Goal: Task Accomplishment & Management: Complete application form

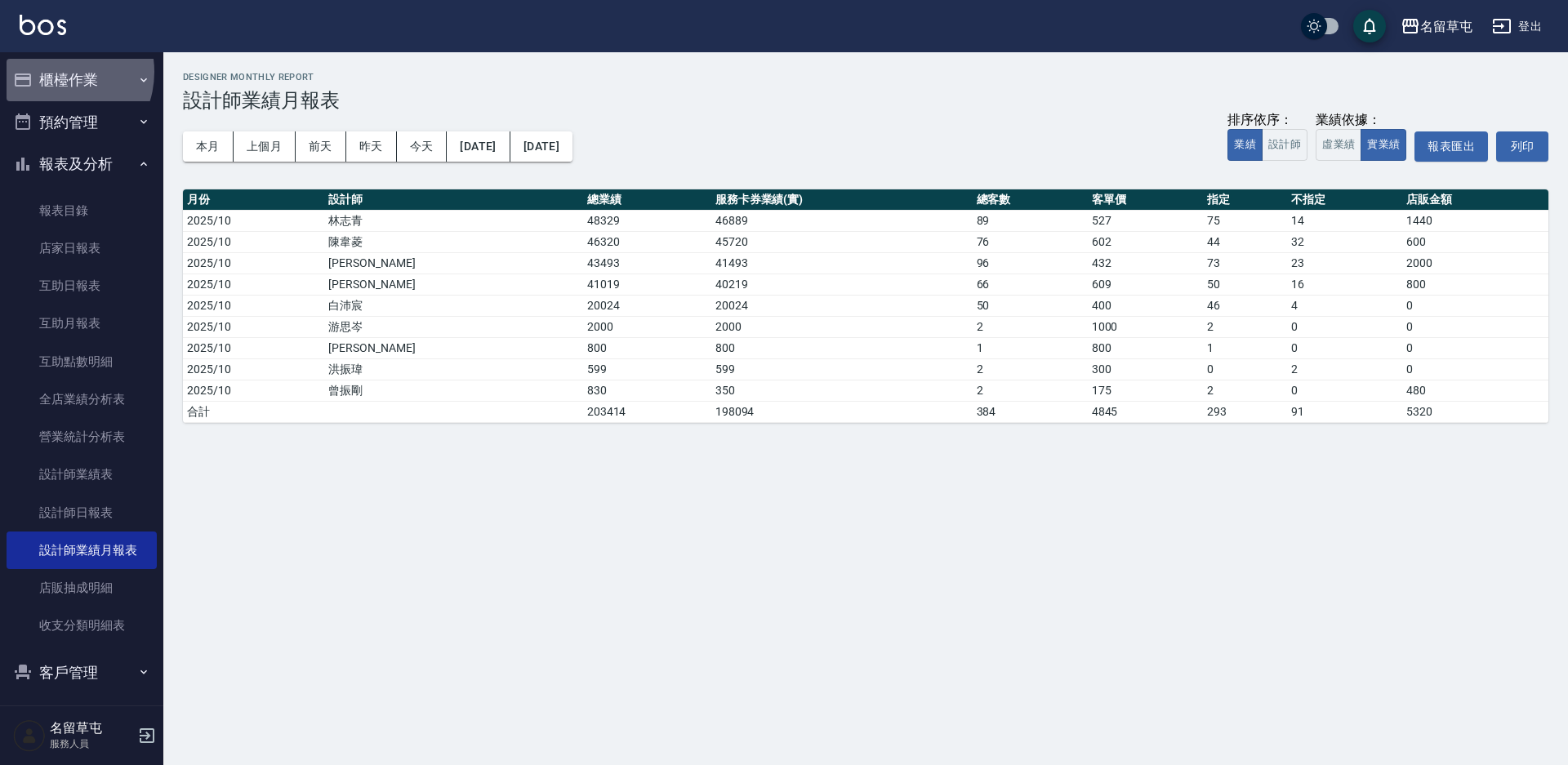
drag, startPoint x: 0, startPoint y: 0, endPoint x: 55, endPoint y: 72, distance: 90.6
click at [55, 72] on button "櫃檯作業" at bounding box center [82, 80] width 150 height 43
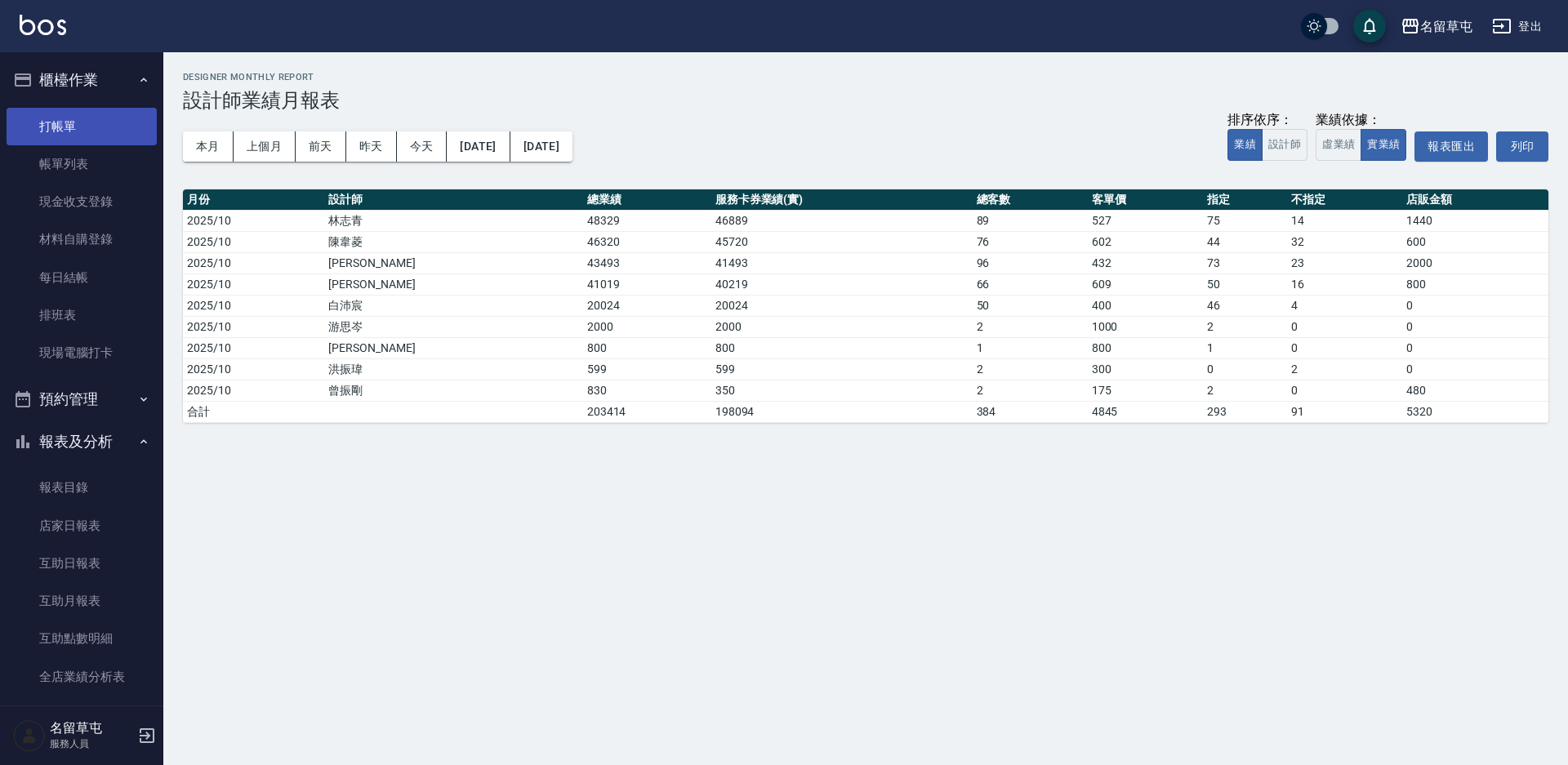
click at [76, 125] on link "打帳單" at bounding box center [82, 127] width 150 height 38
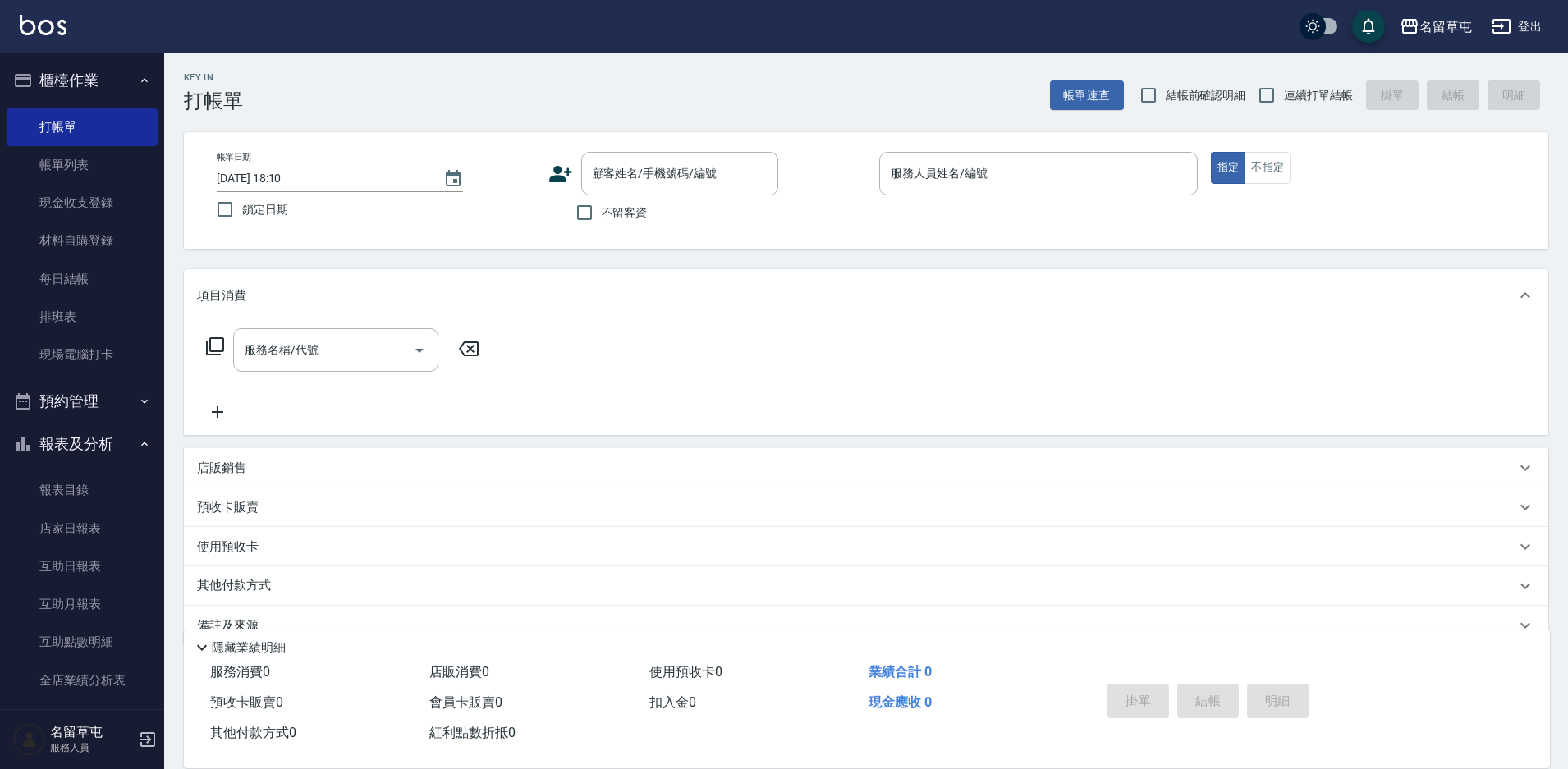
click at [632, 217] on span "不留客資" at bounding box center [624, 213] width 46 height 18
click at [602, 217] on input "不留客資" at bounding box center [584, 212] width 34 height 34
checkbox input "true"
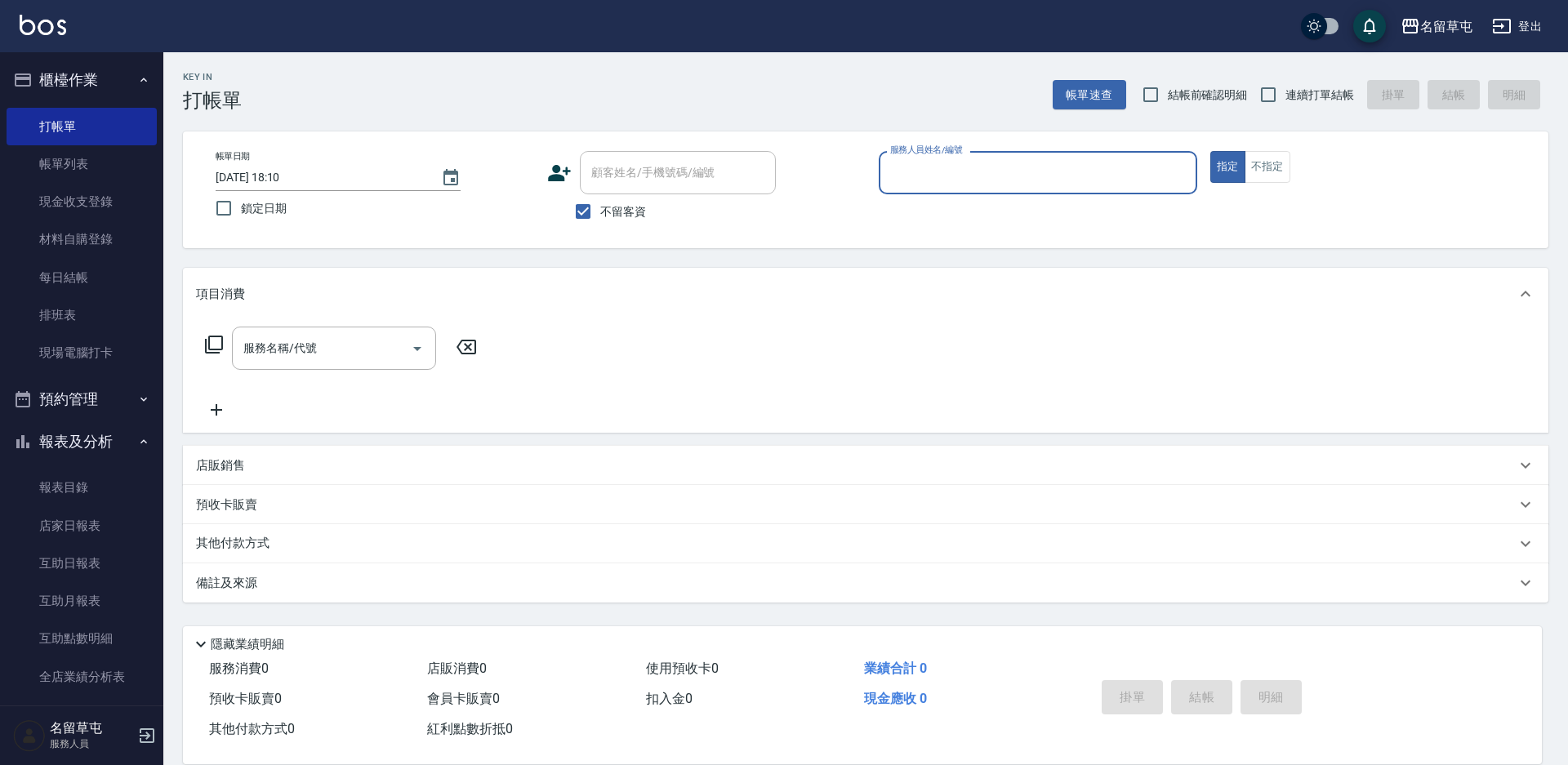
click at [1004, 199] on p at bounding box center [1038, 203] width 318 height 18
click at [1325, 98] on span "連續打單結帳" at bounding box center [1319, 95] width 68 height 18
click at [1285, 98] on input "連續打單結帳" at bounding box center [1267, 94] width 34 height 34
checkbox input "true"
click at [1061, 166] on input "服務人員姓名/編號" at bounding box center [1038, 172] width 304 height 28
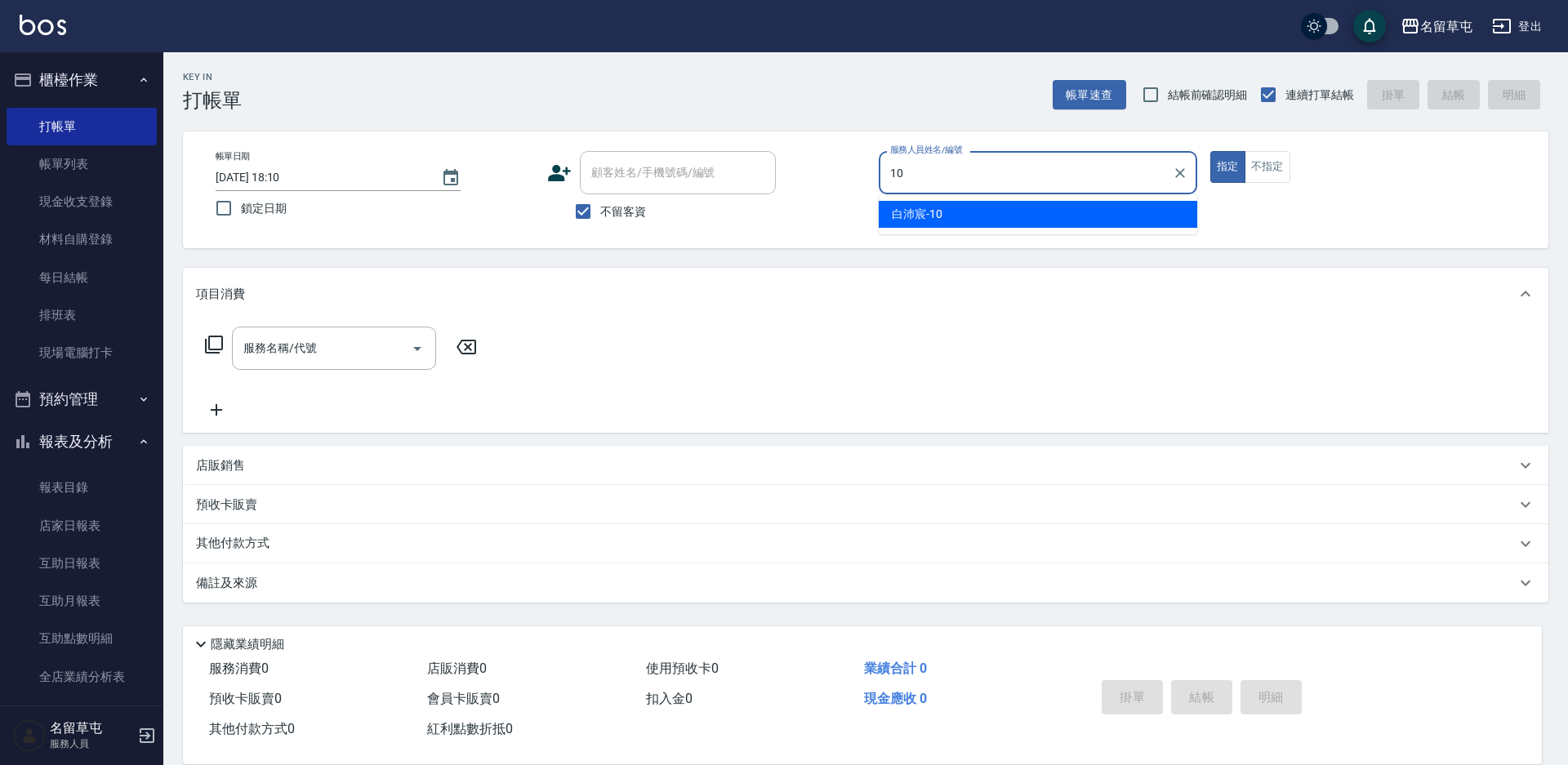
type input "[PERSON_NAME]-10"
type button "true"
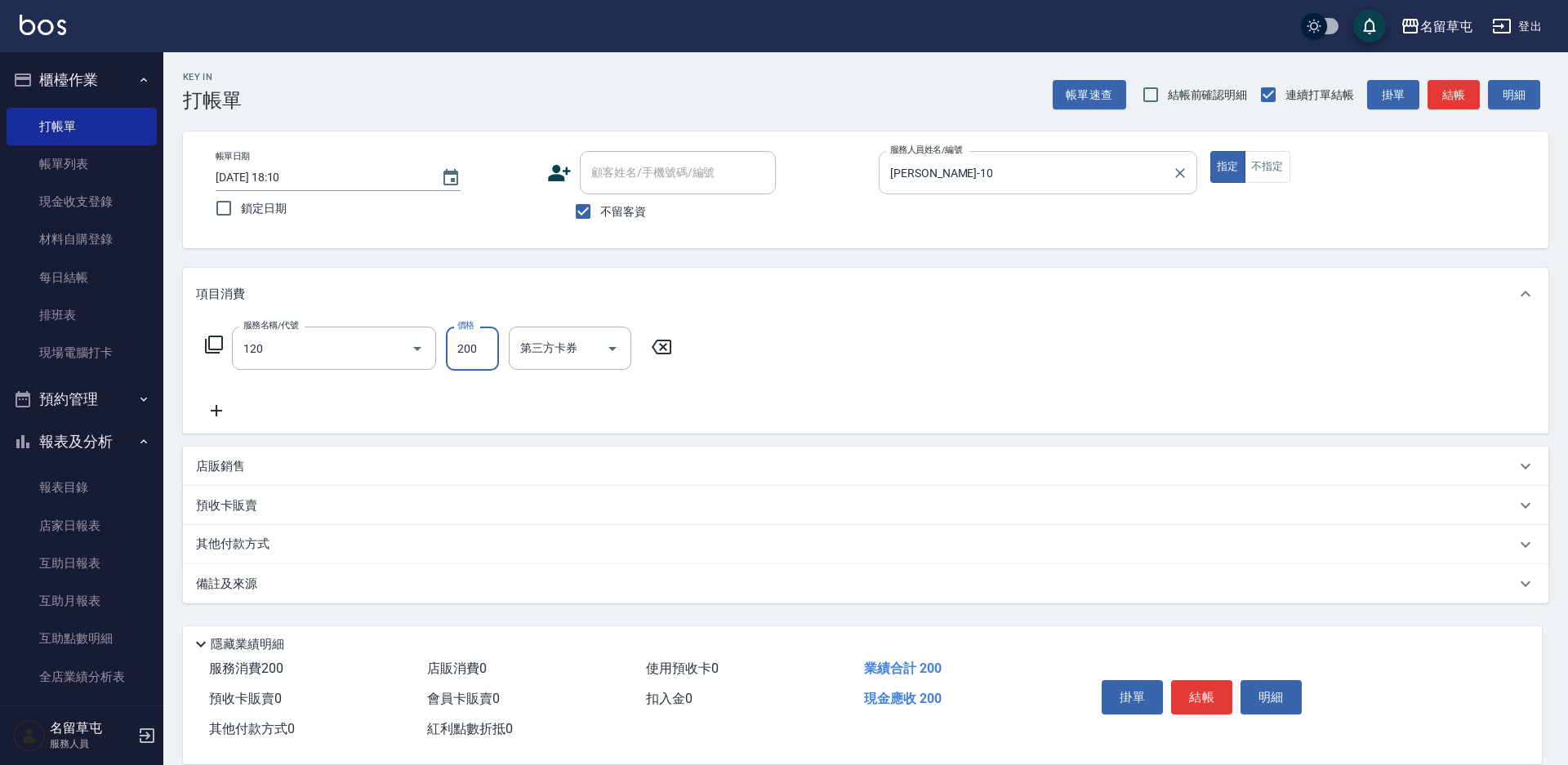
type input "New洗200(120)"
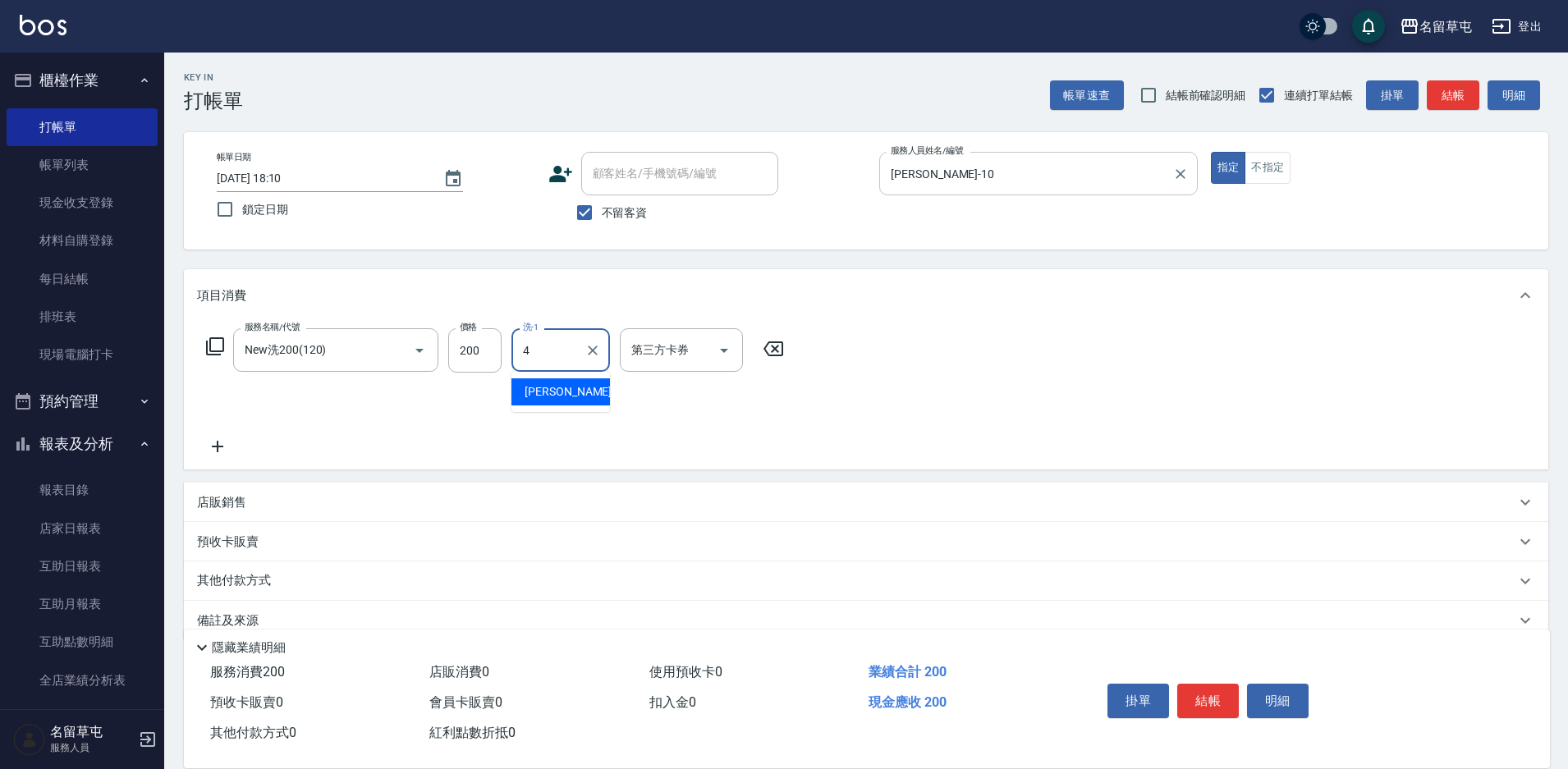
type input "[PERSON_NAME]-4"
click at [319, 512] on div "店販銷售" at bounding box center [866, 502] width 1364 height 39
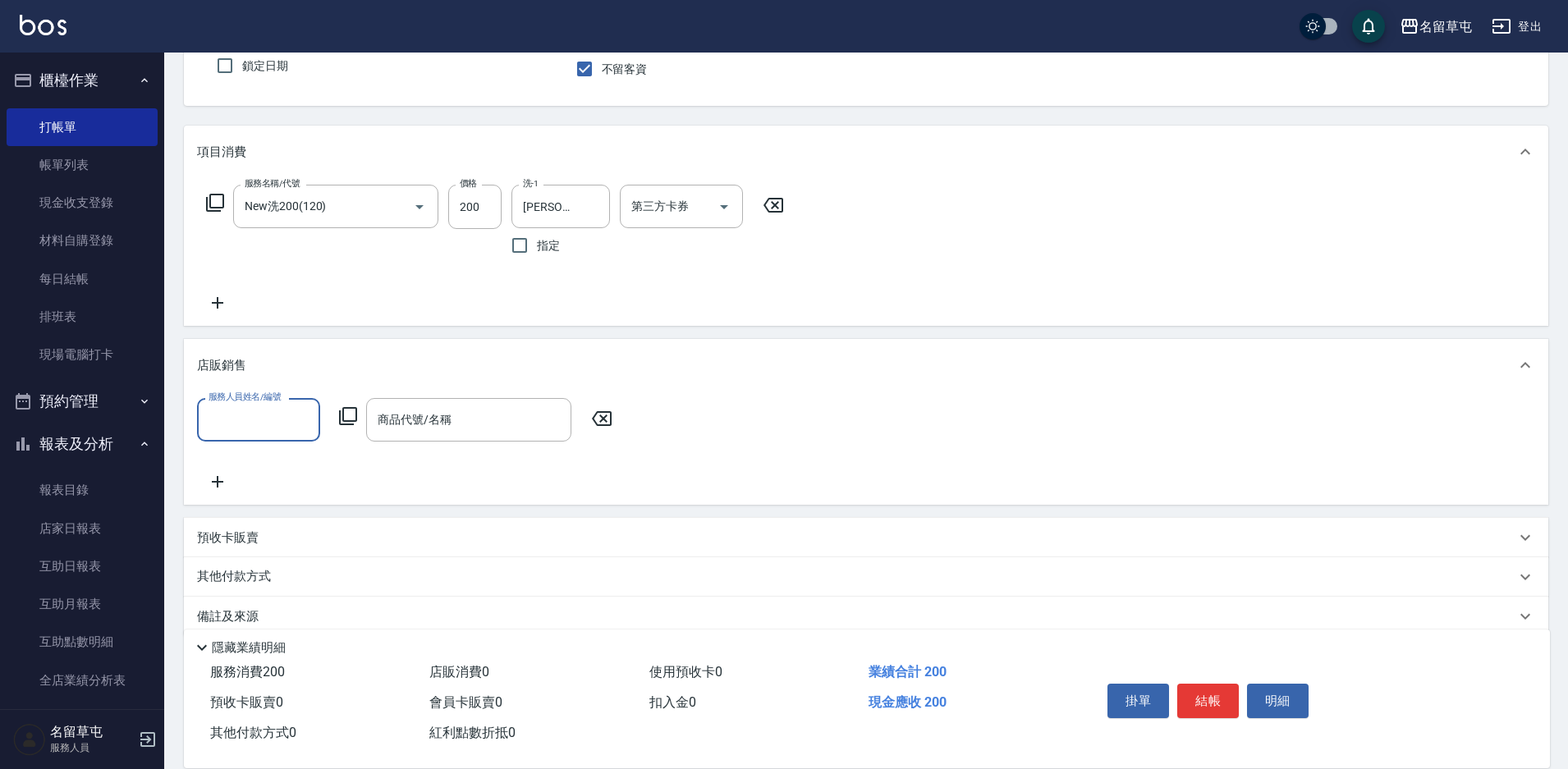
scroll to position [161, 0]
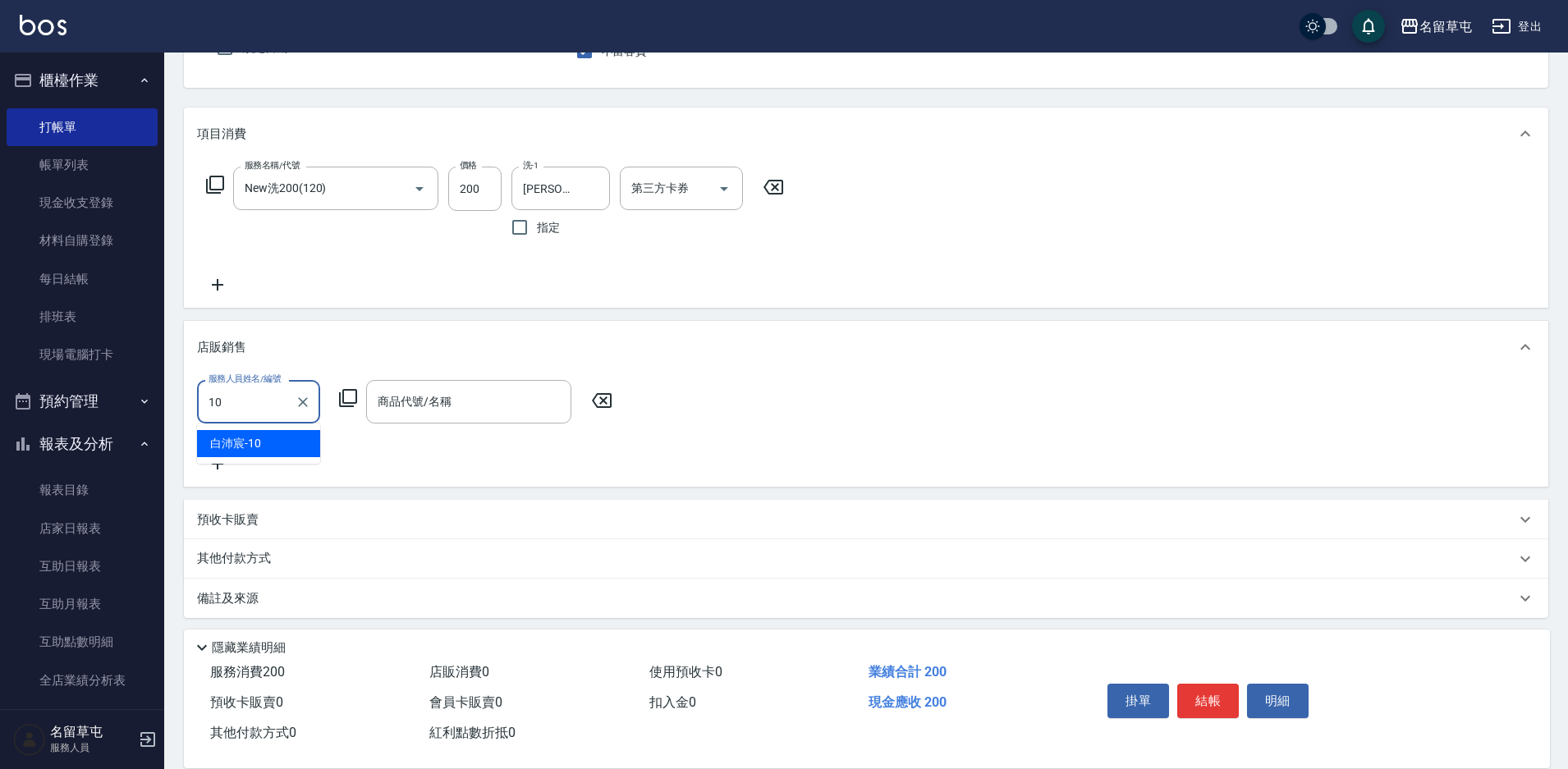
type input "[PERSON_NAME]-10"
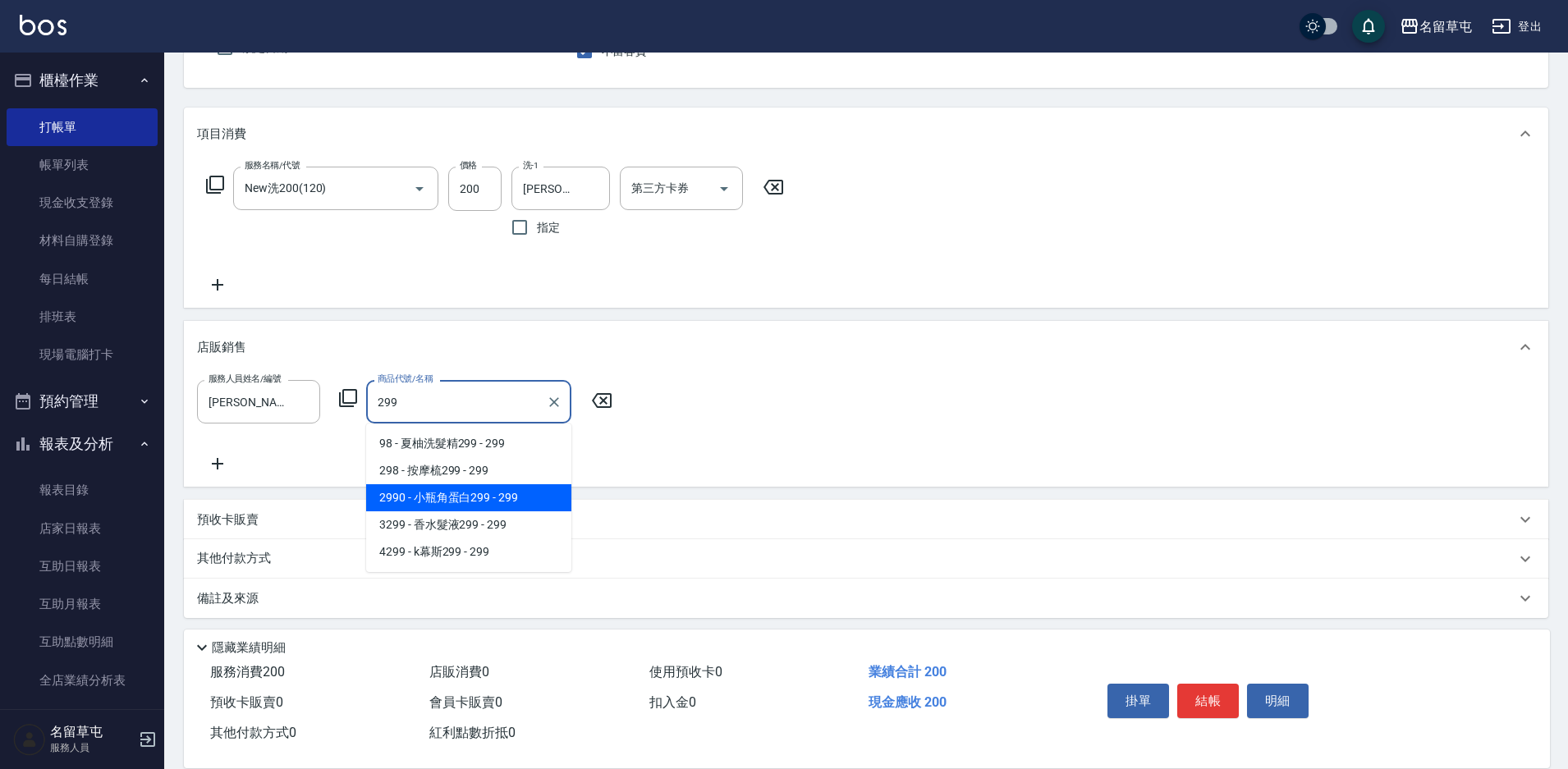
type input "小瓶角蛋白299"
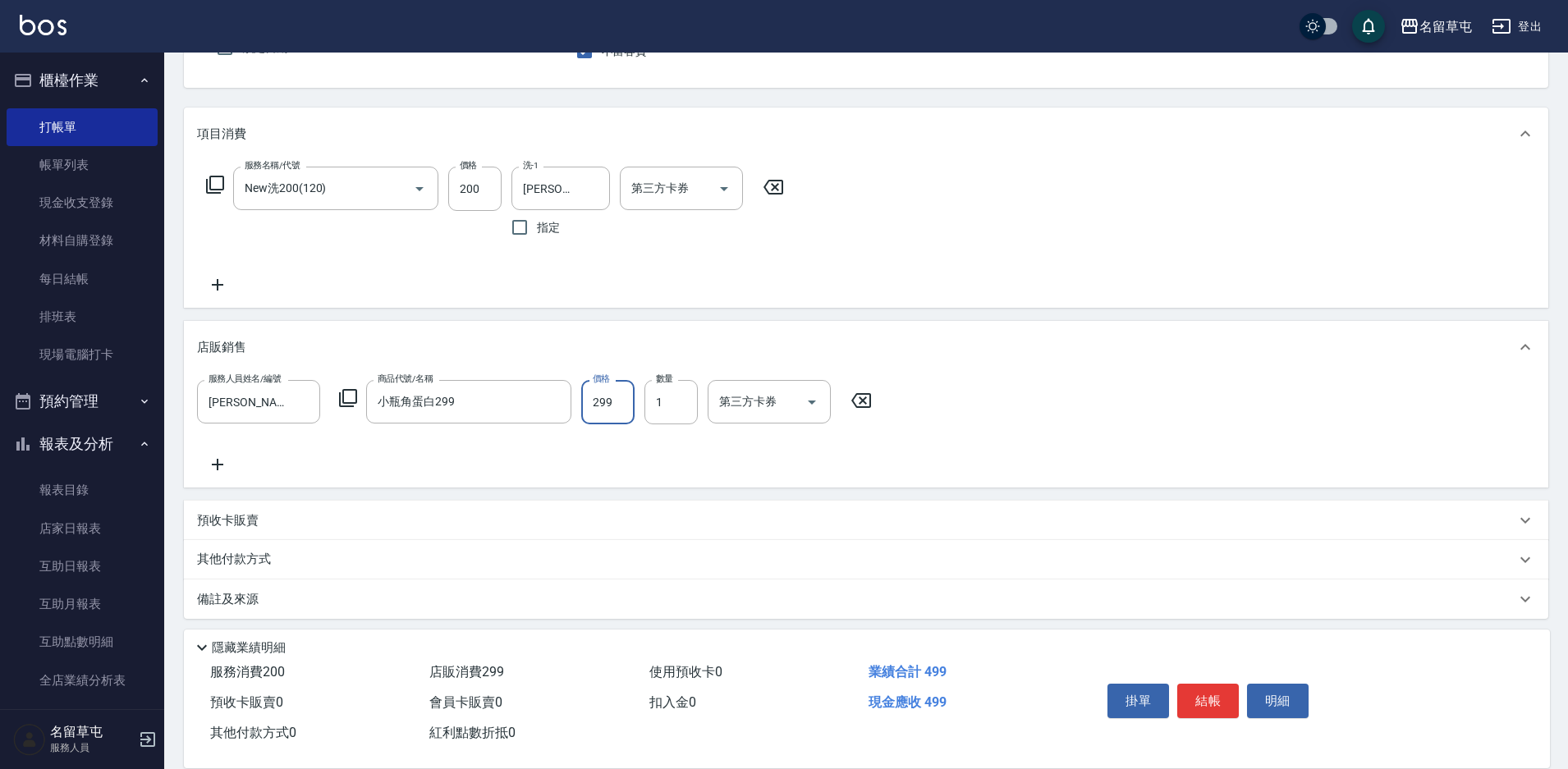
click at [622, 404] on input "299" at bounding box center [608, 401] width 54 height 44
type input "300"
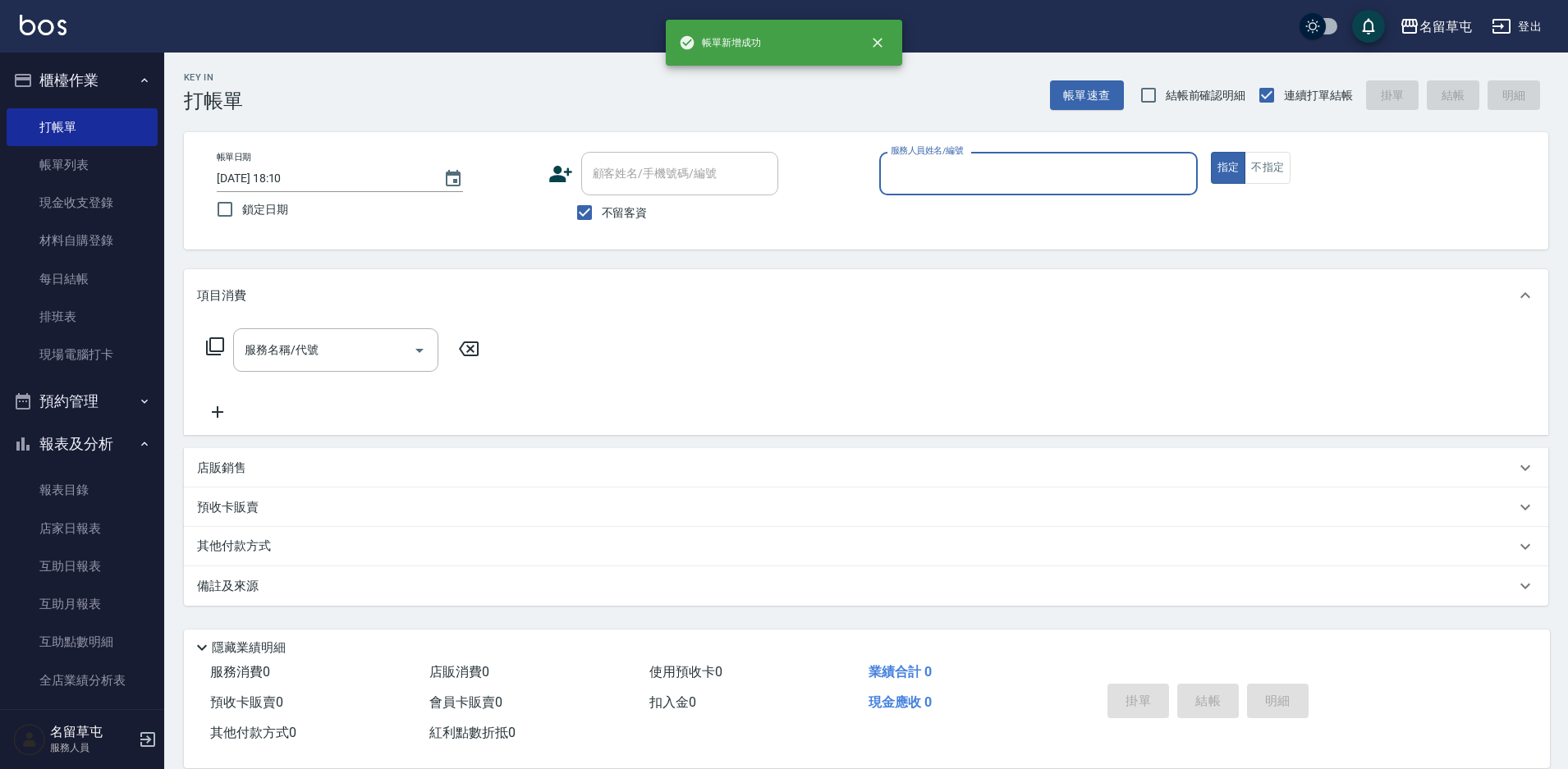
scroll to position [0, 0]
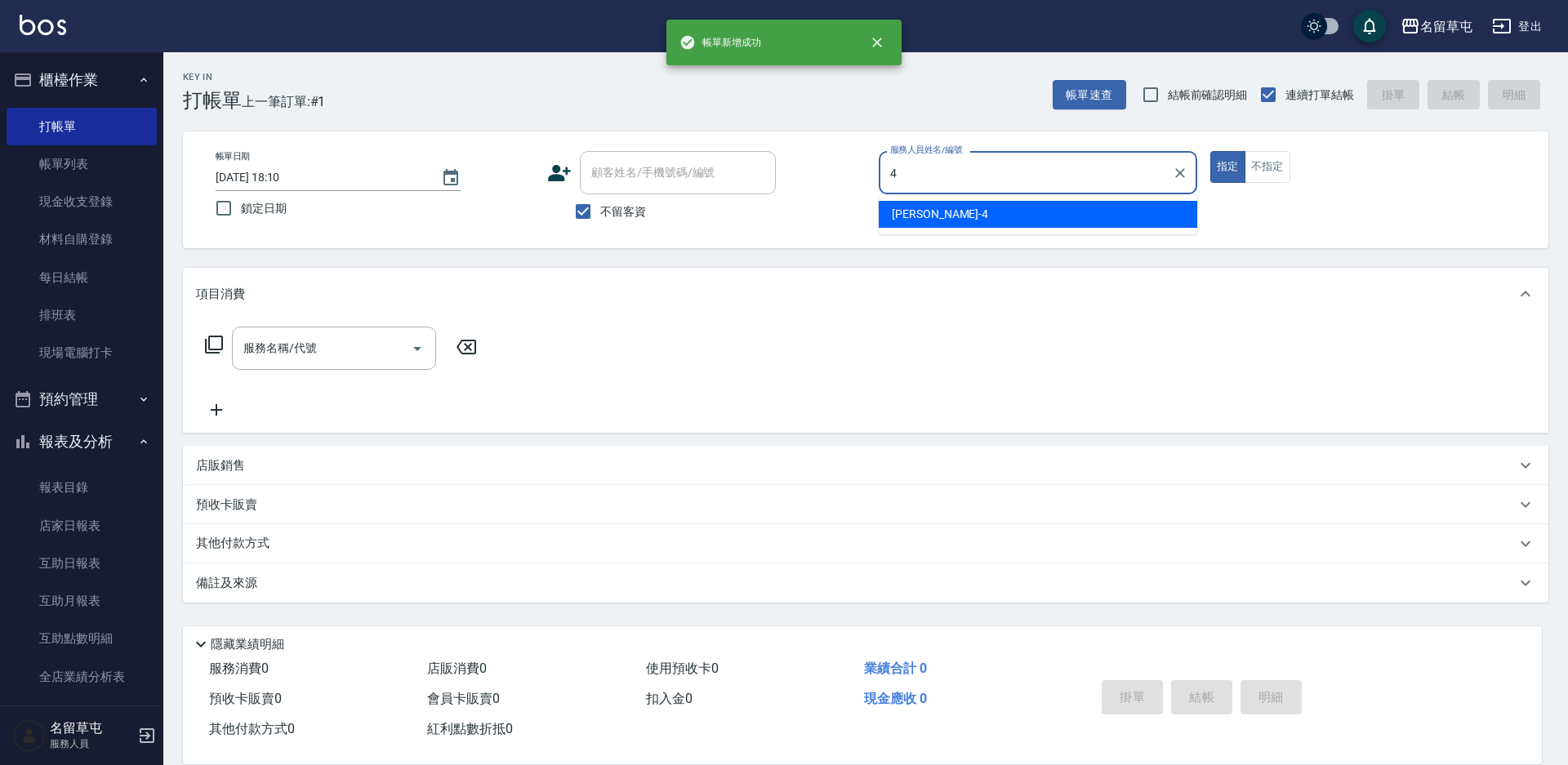
type input "[PERSON_NAME]-4"
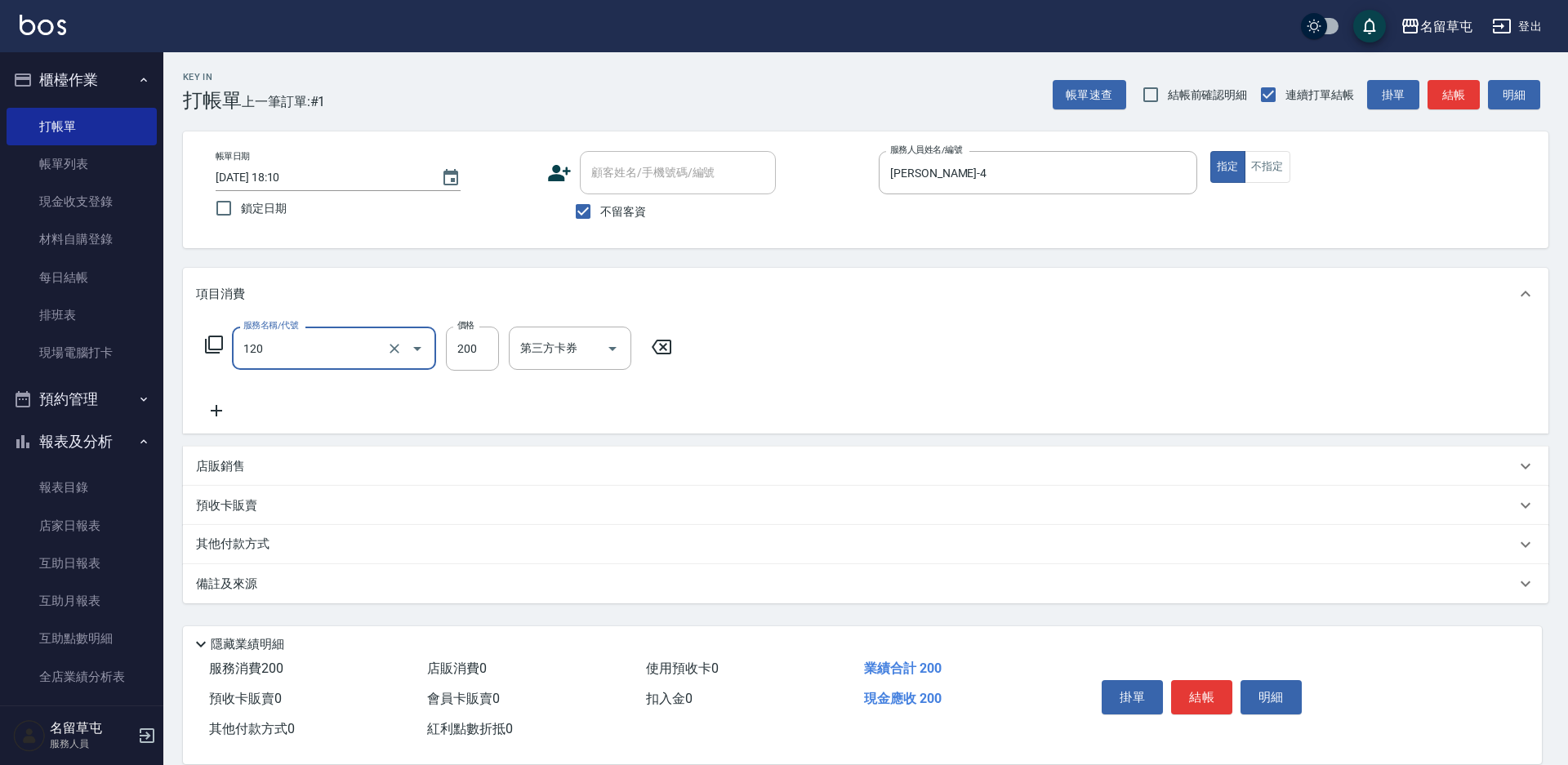
type input "New洗200(120)"
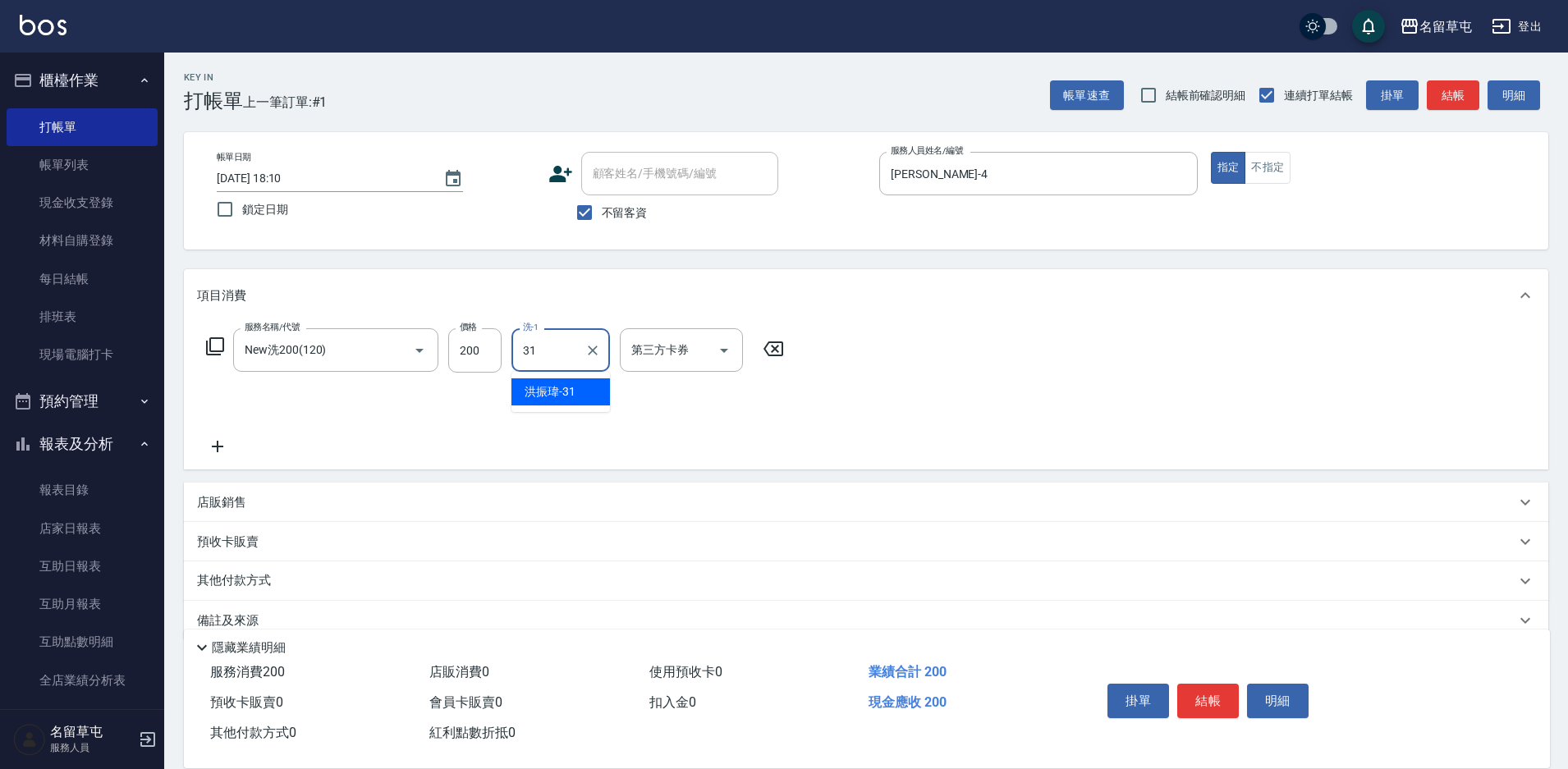
type input "[PERSON_NAME]-31"
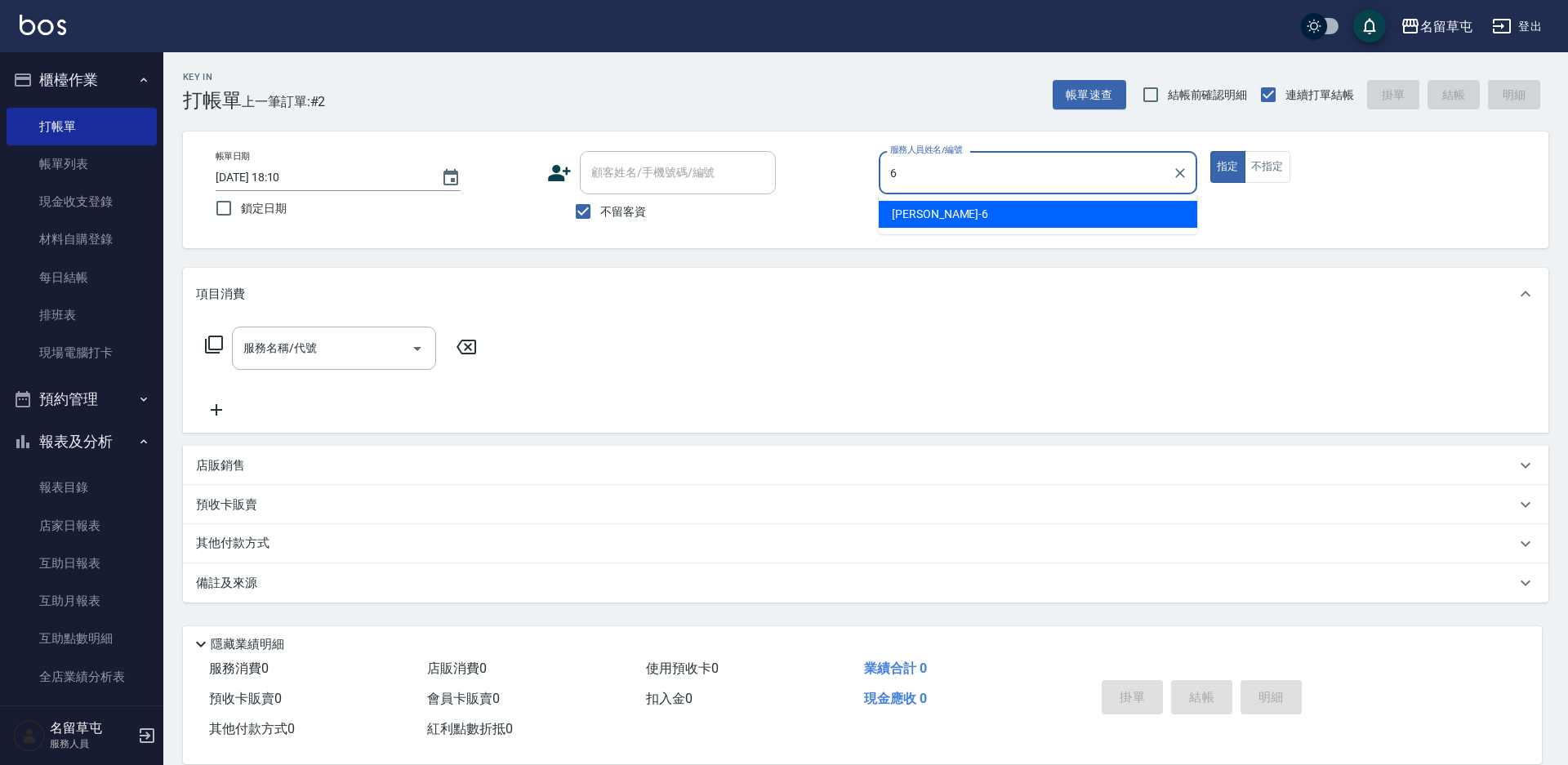
type input "[PERSON_NAME]-6"
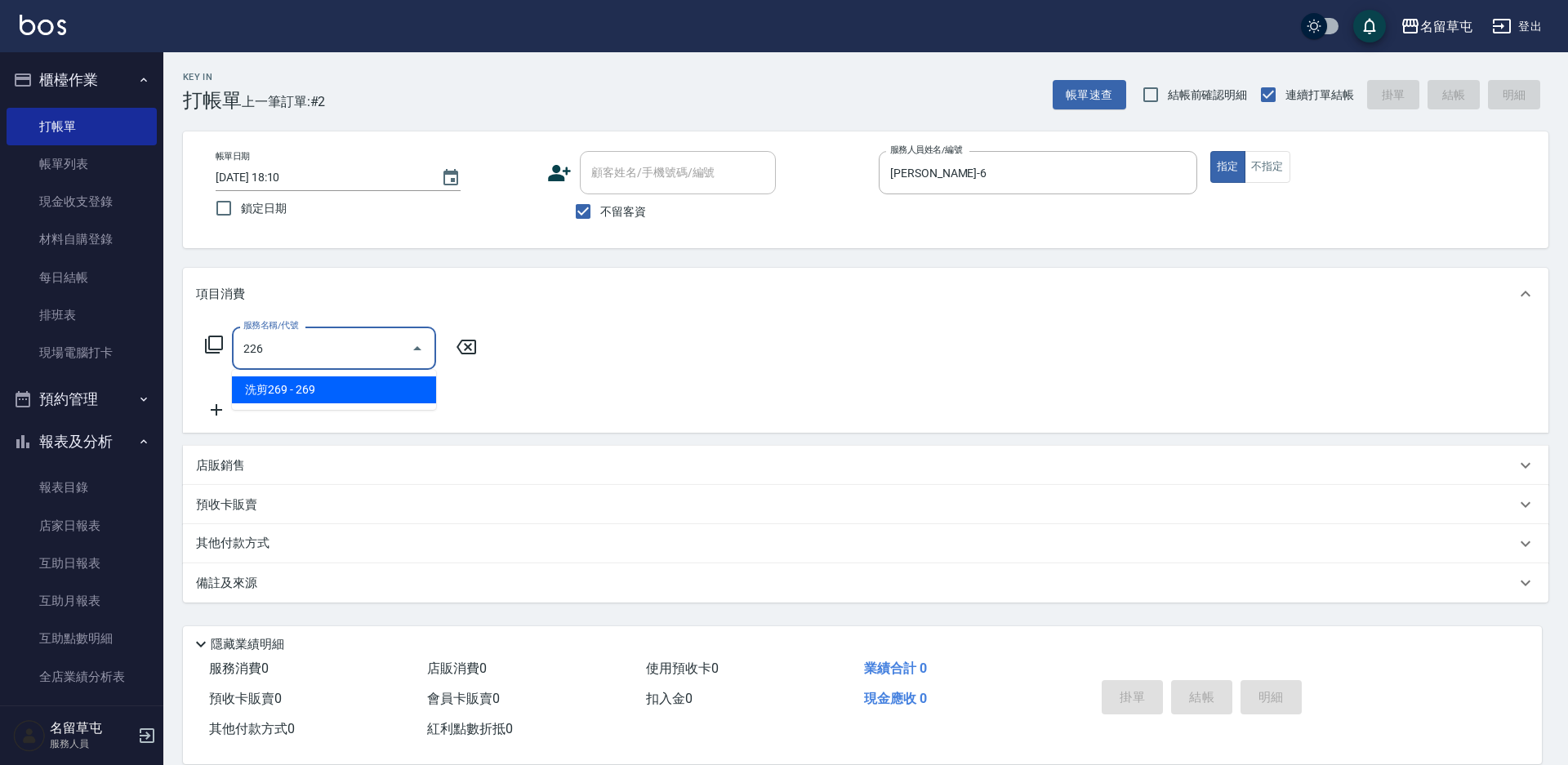
type input "洗剪269(226)"
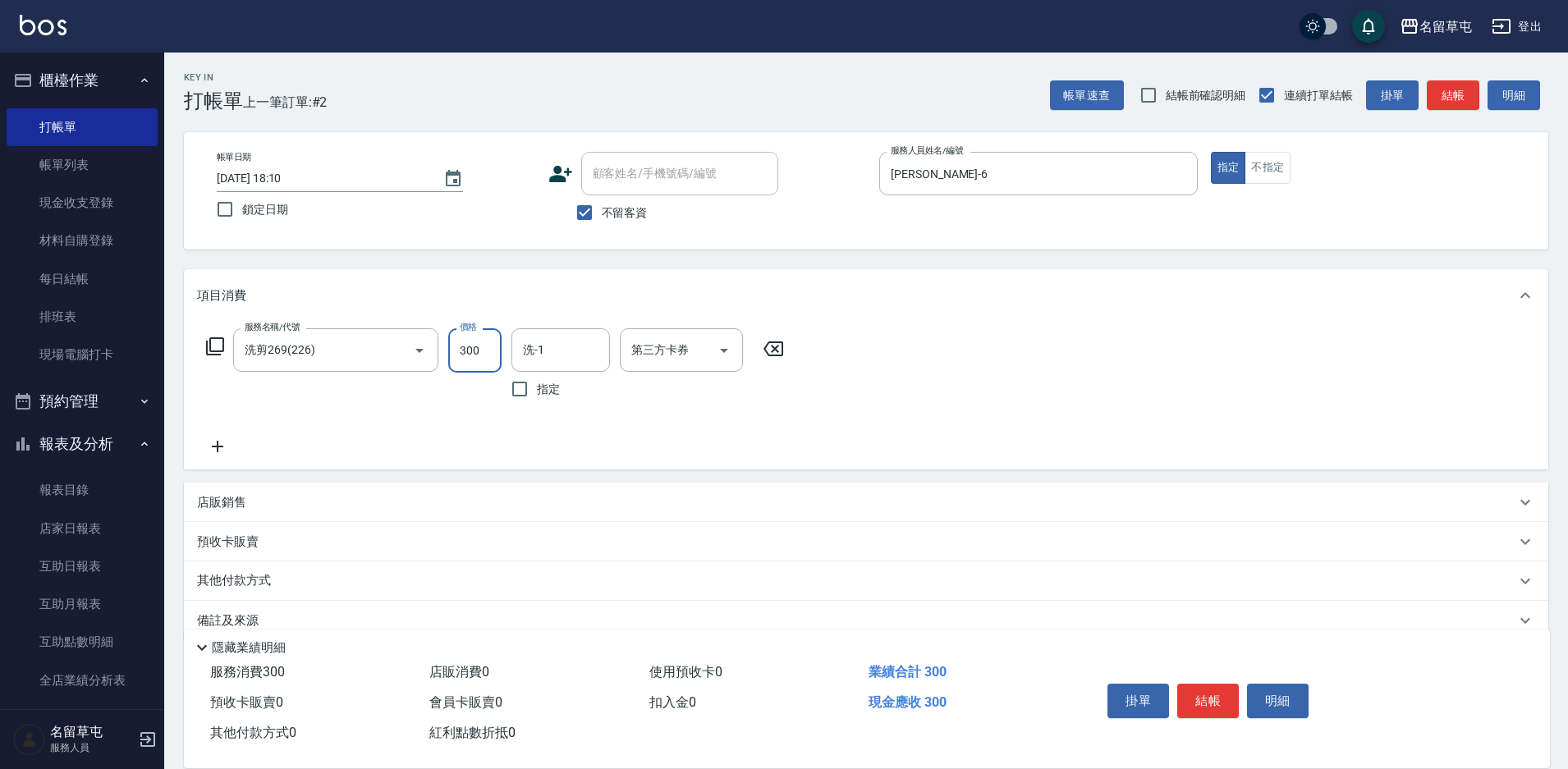
type input "300"
type input "[PERSON_NAME]-6"
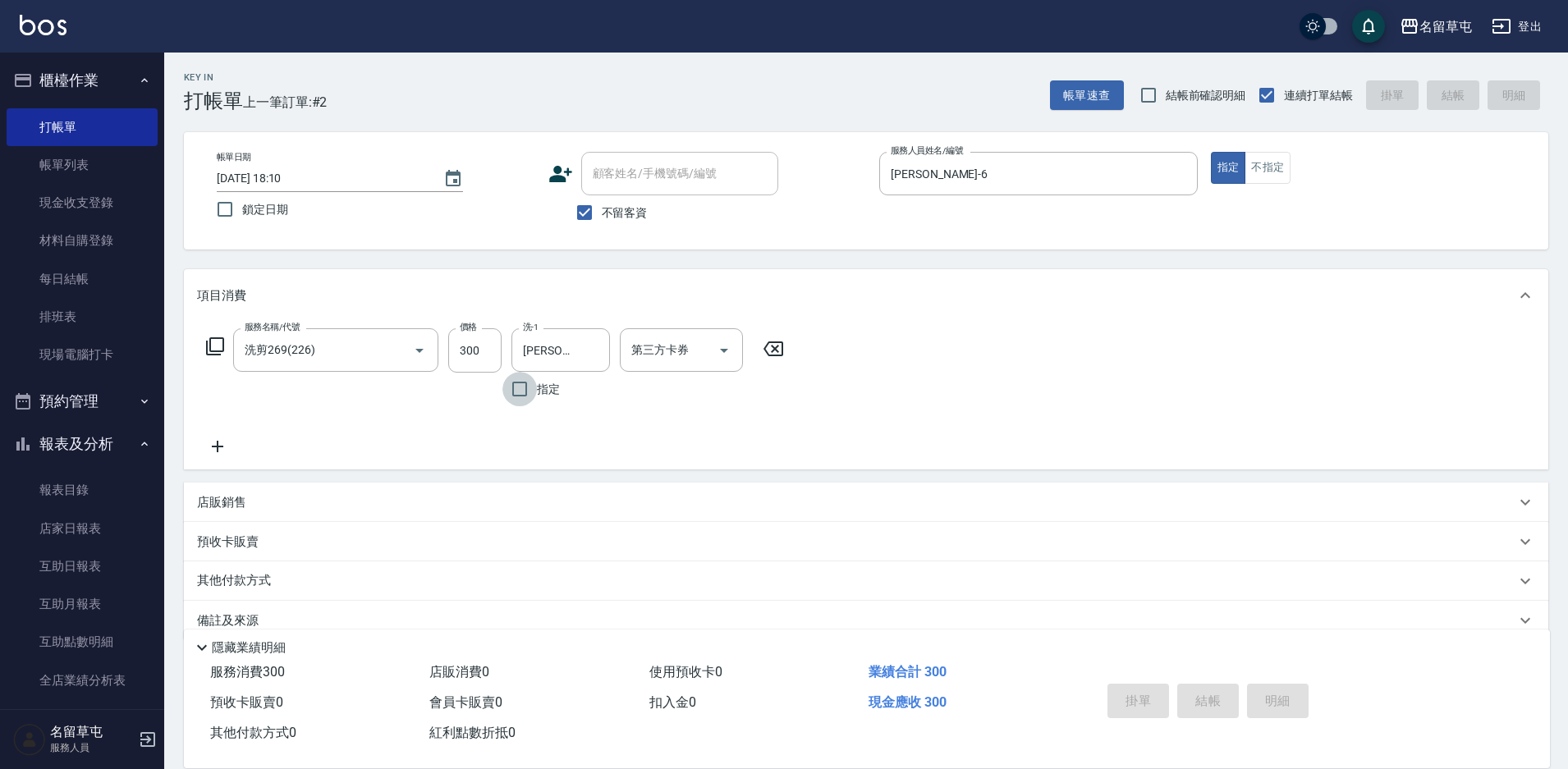
type input "[DATE] 18:11"
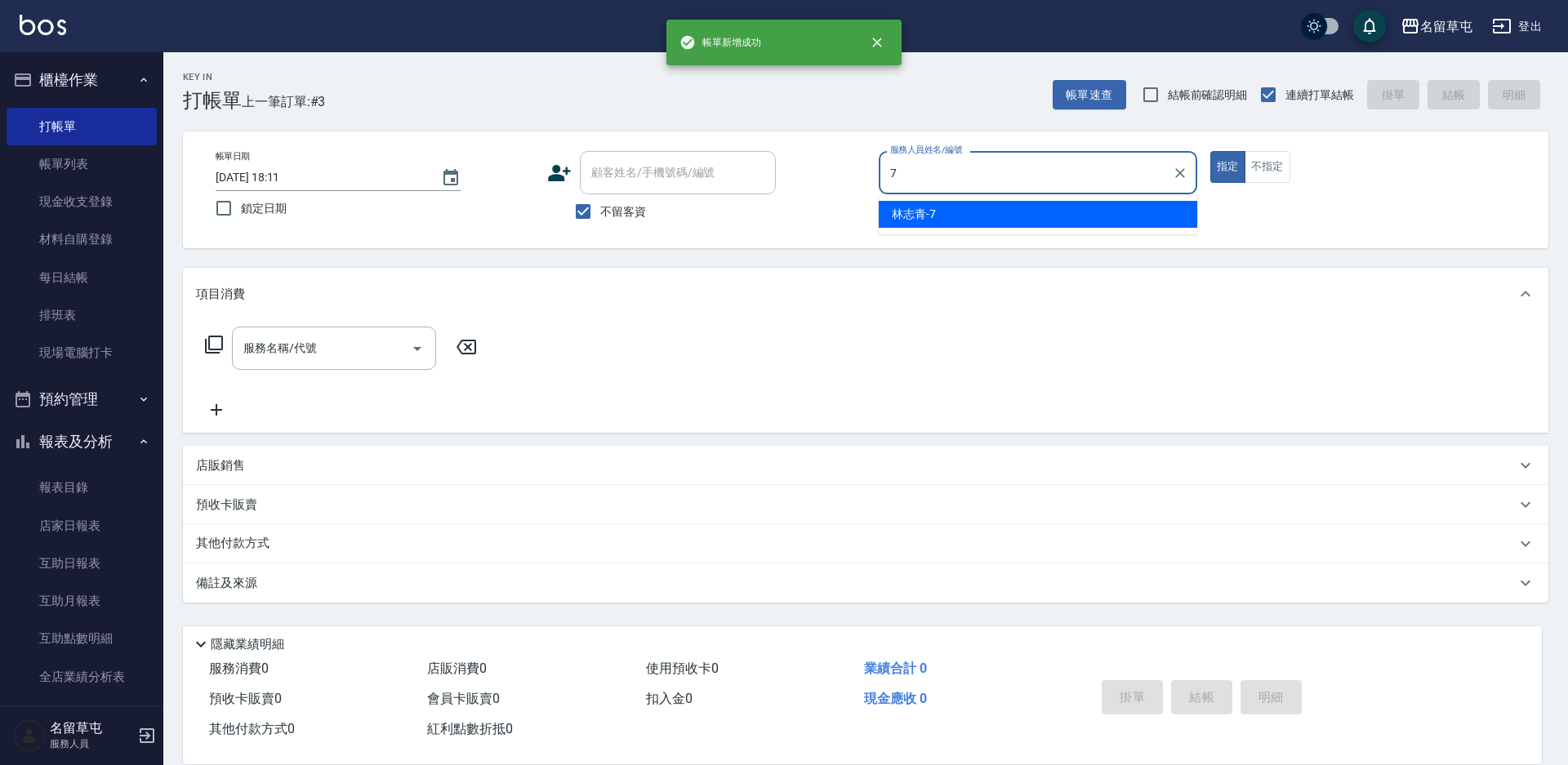
type input "林志青-7"
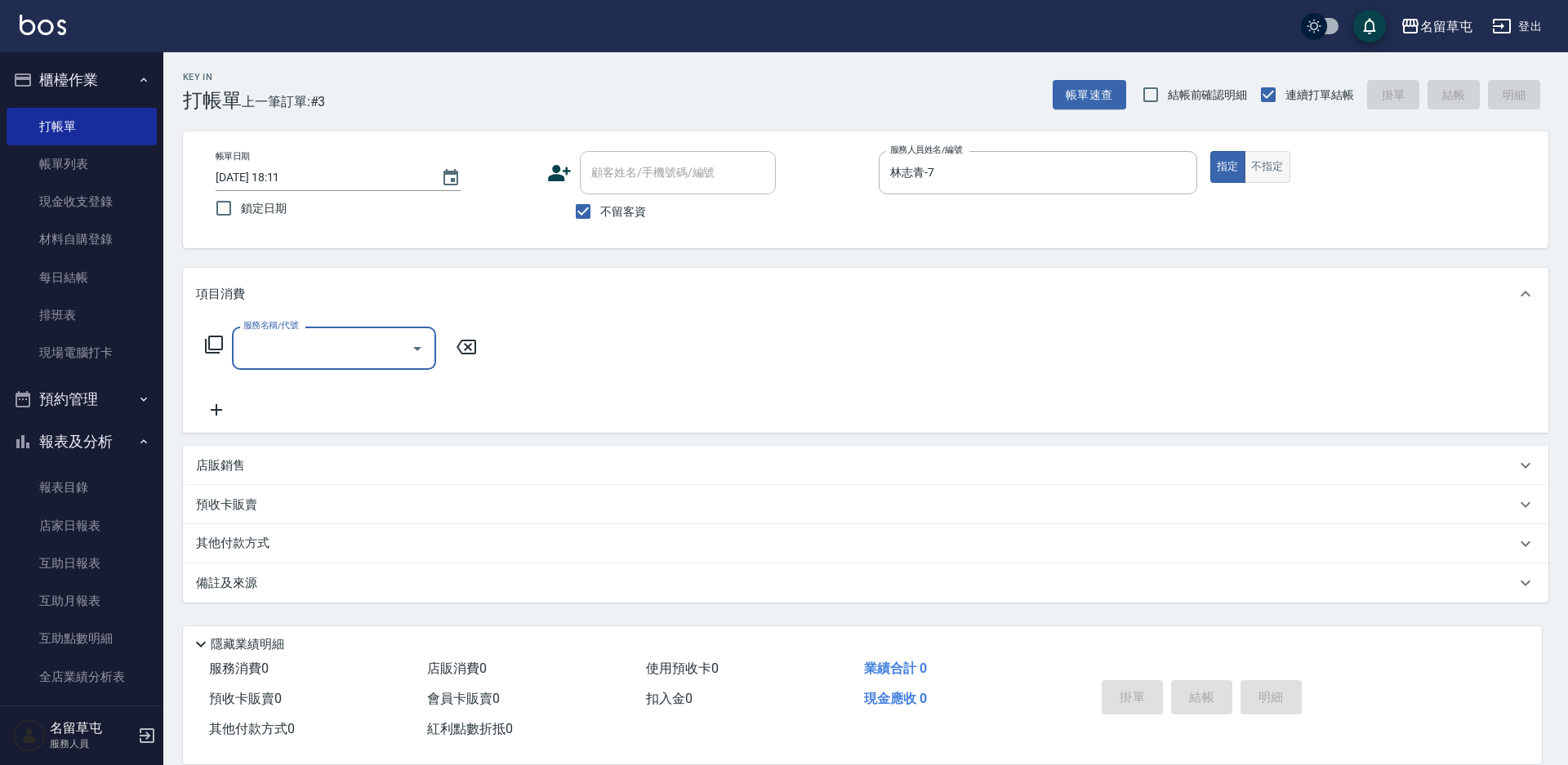
click at [1266, 173] on button "不指定" at bounding box center [1266, 166] width 46 height 32
type button "false"
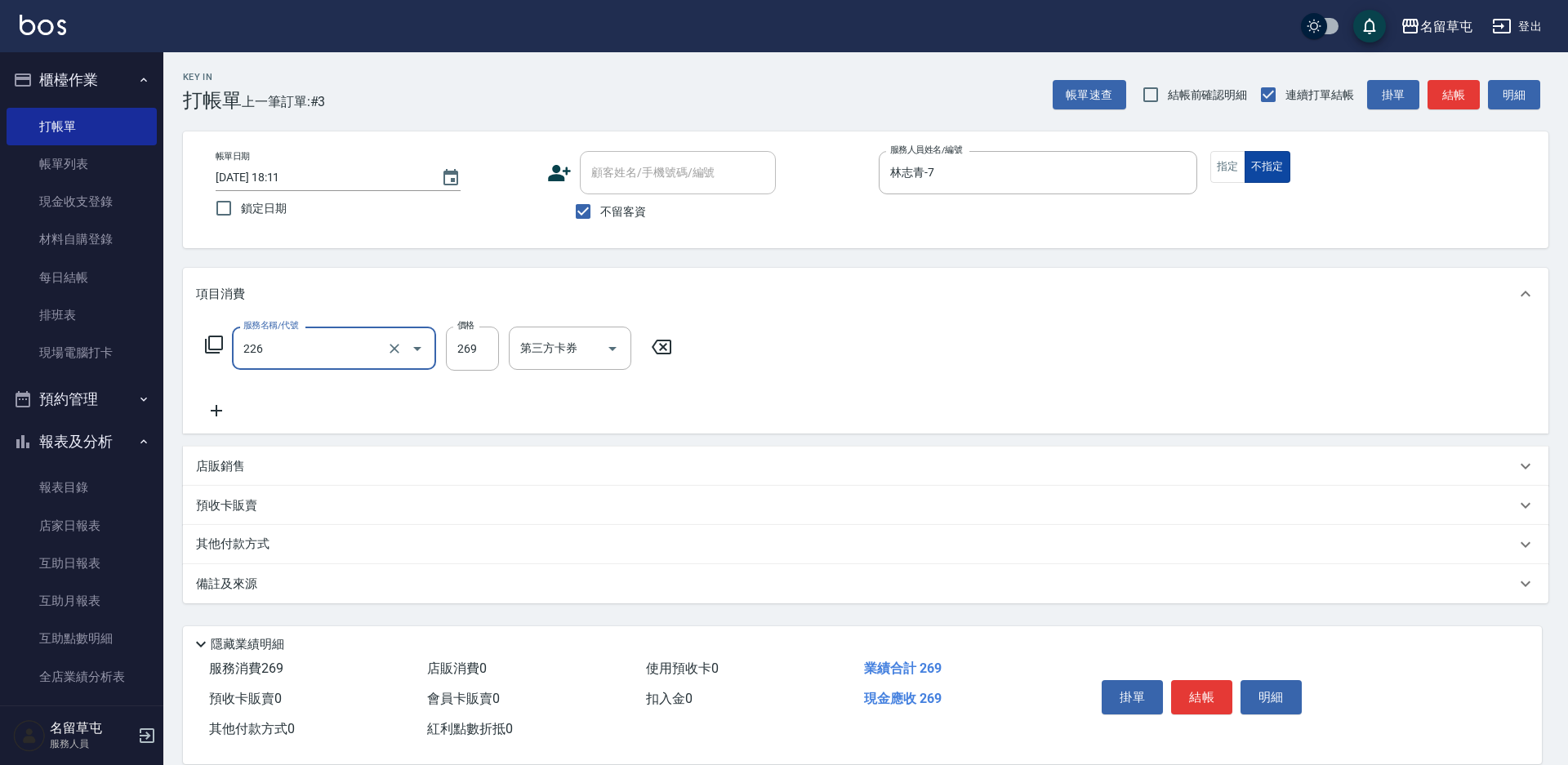
type input "洗剪269(226)"
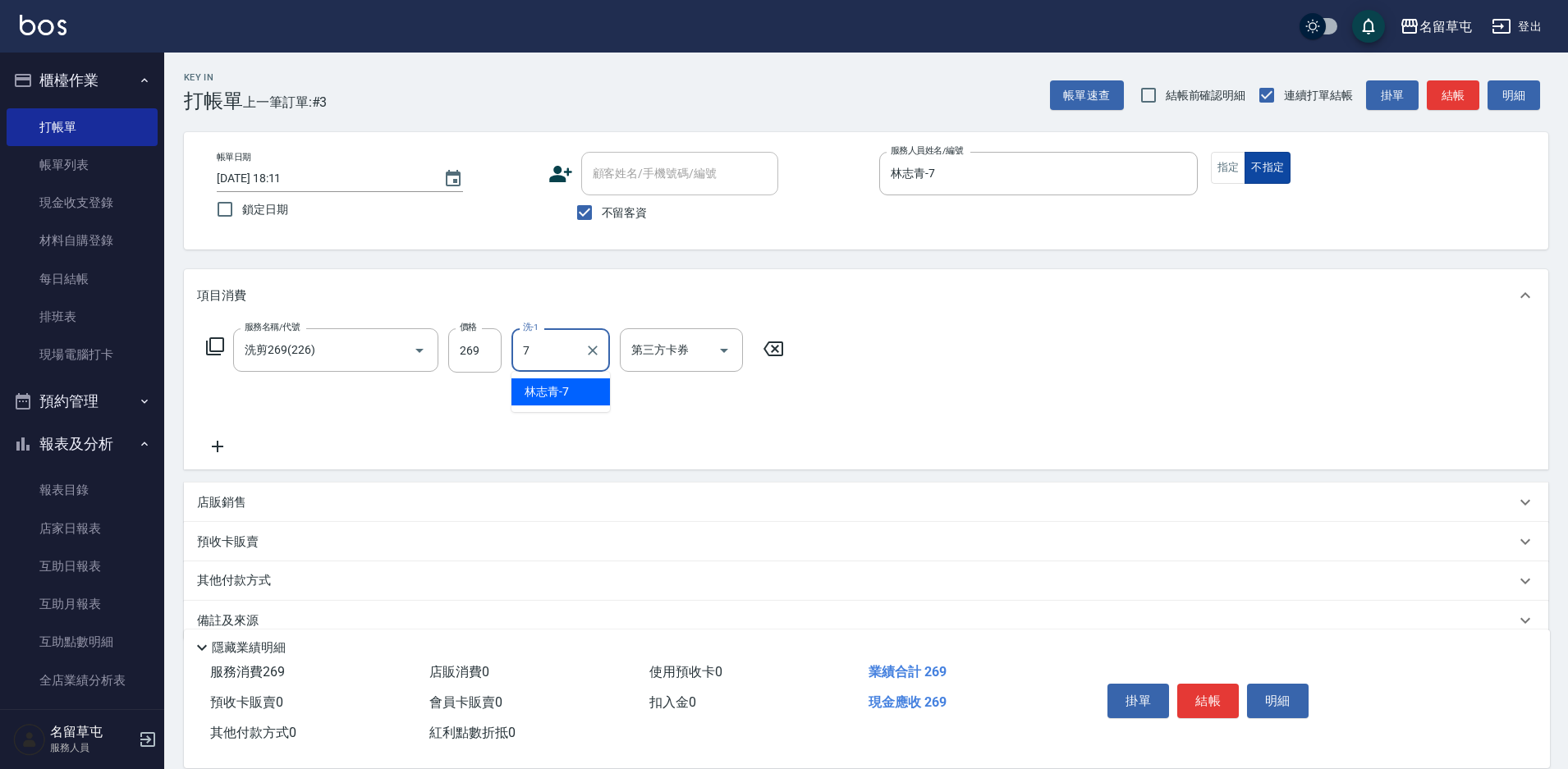
type input "林志青-7"
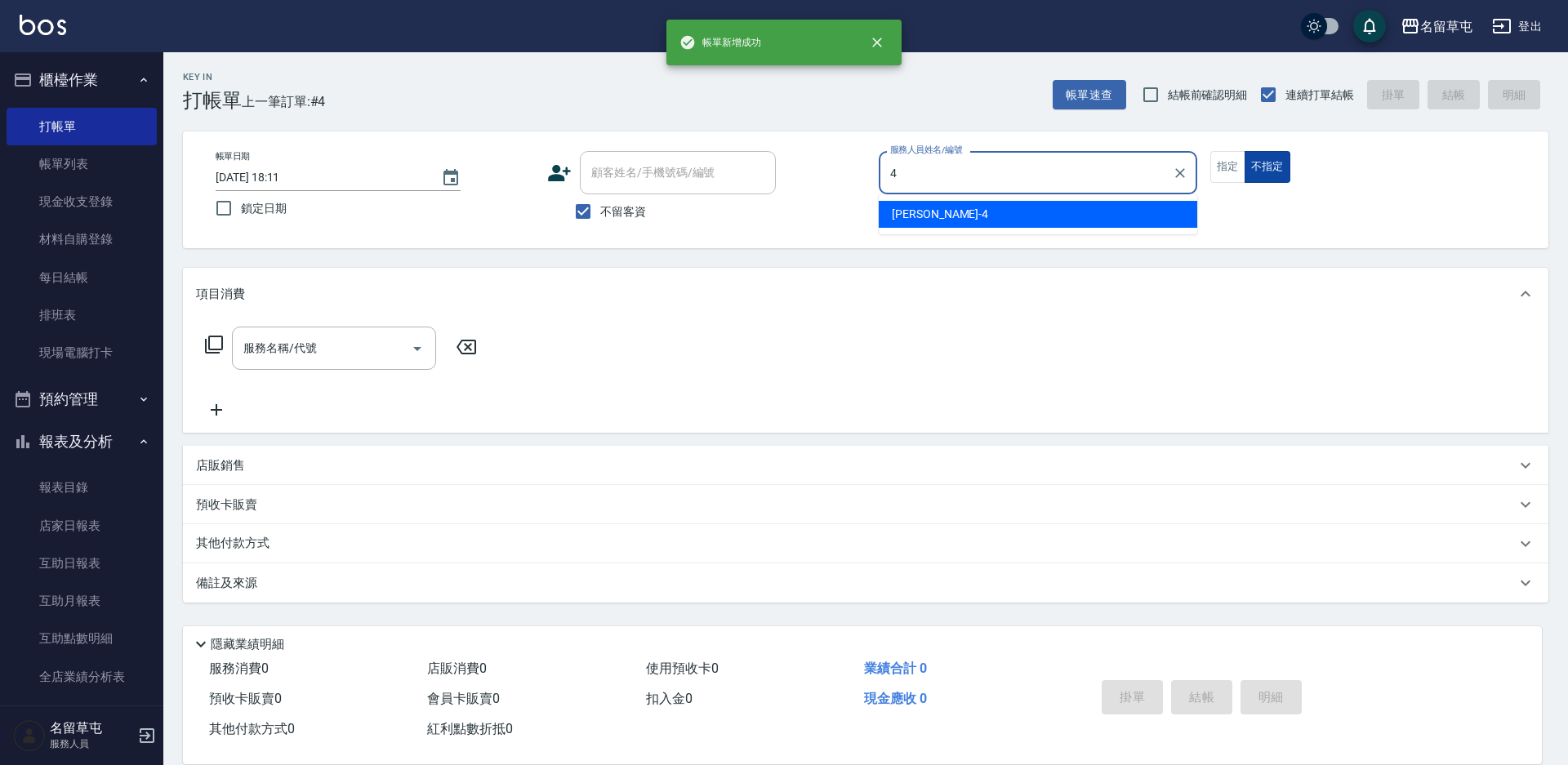
type input "[PERSON_NAME]-4"
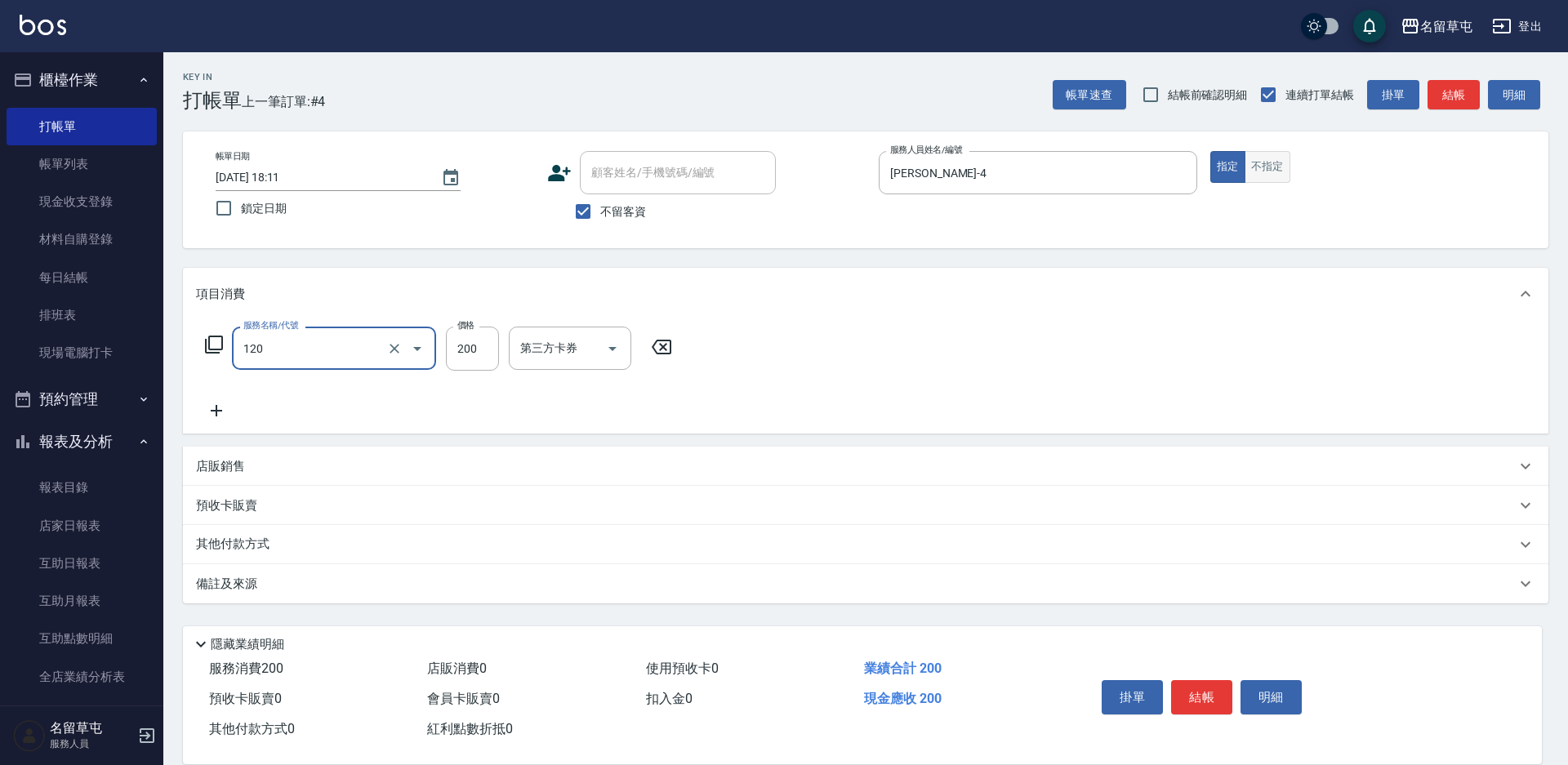
type input "New洗200(120)"
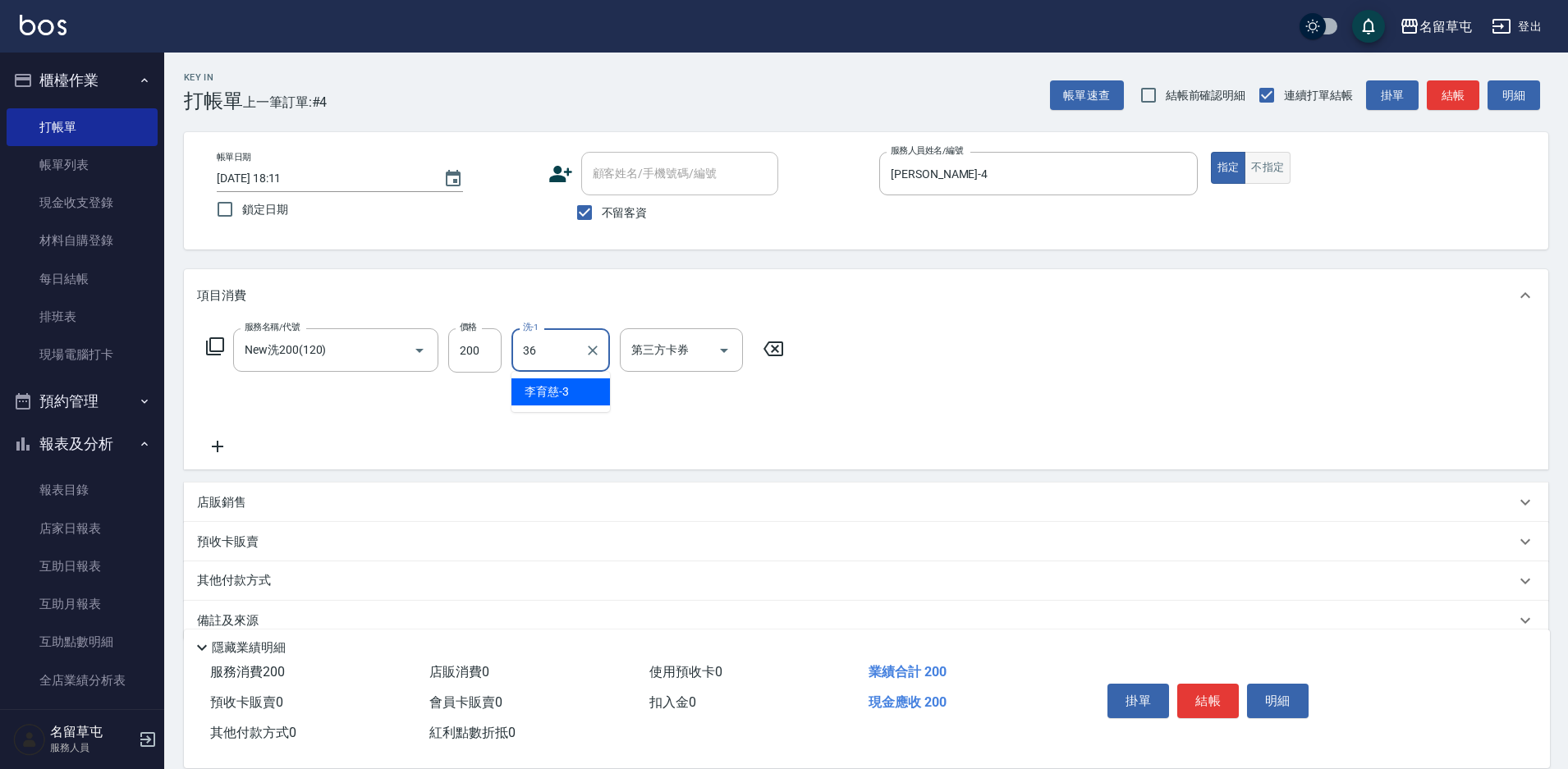
type input "游思岑-36"
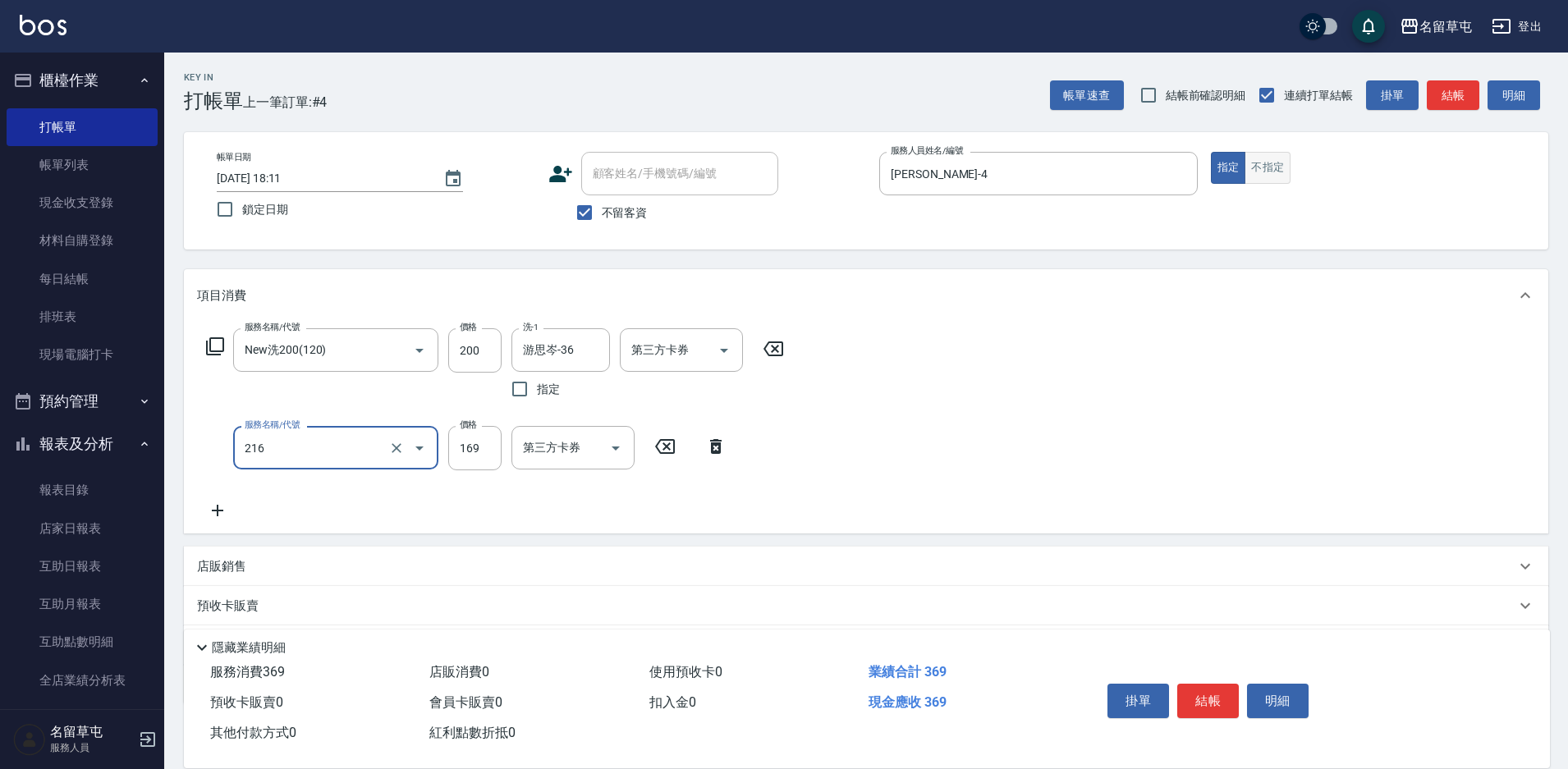
type input "剪髮169(216)"
type input "50"
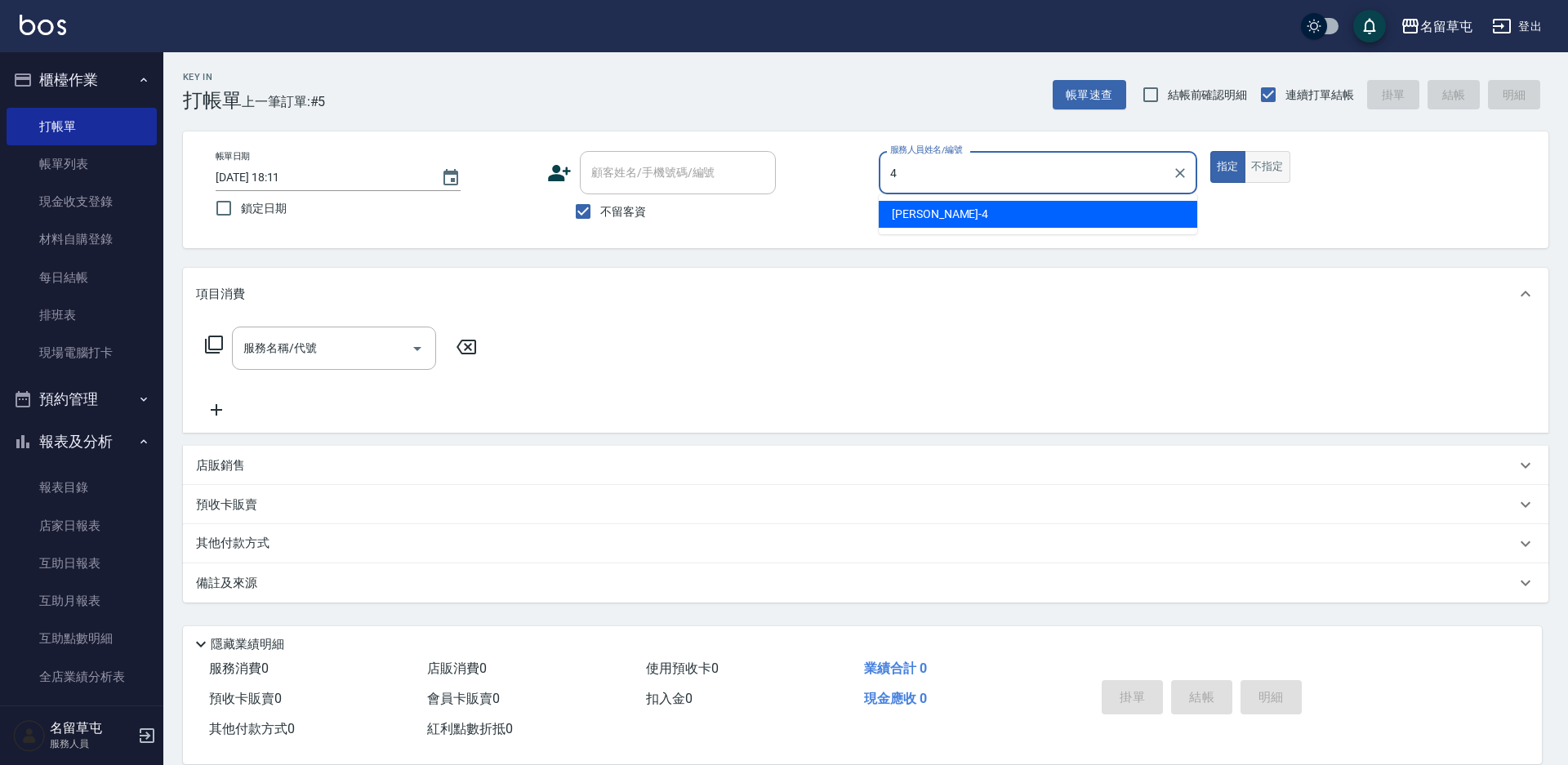
type input "[PERSON_NAME]-4"
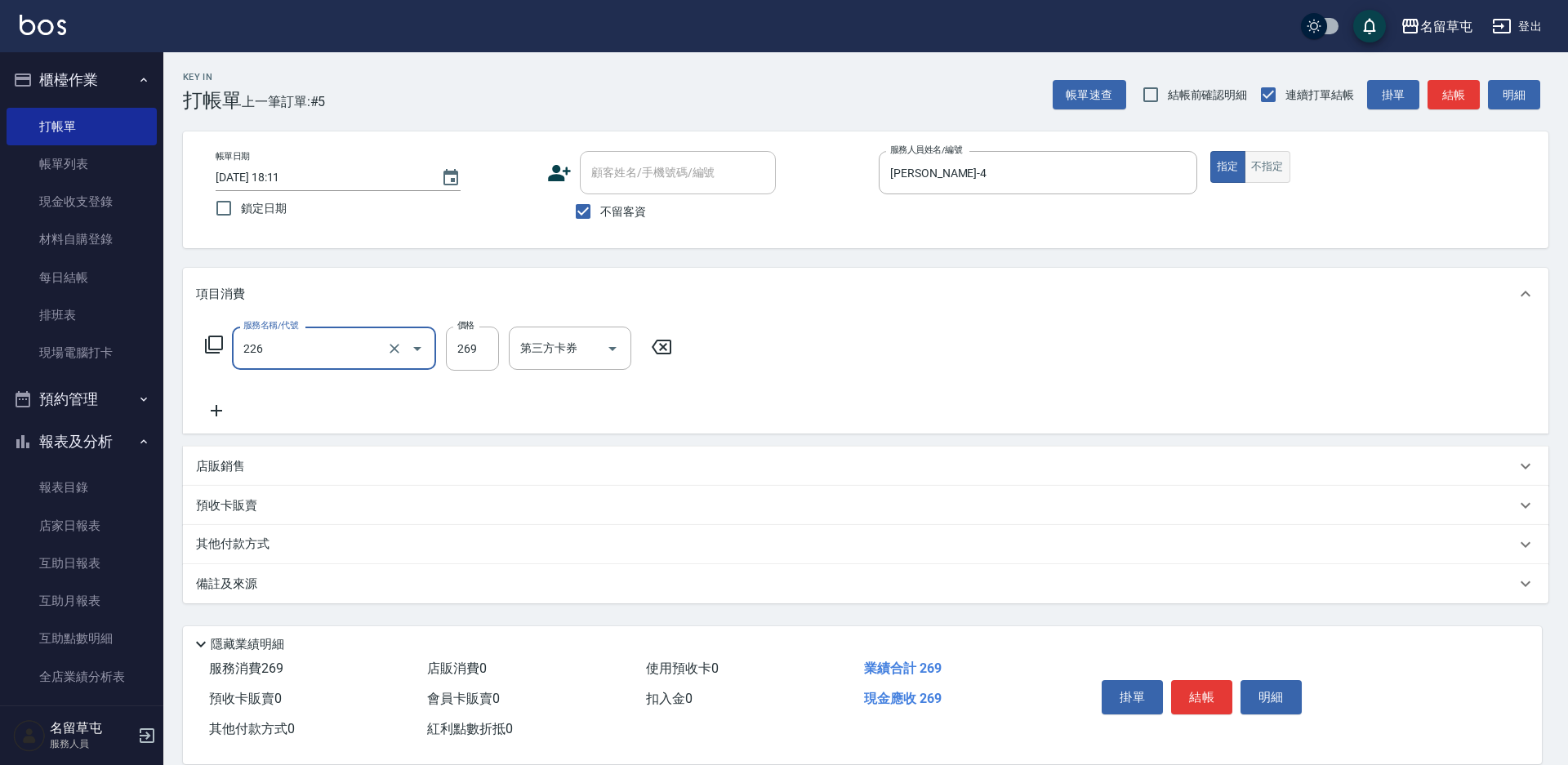
type input "洗剪269(226)"
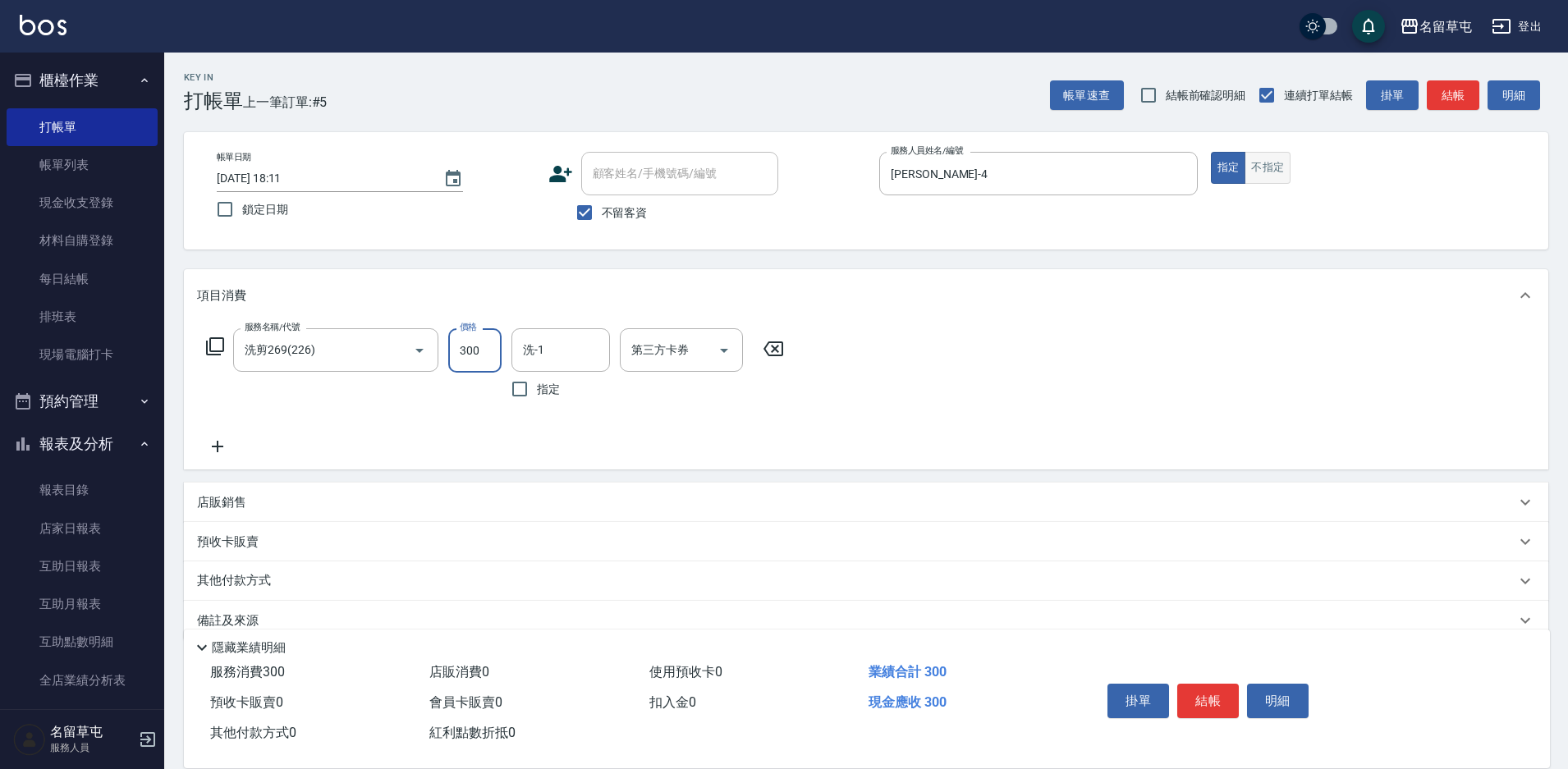
type input "300"
type input "游思岑-36"
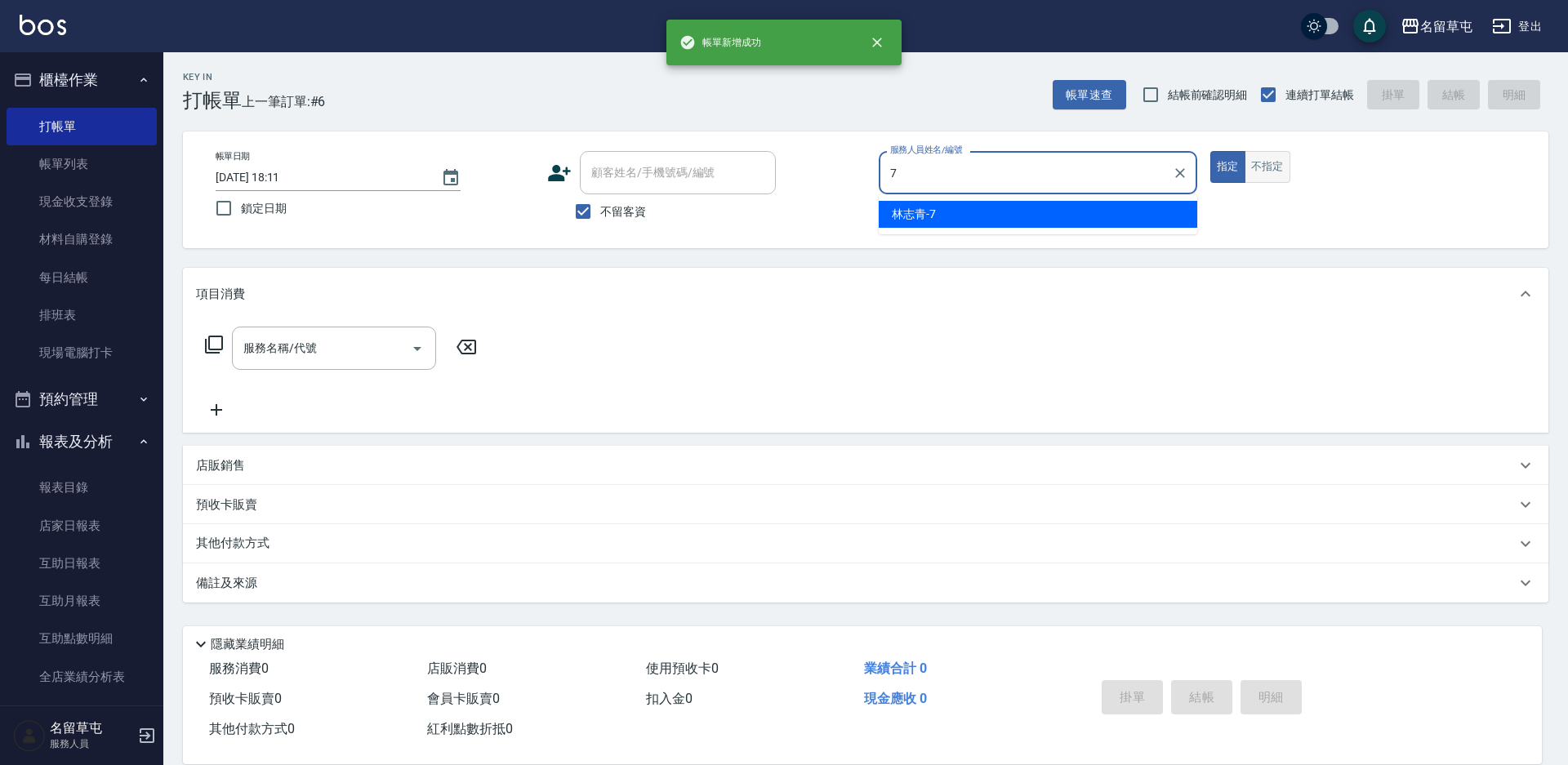
type input "林志青-7"
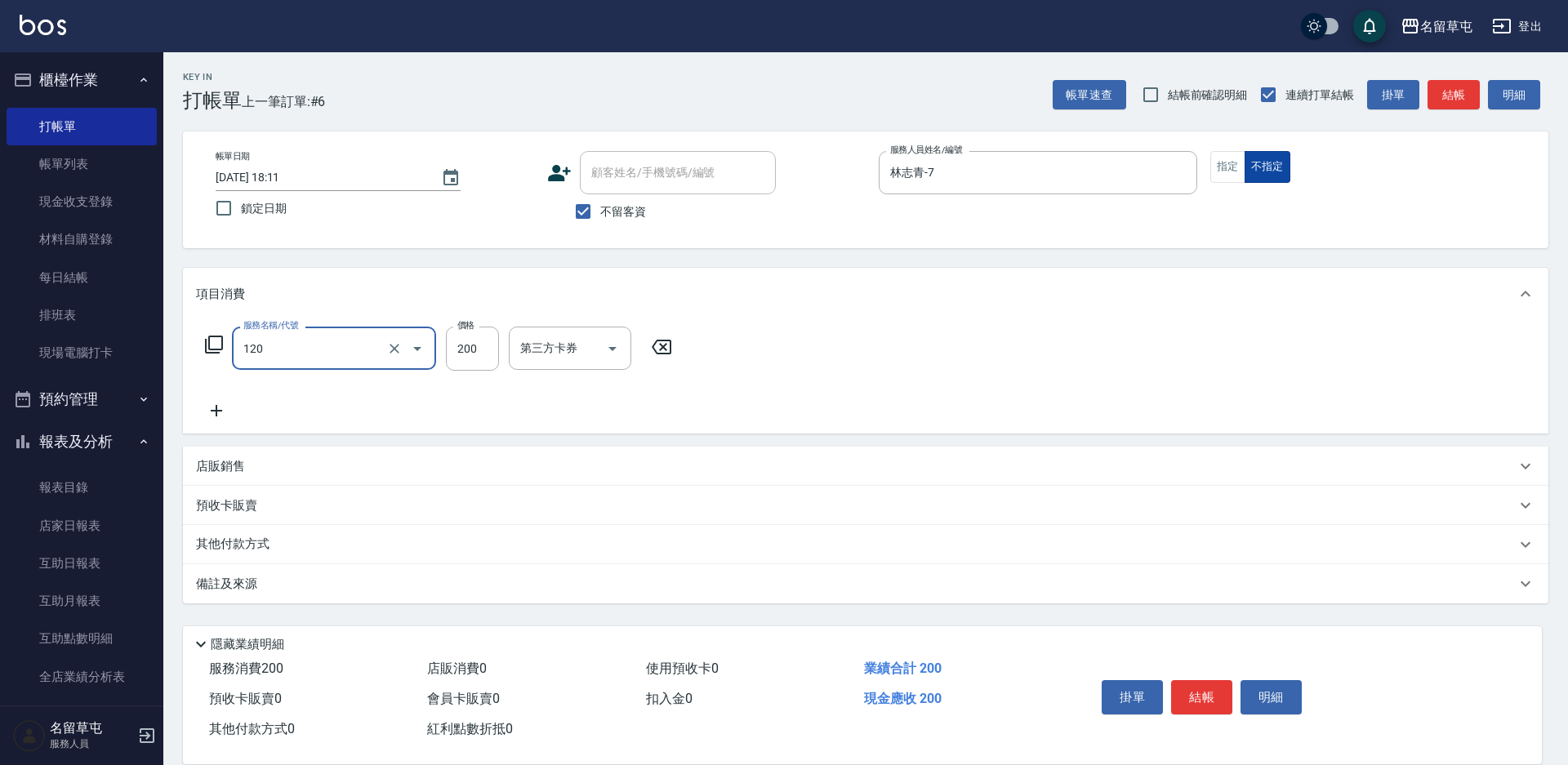
type input "New洗200(120)"
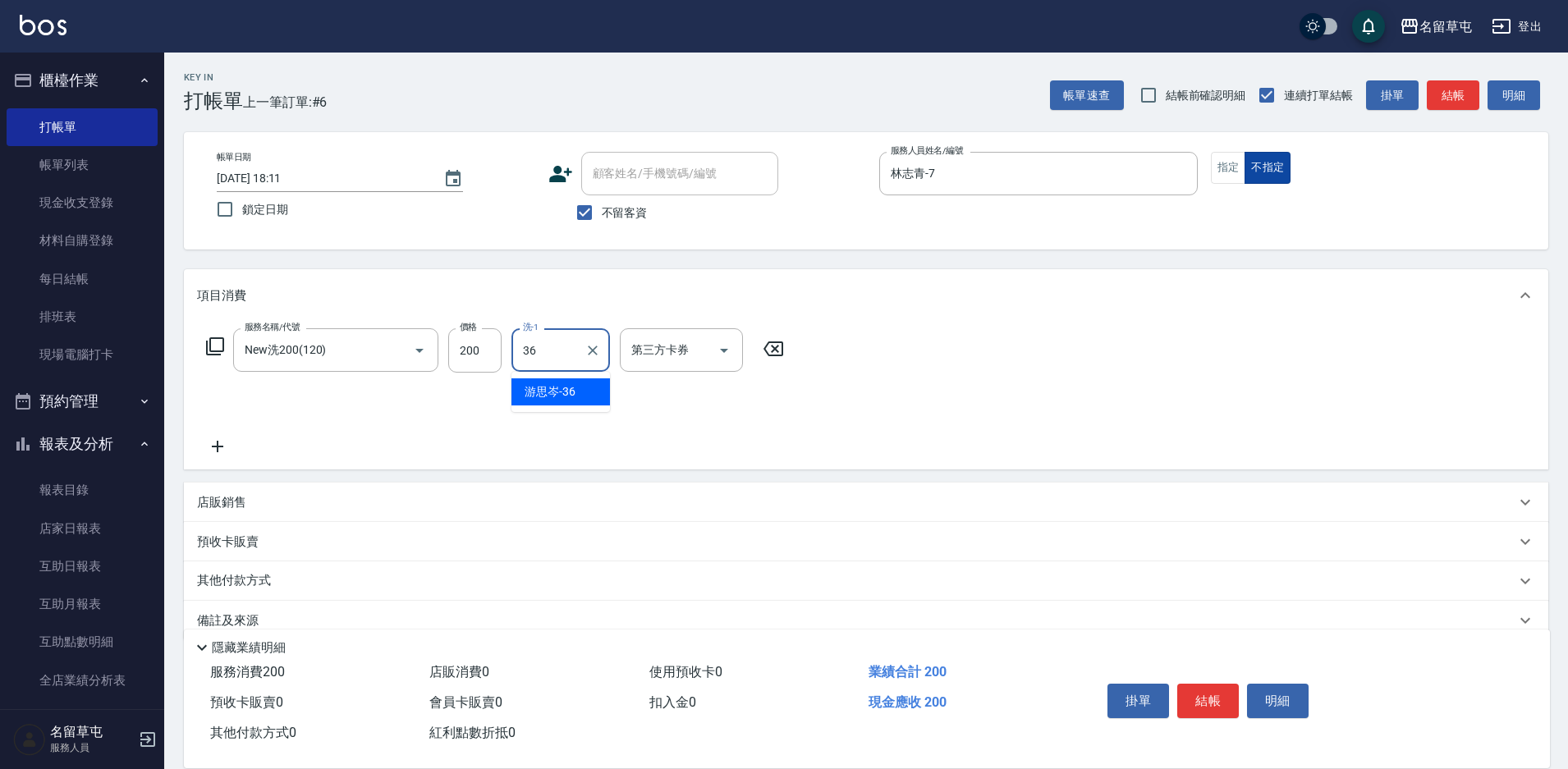
type input "游思岑-36"
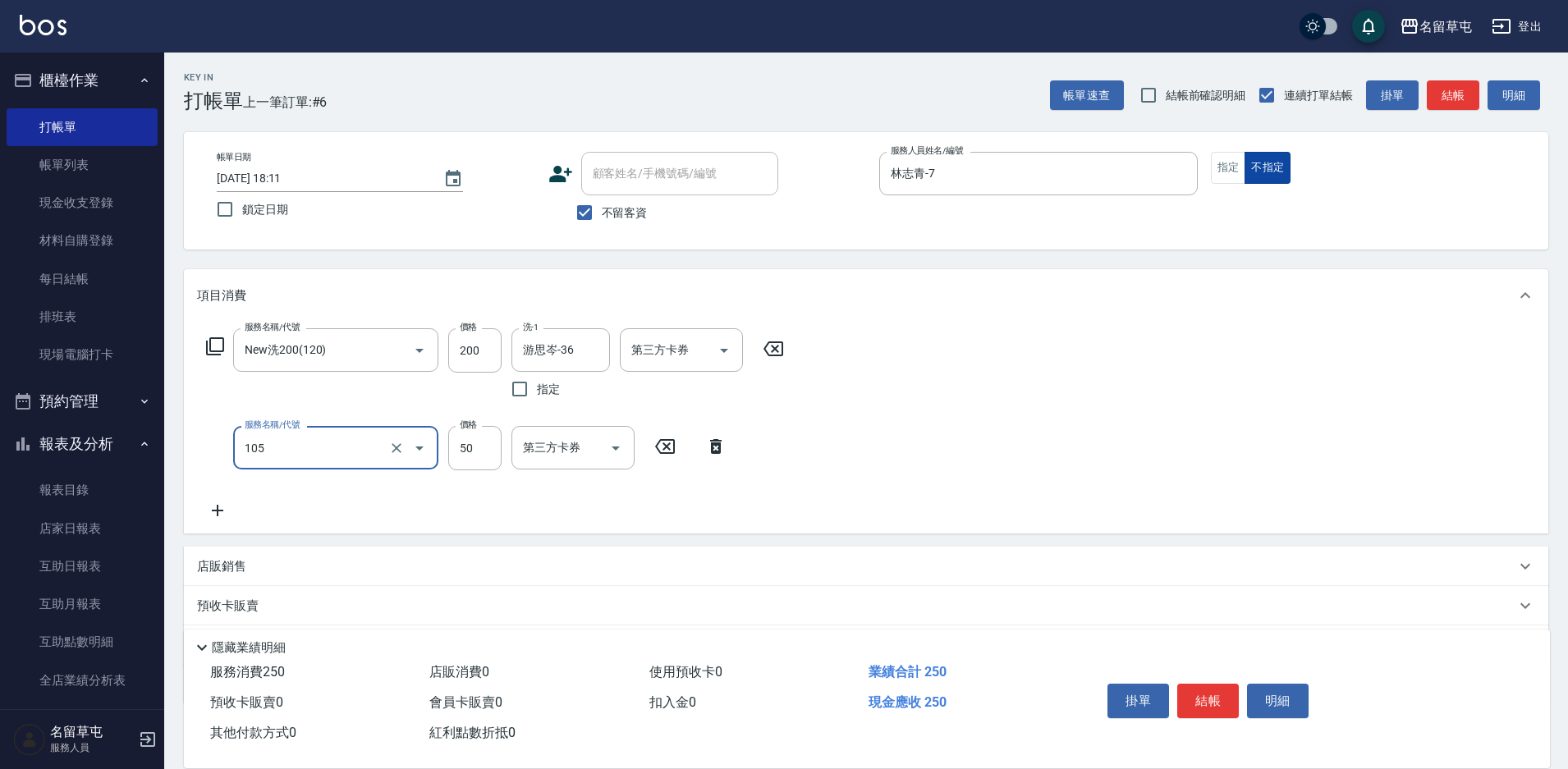
type input "精油50(105)"
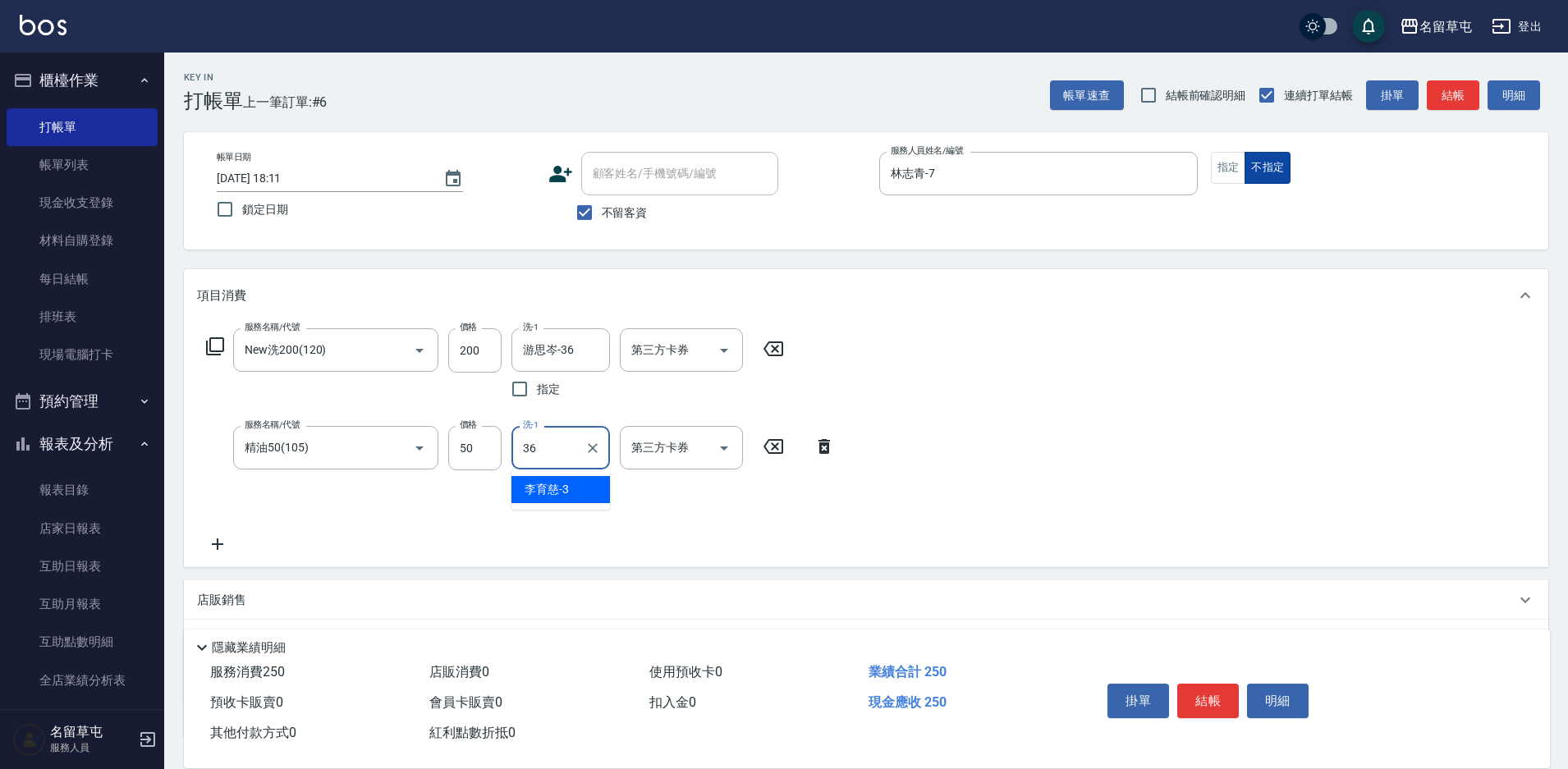
type input "游思岑-36"
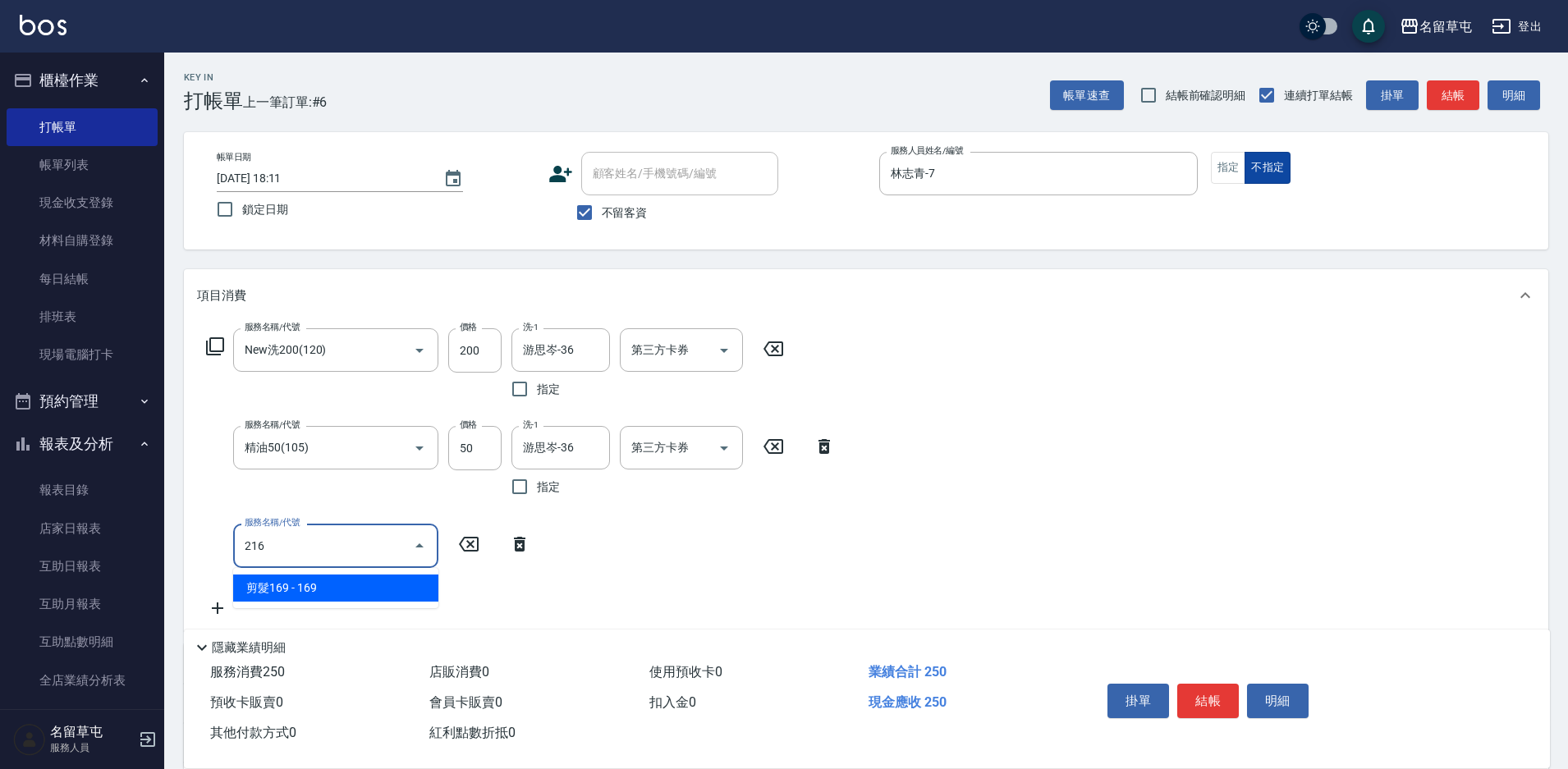
type input "剪髮169(216)"
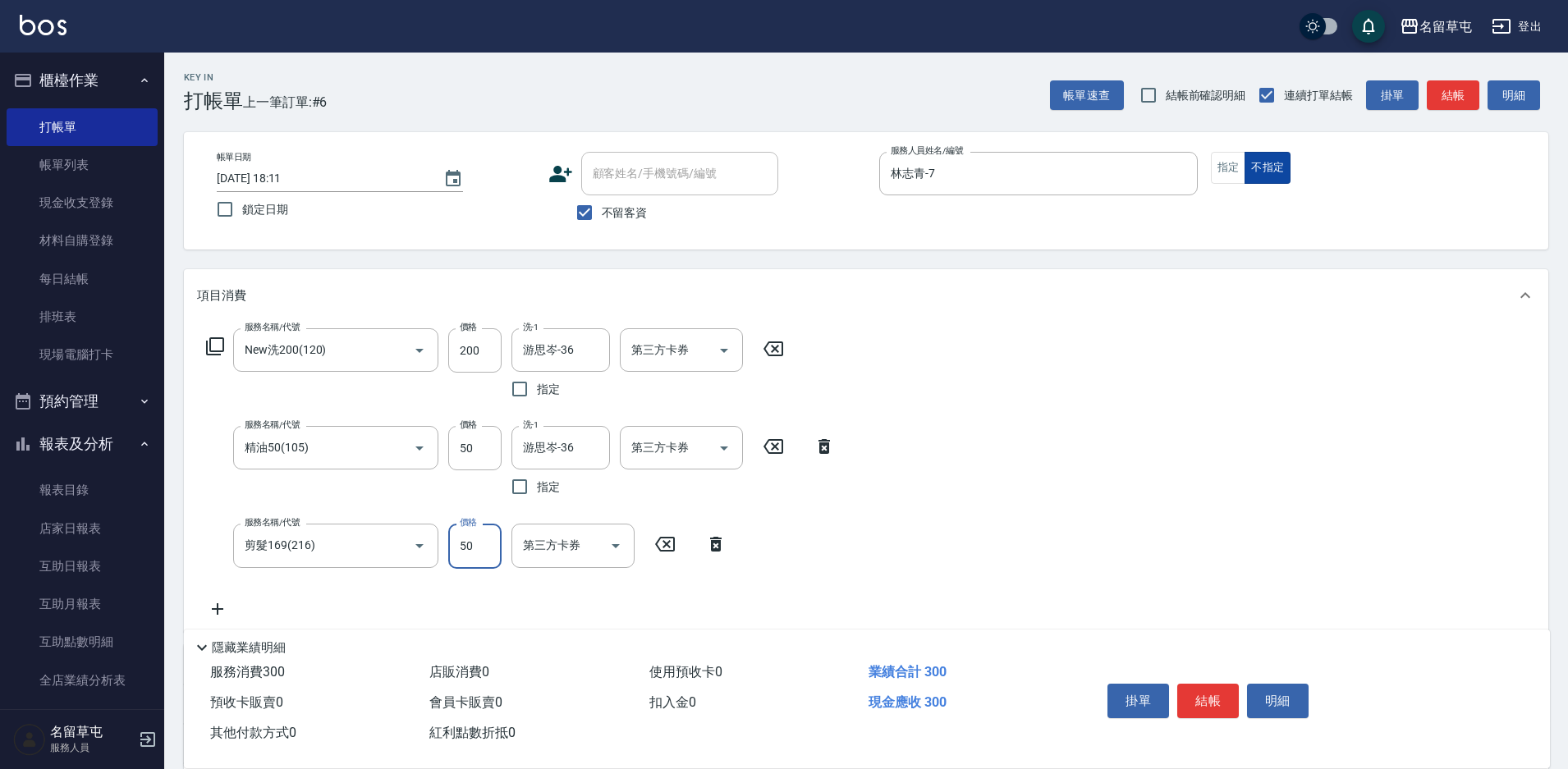
type input "50"
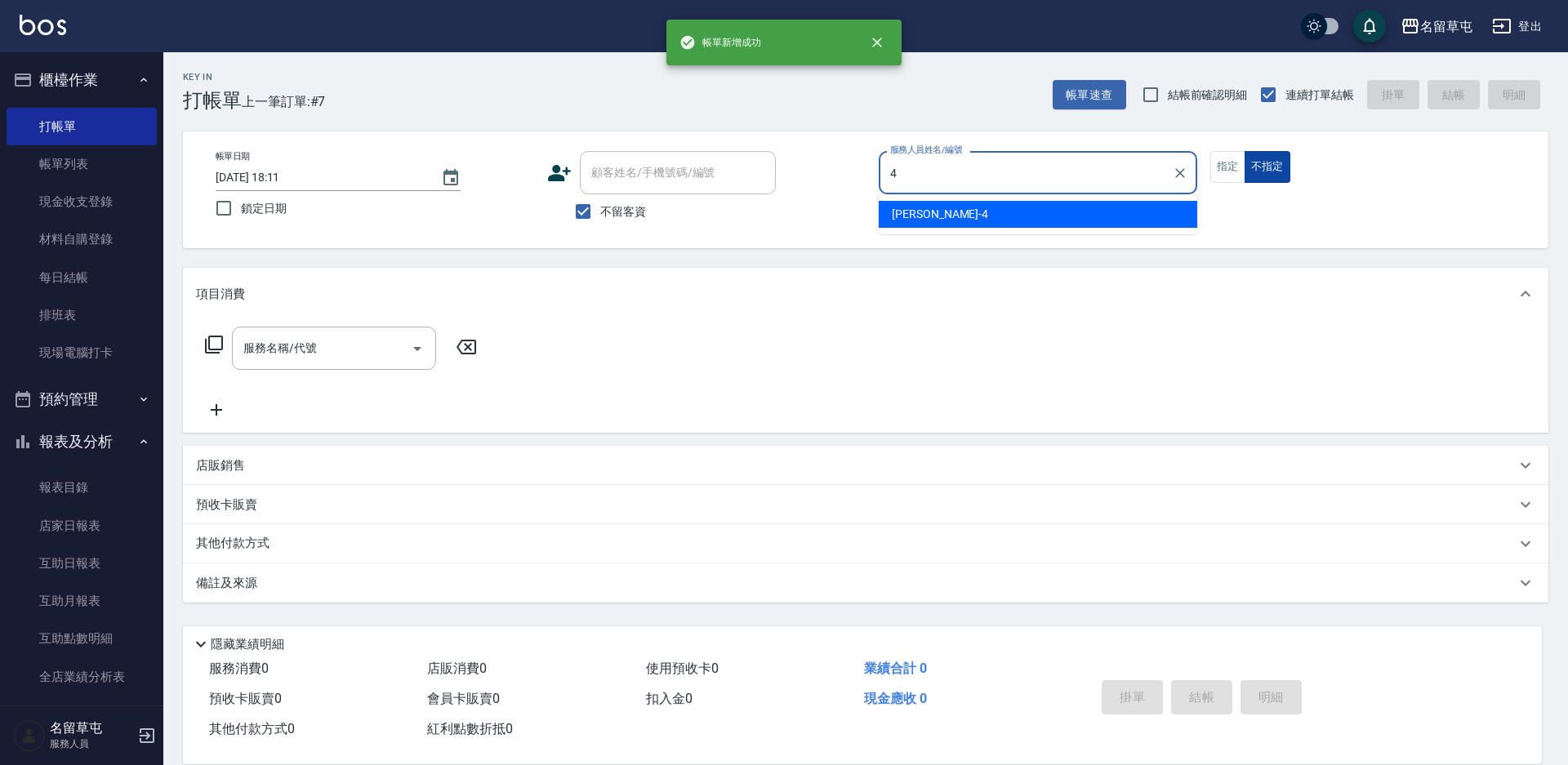
type input "[PERSON_NAME]-4"
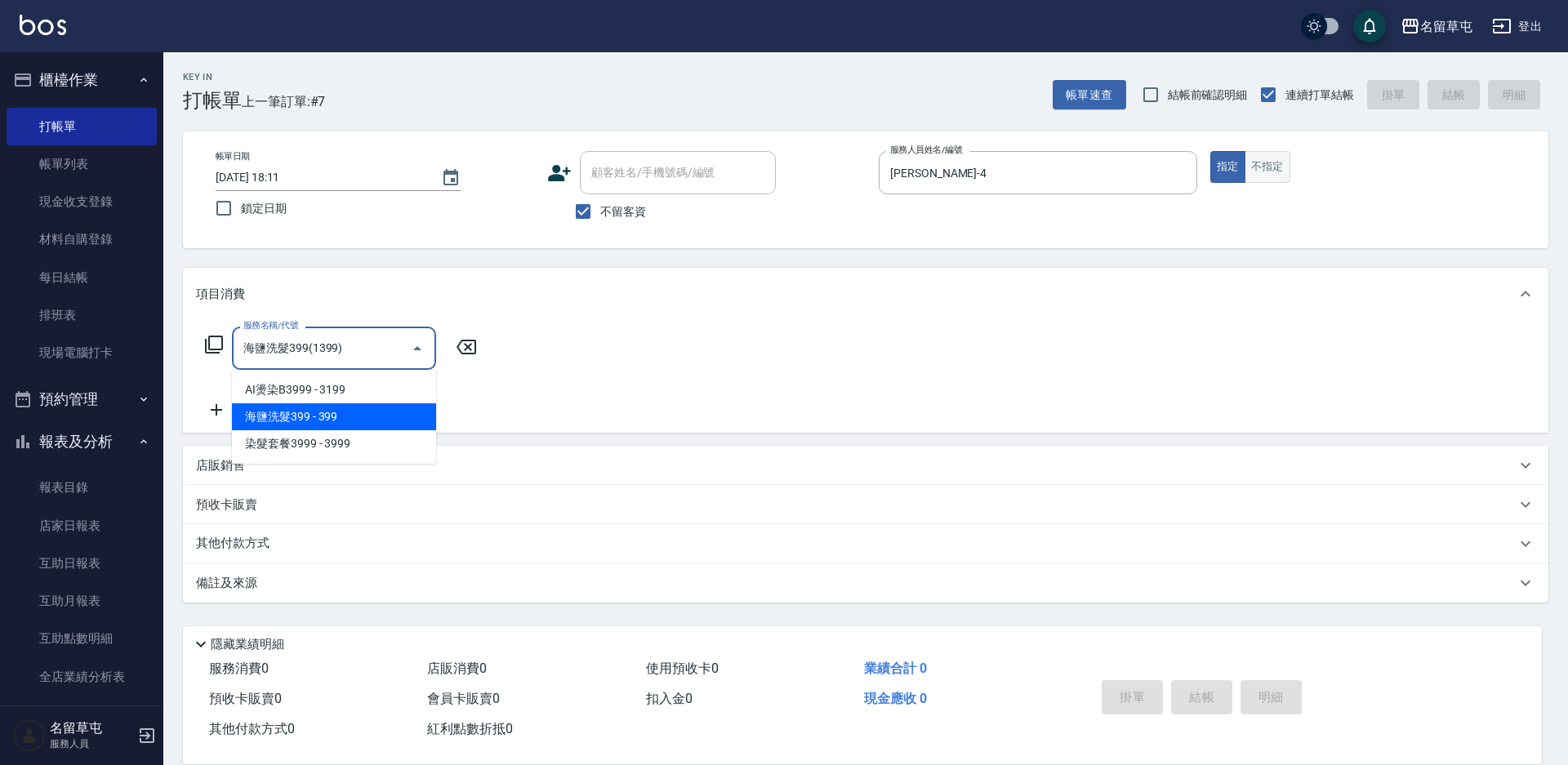
type input "海鹽洗髮399(1399)"
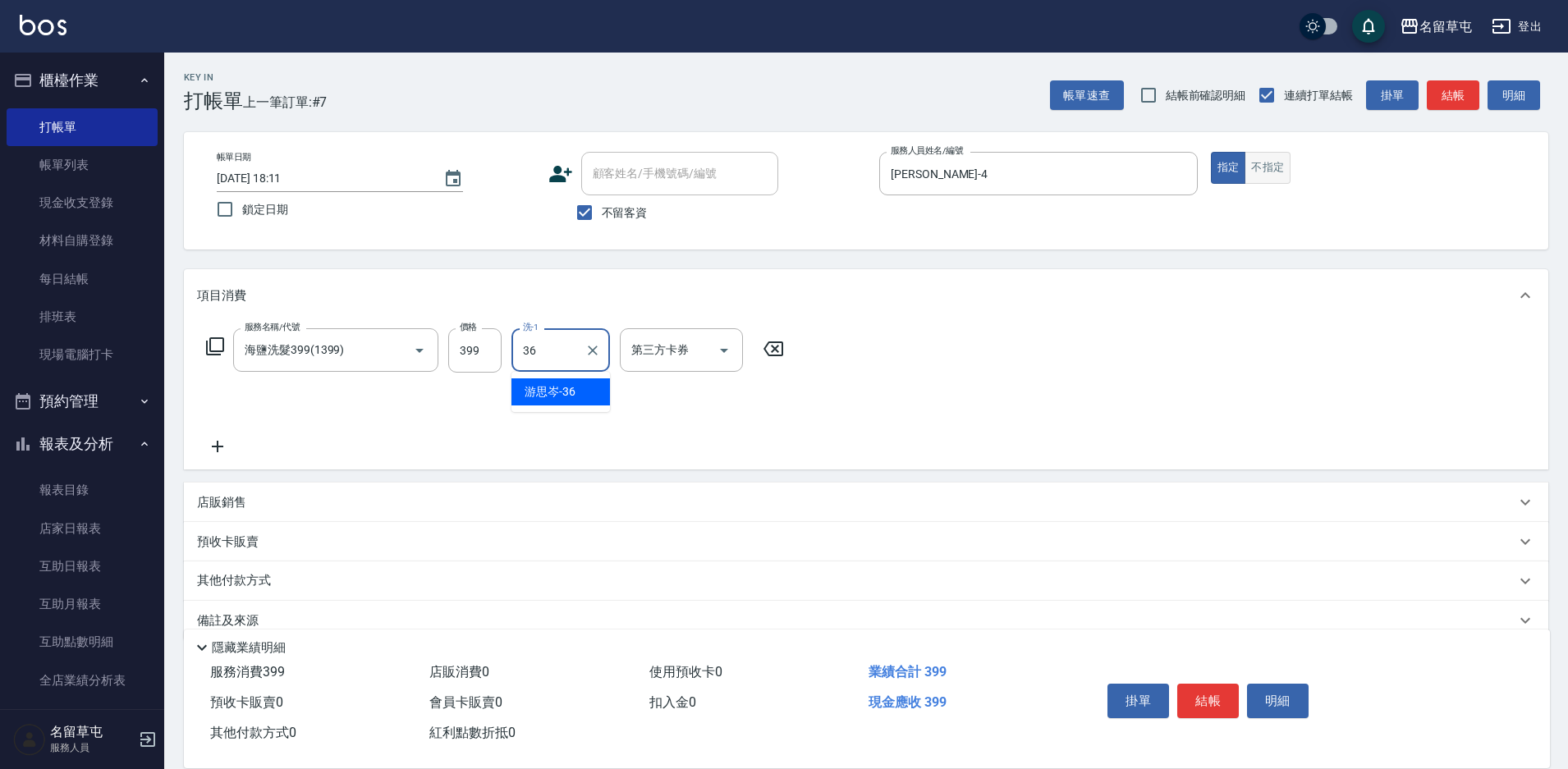
type input "游思岑-36"
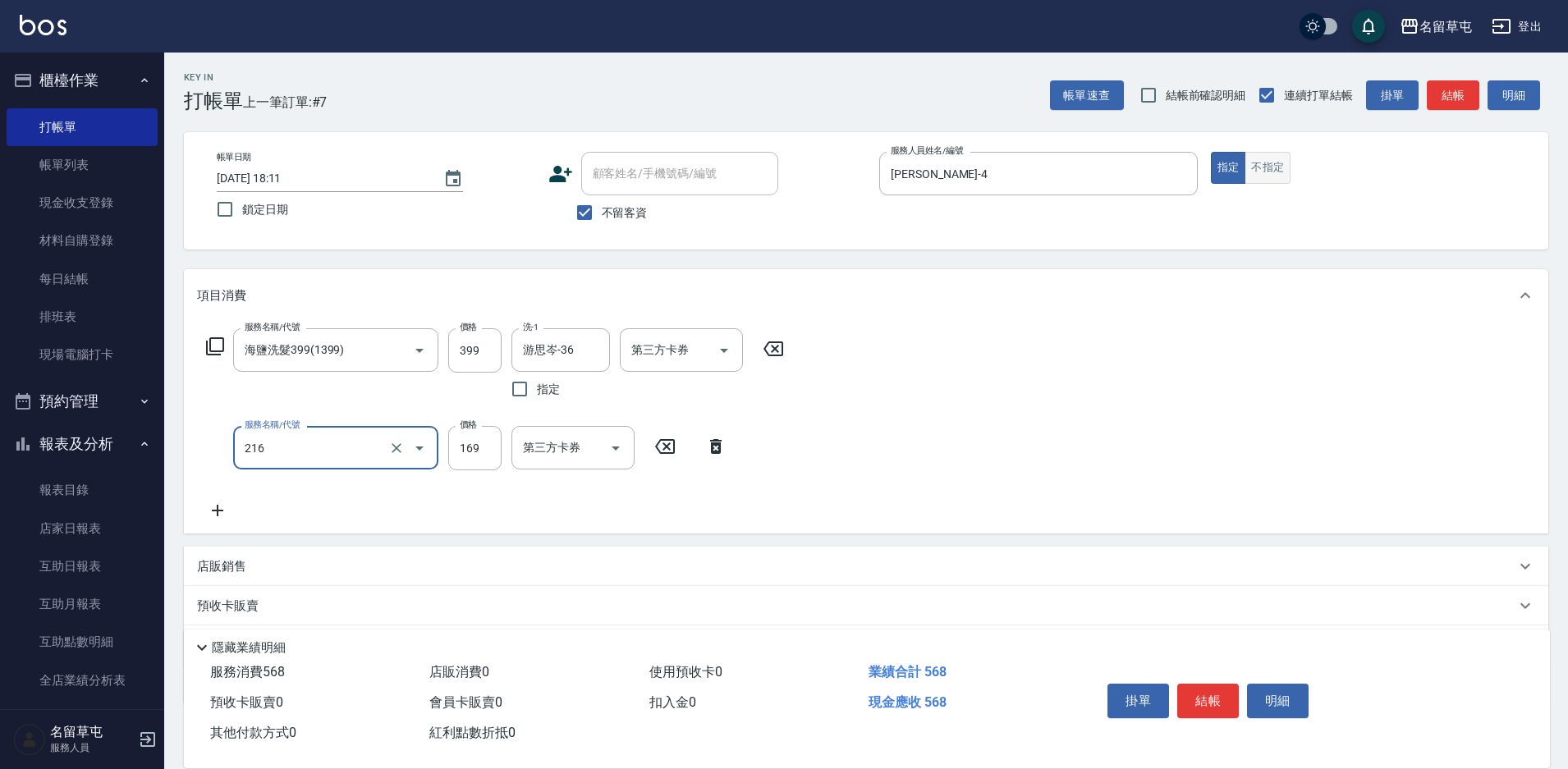
type input "剪髮169(216)"
type input "200"
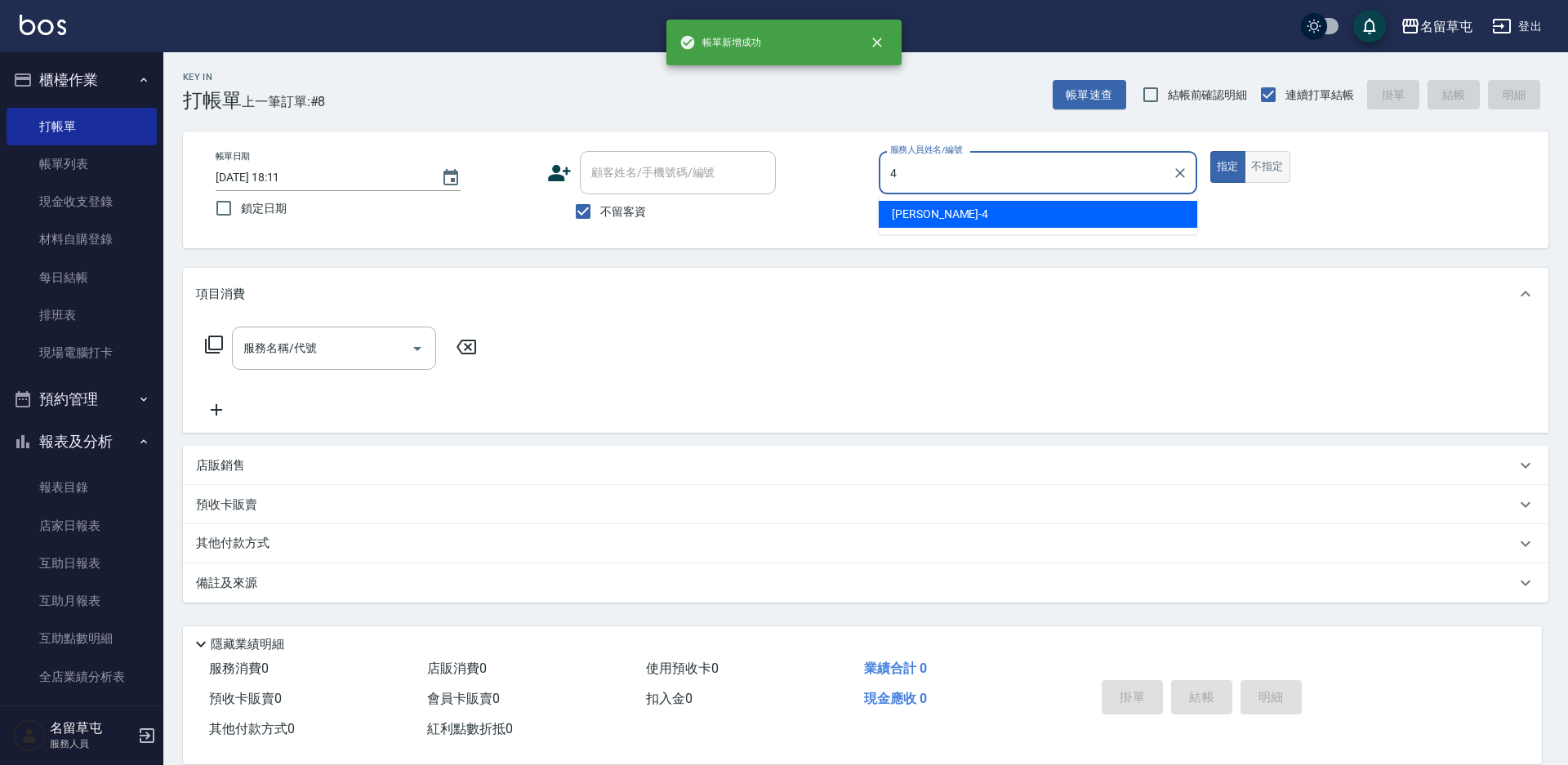
type input "[PERSON_NAME]-4"
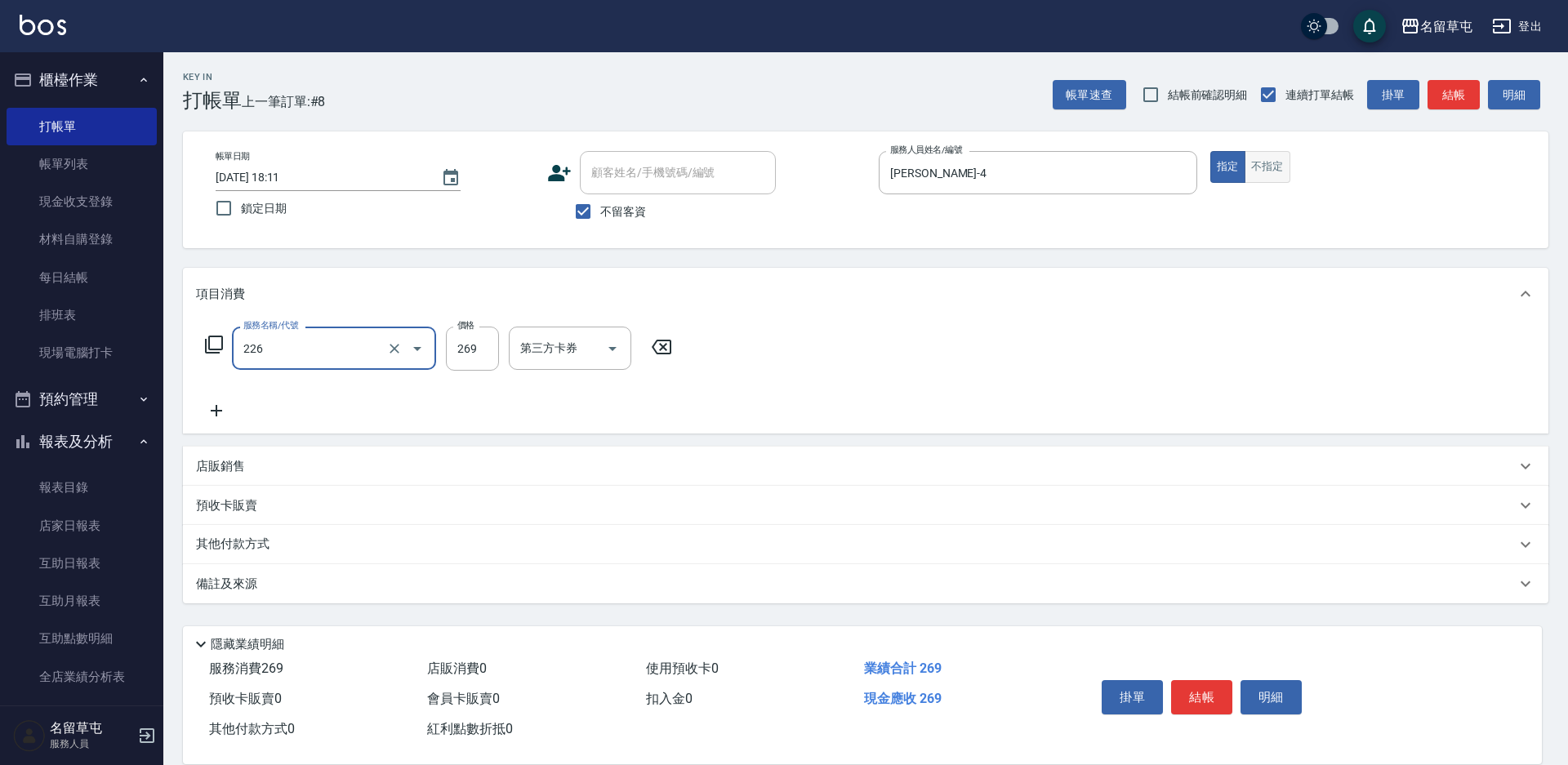
type input "洗剪269(226)"
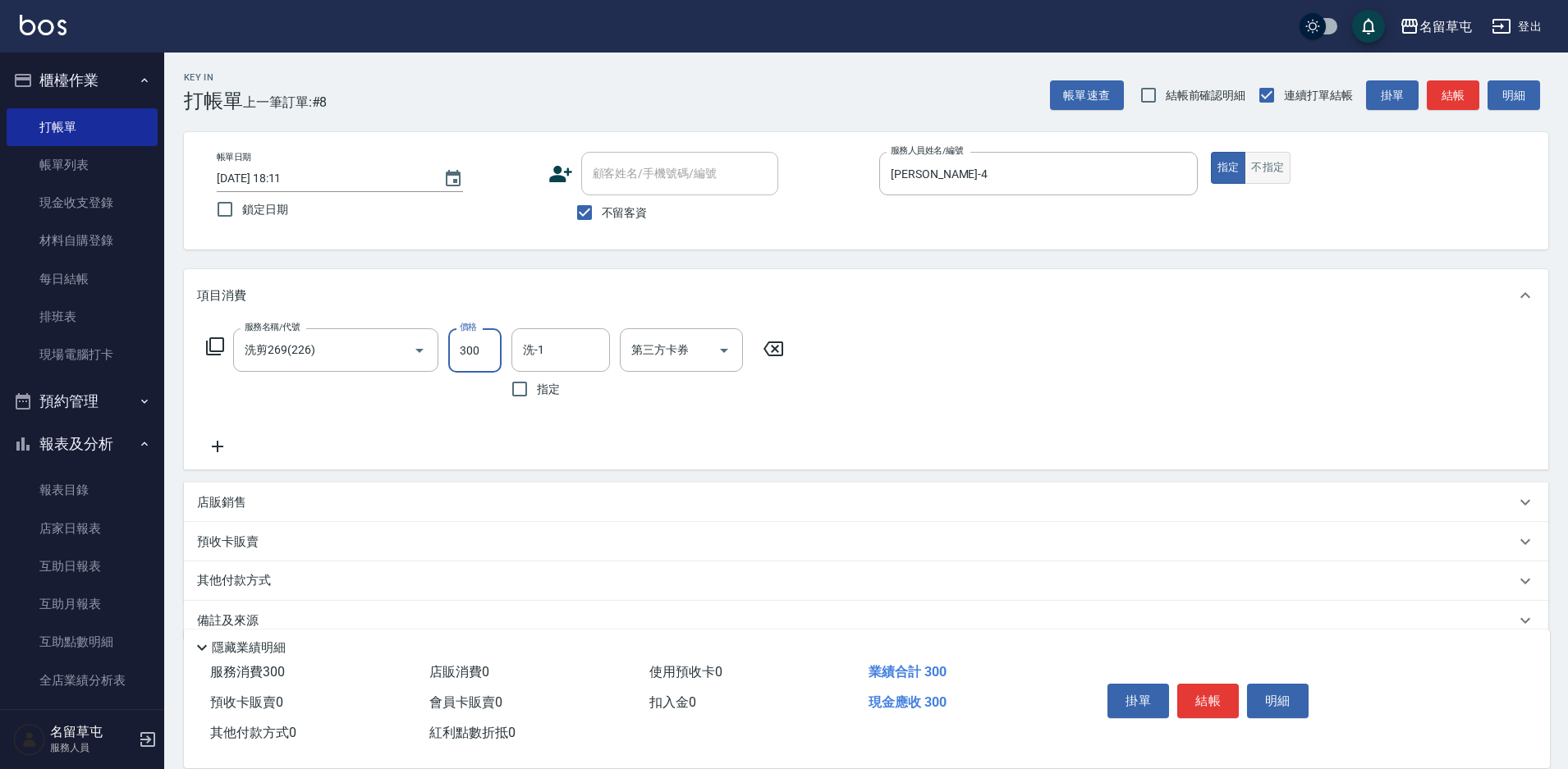
type input "300"
type input "游思岑-36"
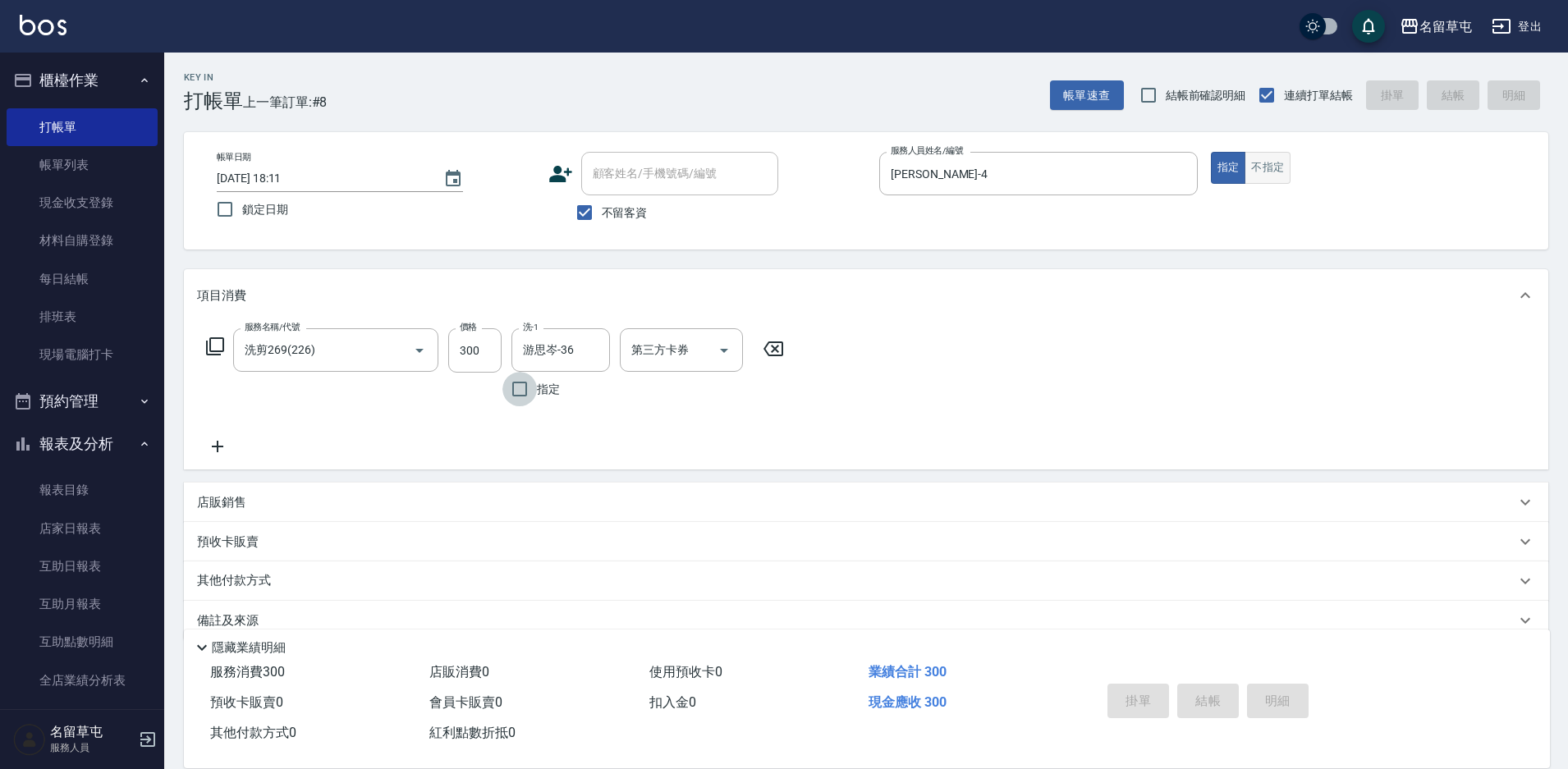
type input "[DATE] 18:12"
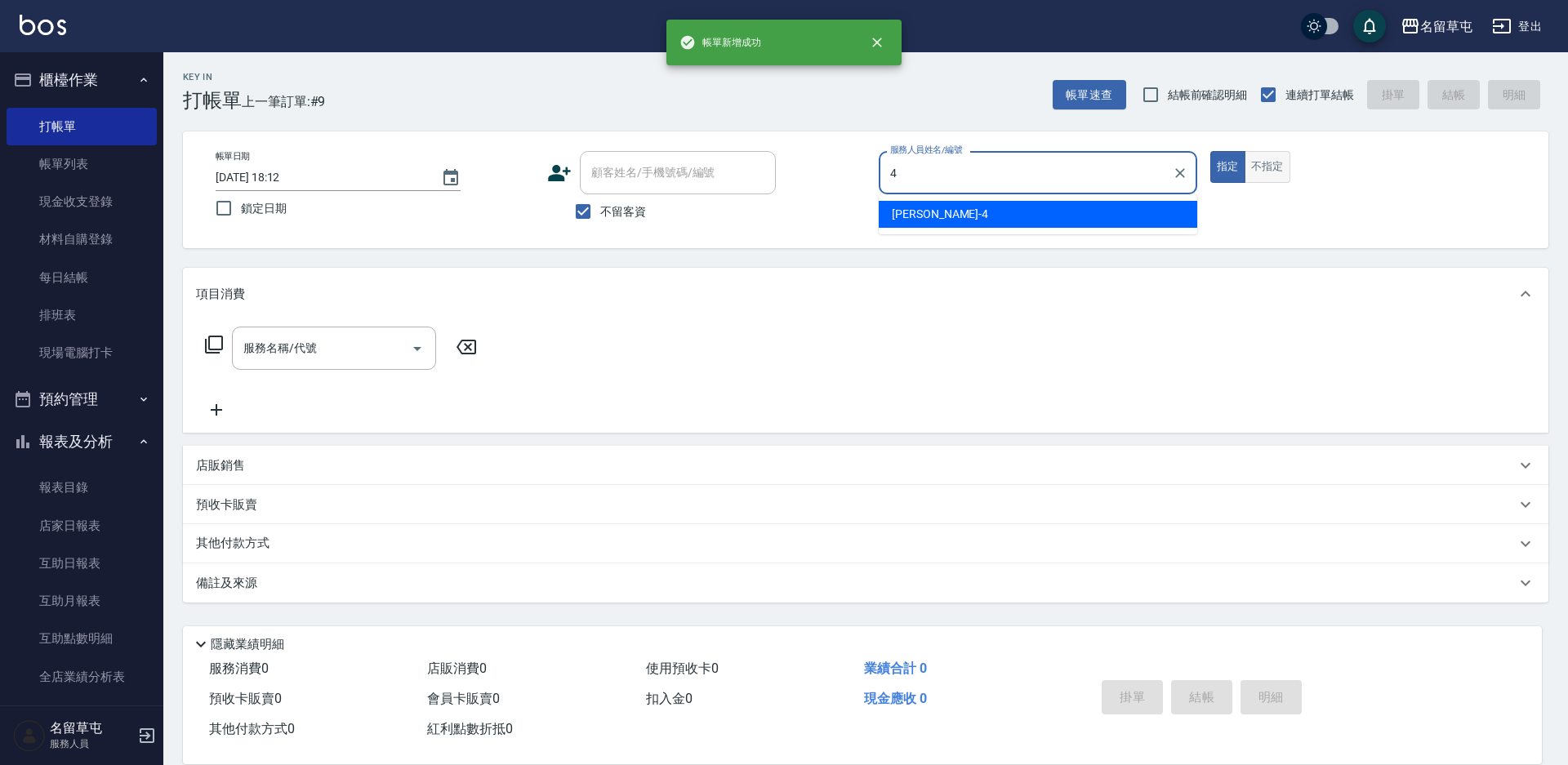
type input "[PERSON_NAME]-4"
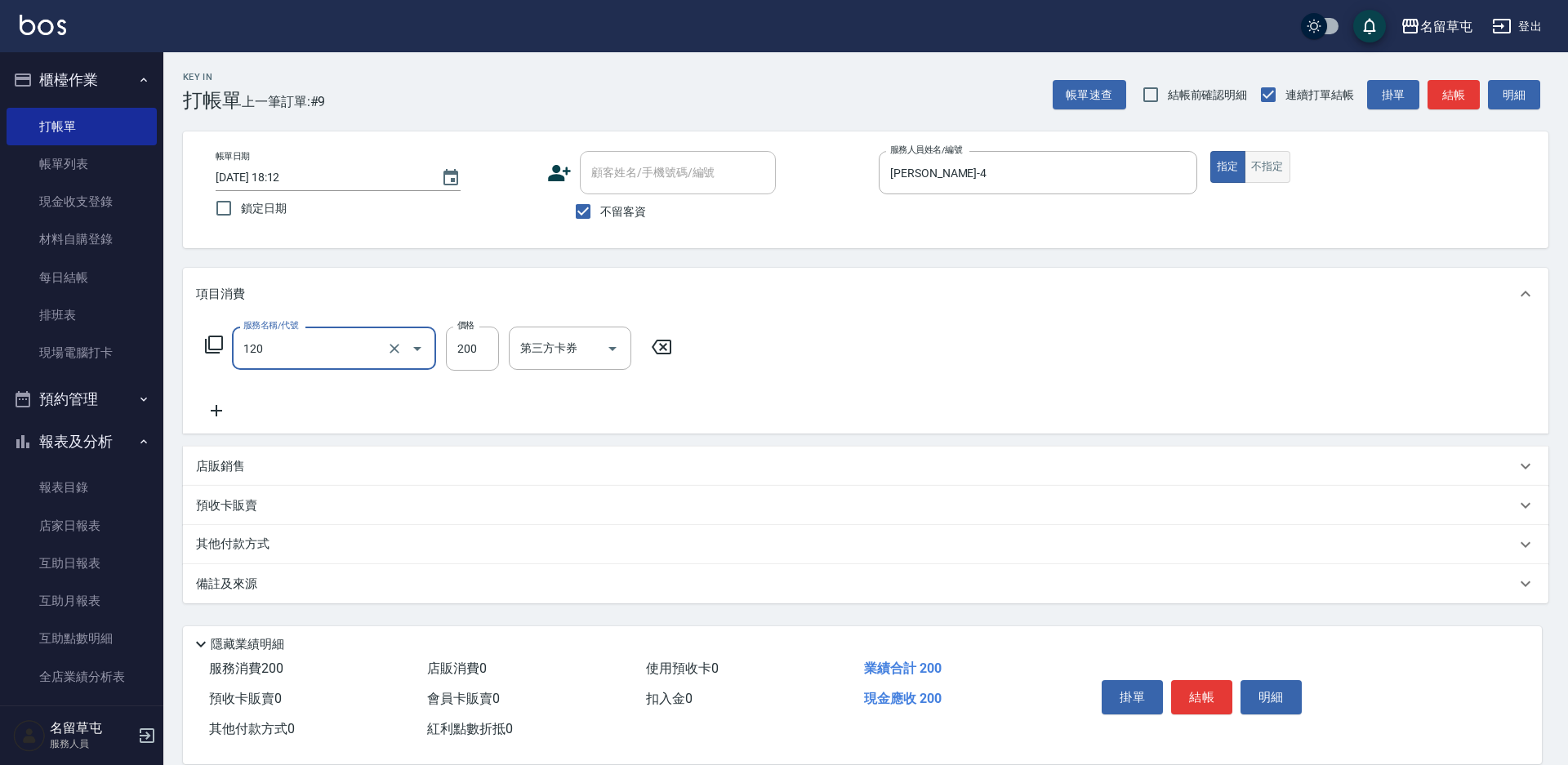
type input "New洗200(120)"
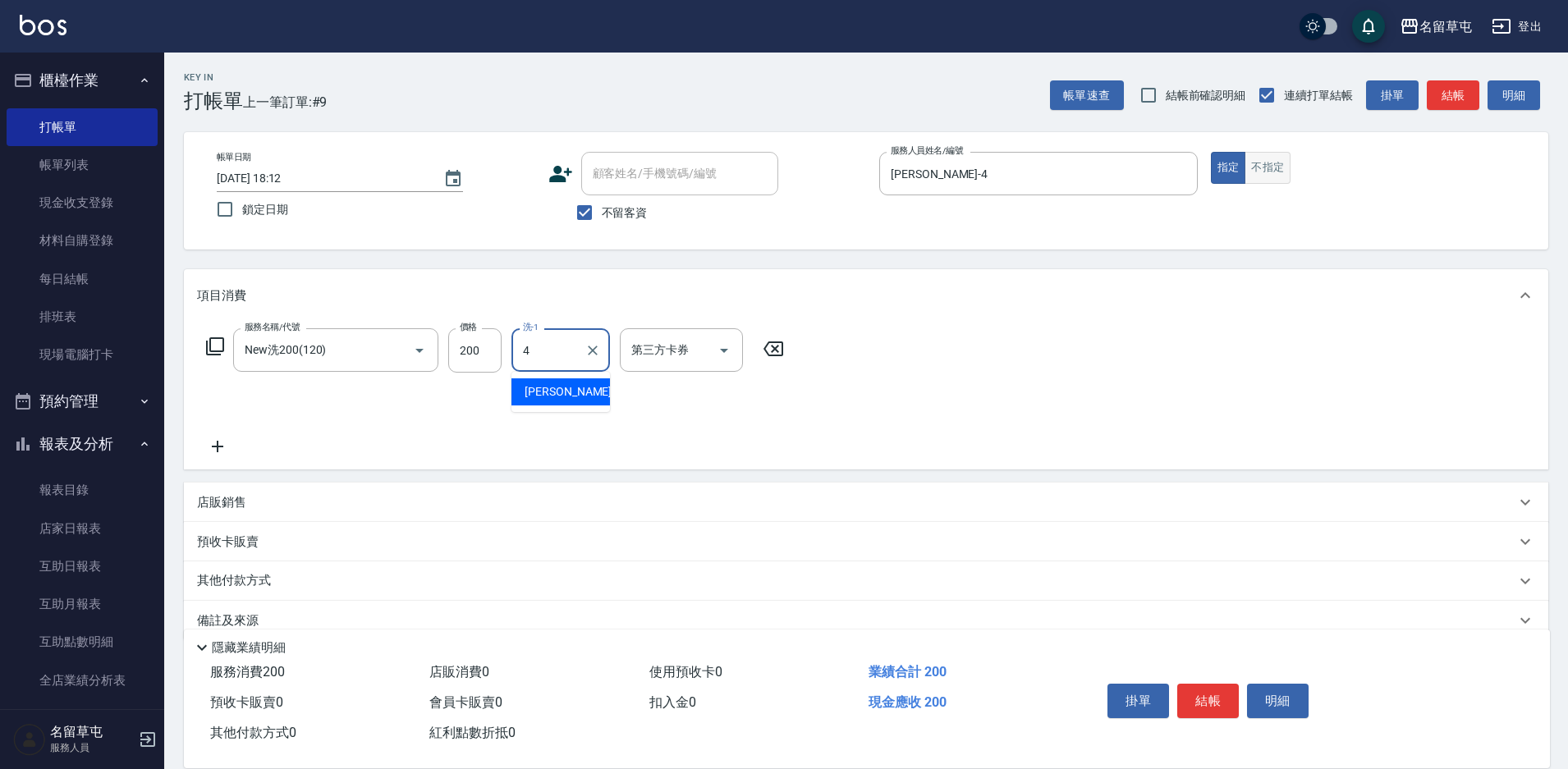
type input "[PERSON_NAME]-4"
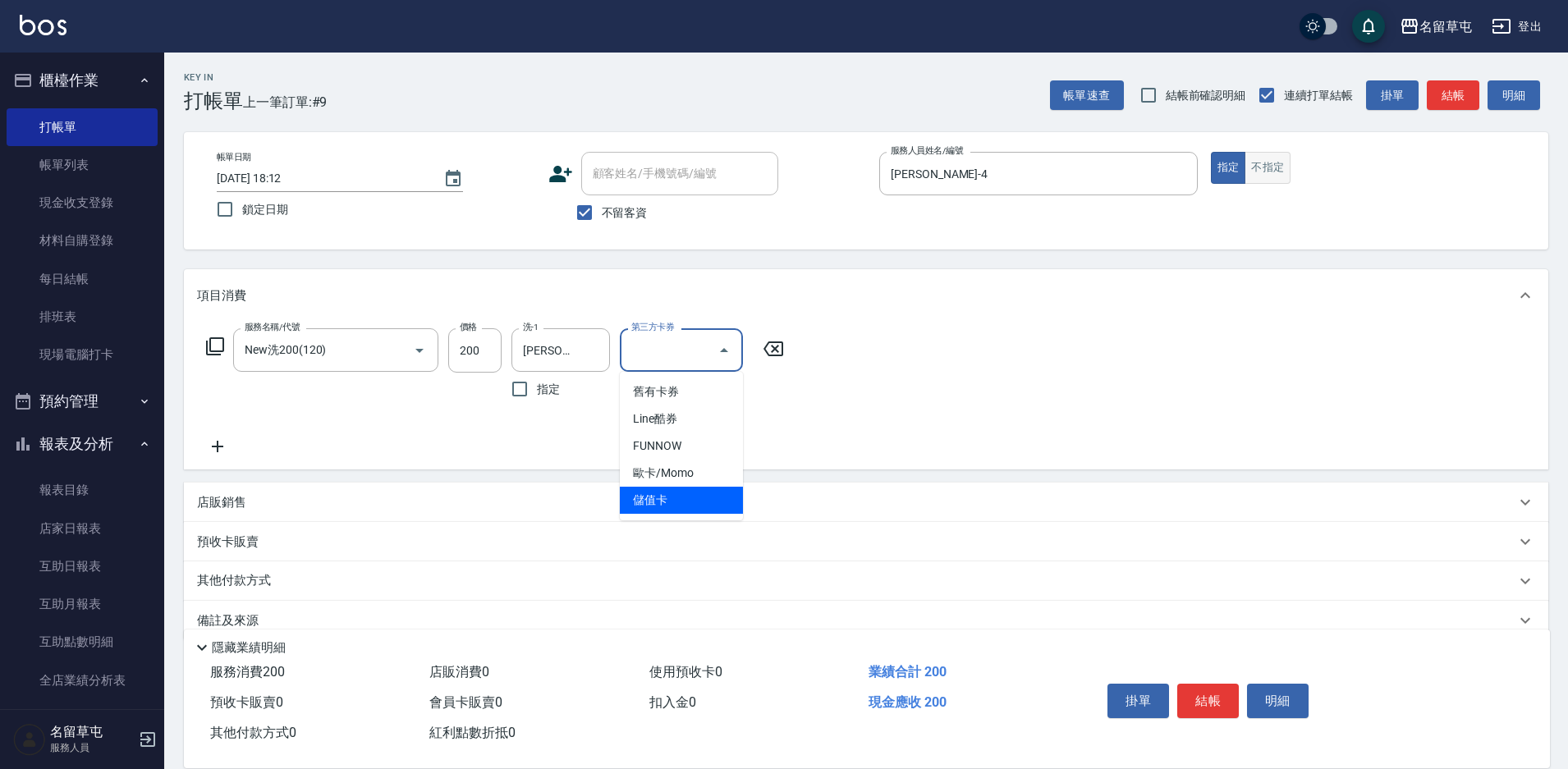
type input "儲值卡"
click at [628, 215] on span "不留客資" at bounding box center [624, 213] width 46 height 18
click at [602, 215] on input "不留客資" at bounding box center [584, 212] width 34 height 34
checkbox input "false"
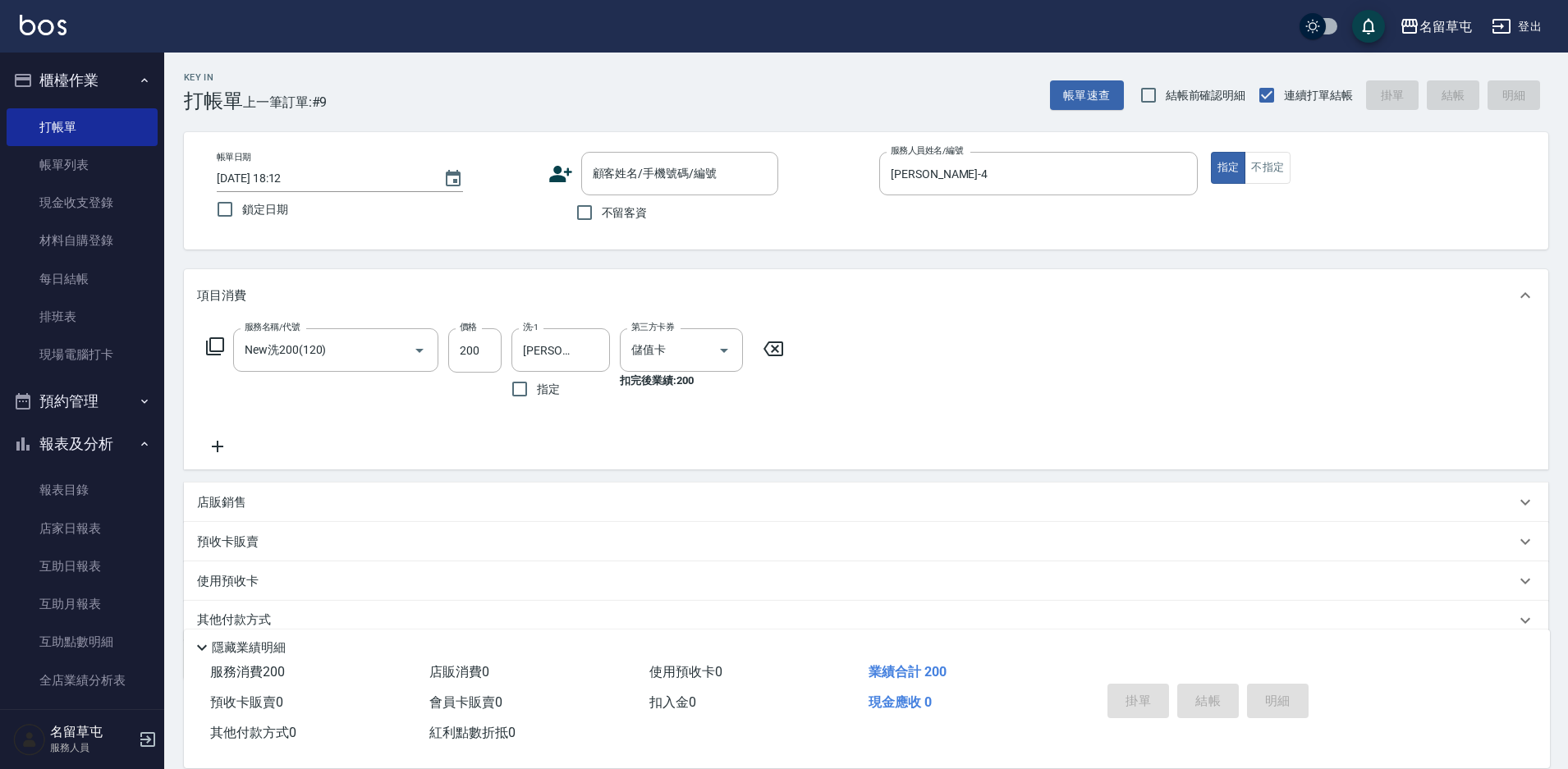
click at [659, 140] on div "帳單日期 [DATE] 18:12 鎖定日期 顧客姓名/手機號碼/編號 顧客姓名/手機號碼/編號 不留客資 服務人員姓名/編號 [PERSON_NAME]-4…" at bounding box center [866, 191] width 1364 height 117
click at [646, 182] on input "顧客姓名/手機號碼/編號" at bounding box center [667, 173] width 158 height 28
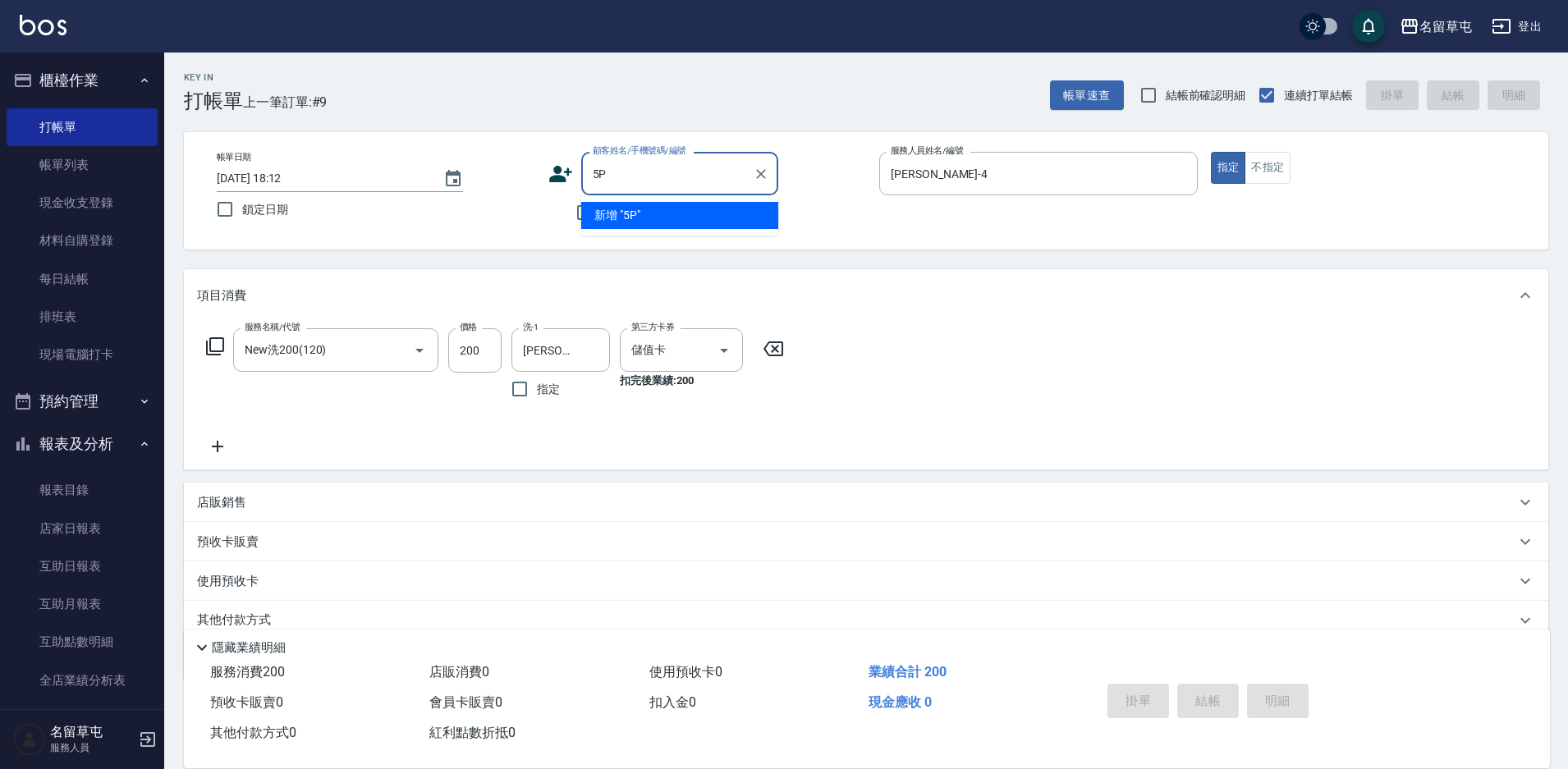
type input "5"
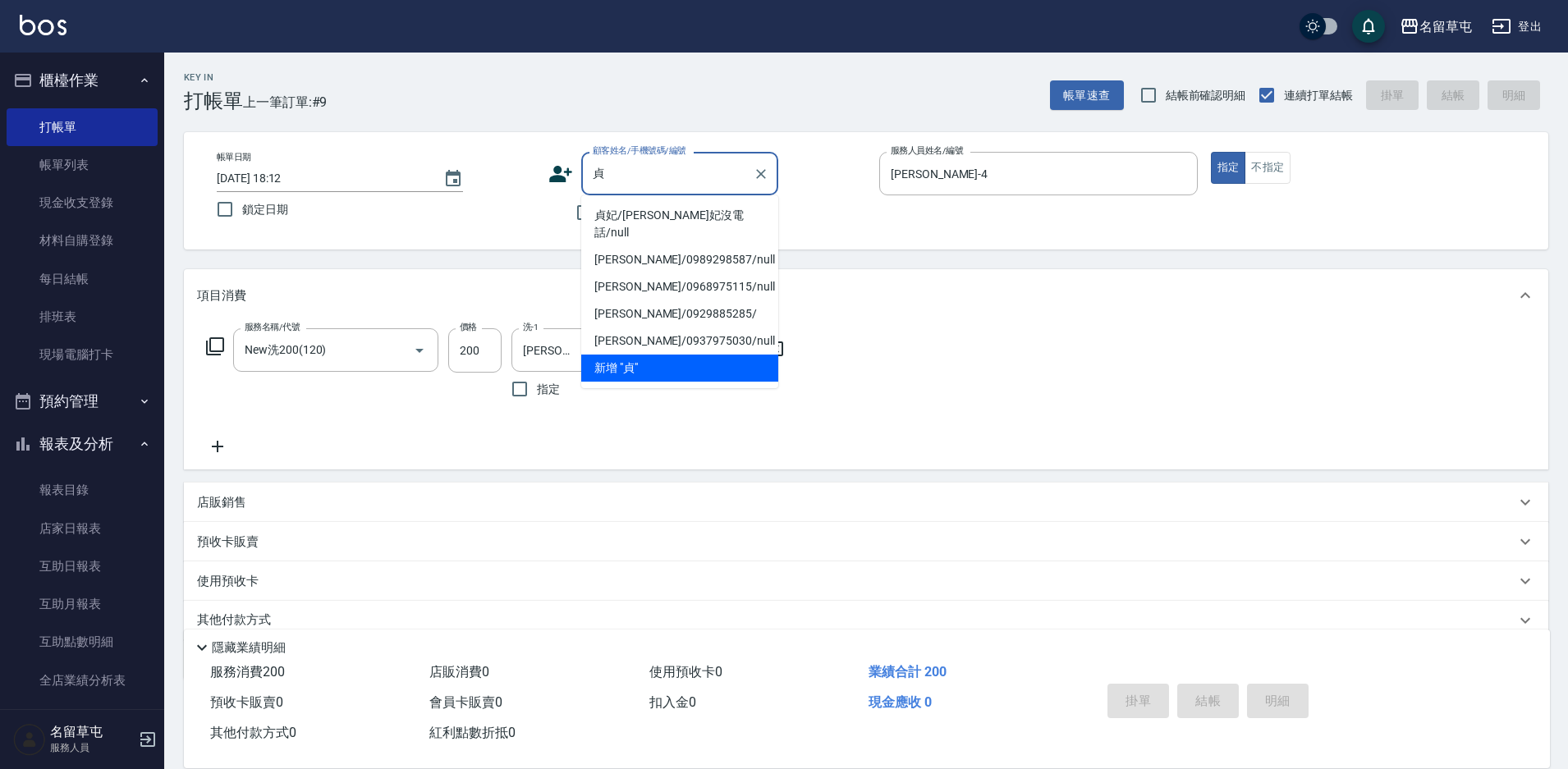
click at [640, 217] on li "貞妃/[PERSON_NAME]妃沒電話/null" at bounding box center [679, 223] width 197 height 44
type input "貞妃/[PERSON_NAME]妃沒電話/null"
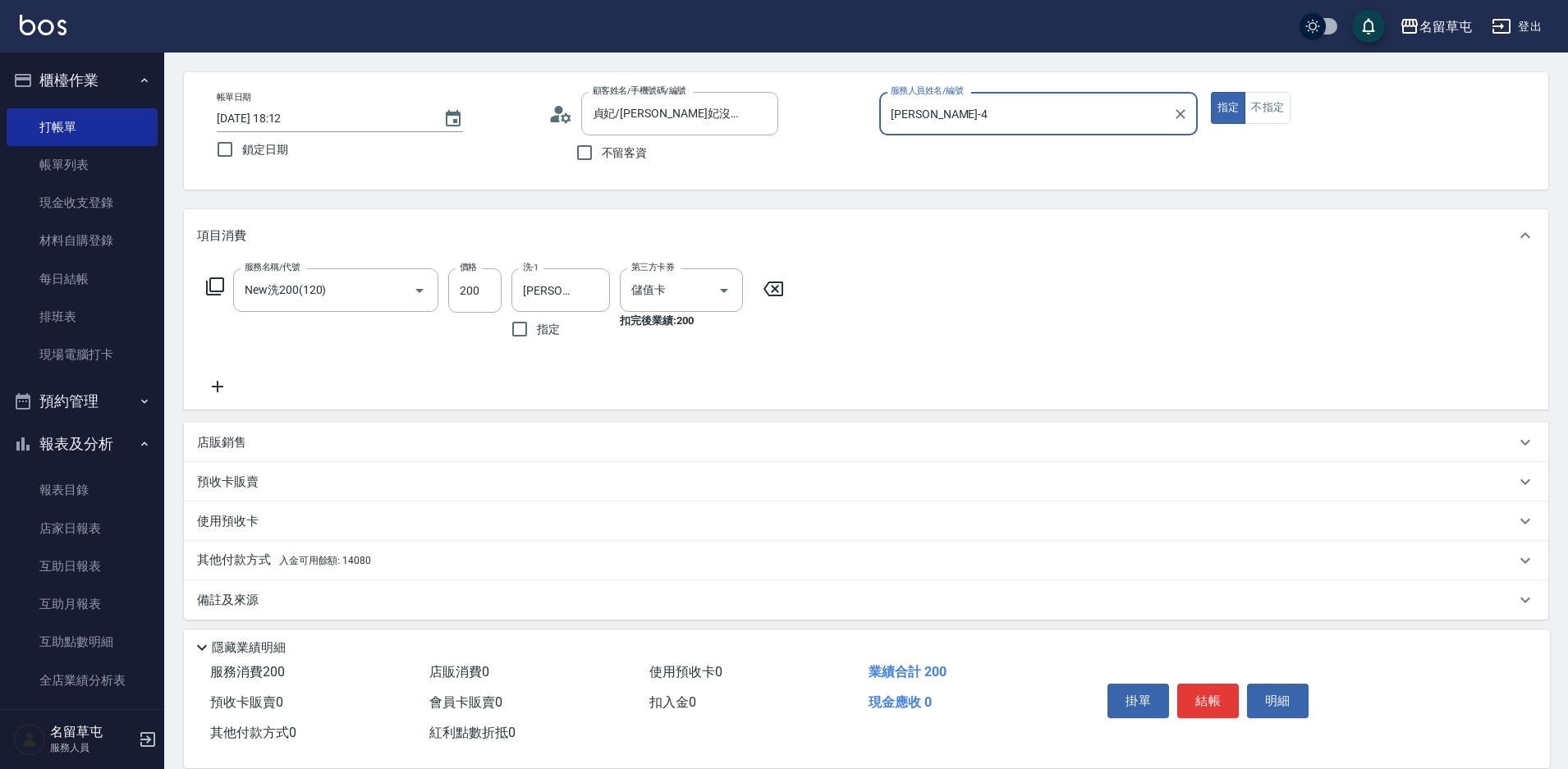
scroll to position [68, 0]
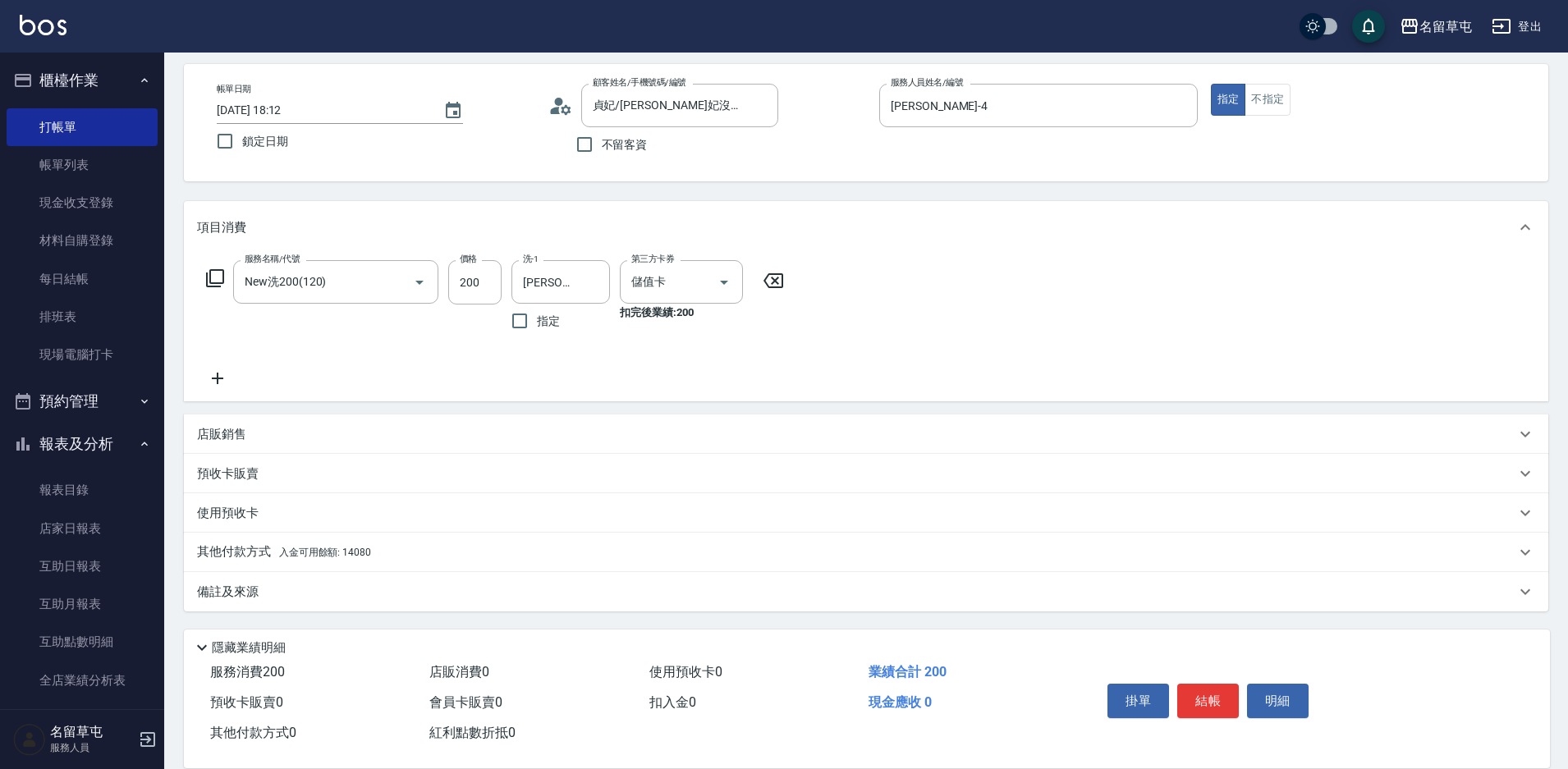
click at [256, 550] on p "其他付款方式 入金可用餘額: 14080" at bounding box center [284, 552] width 174 height 18
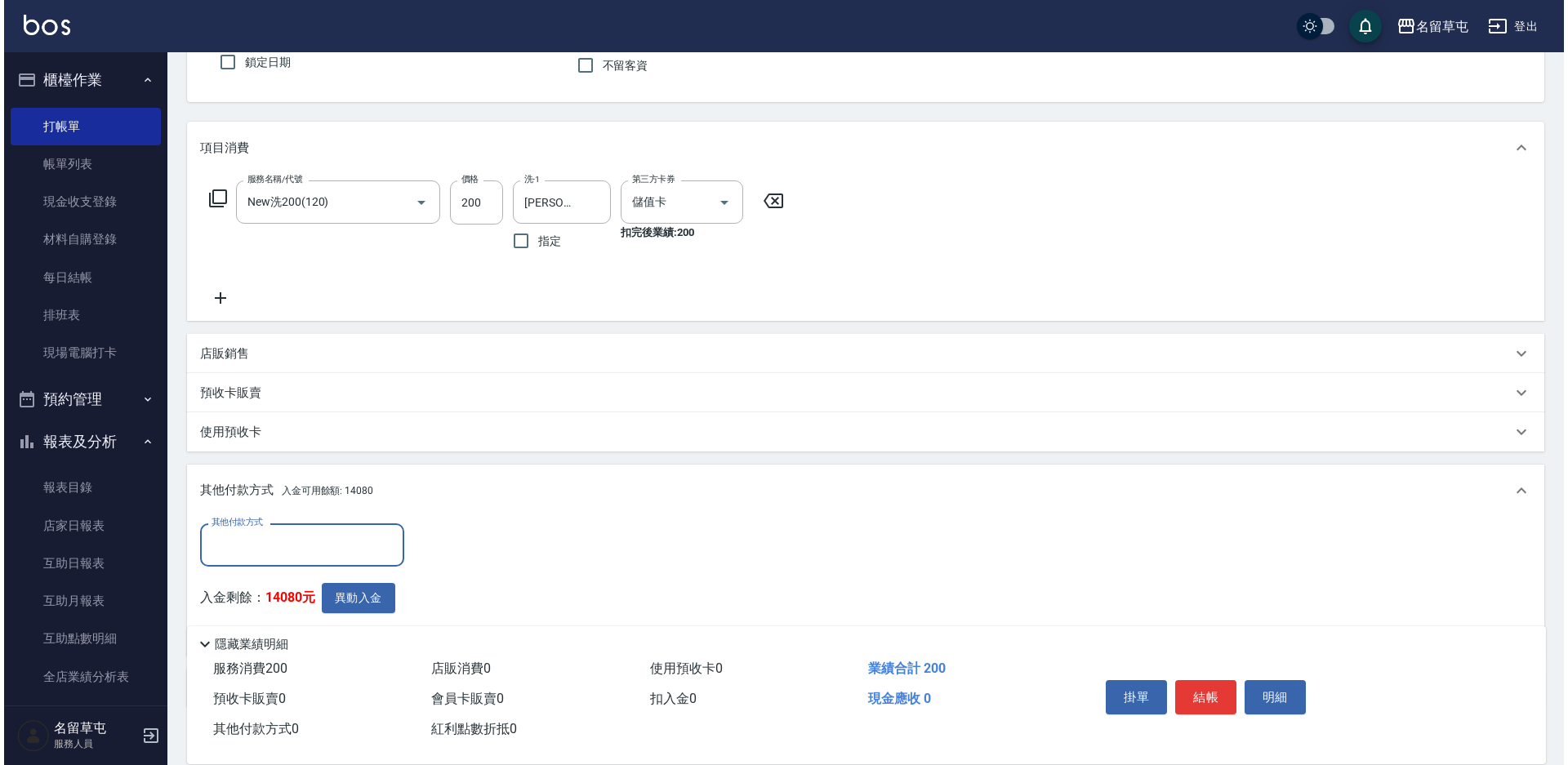
scroll to position [245, 0]
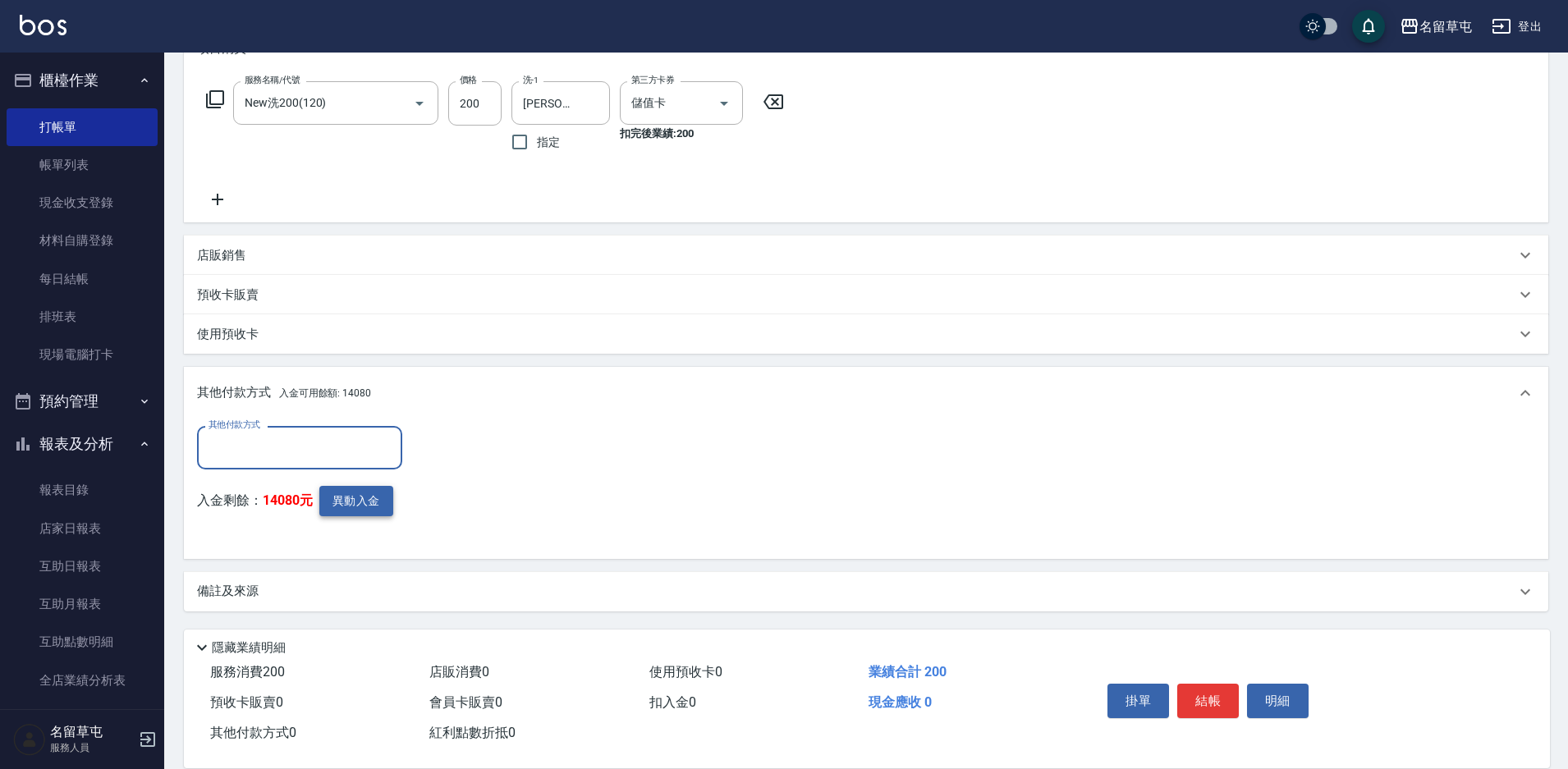
click at [354, 501] on button "異動入金" at bounding box center [355, 501] width 73 height 30
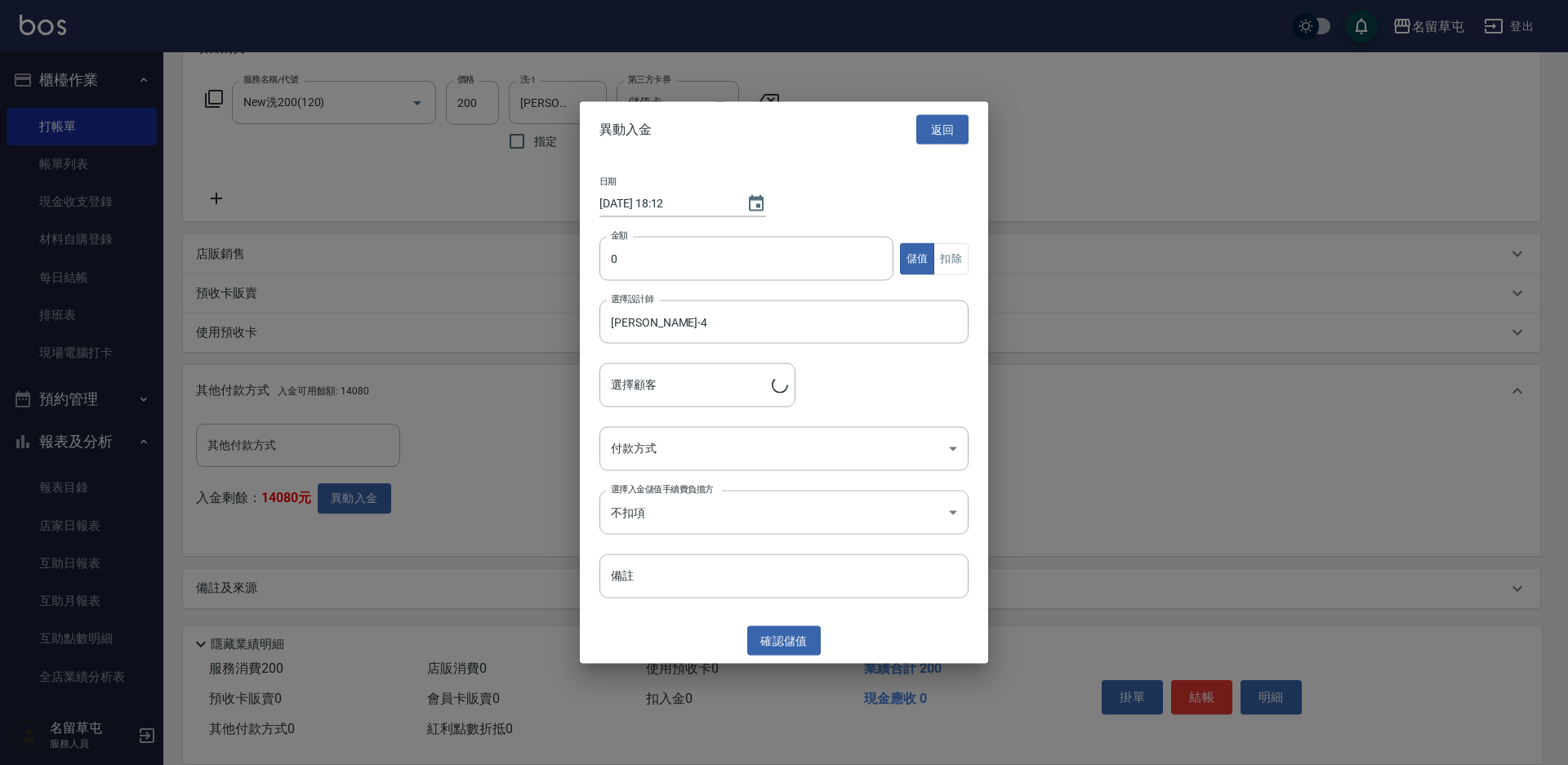
type input "[PERSON_NAME]/[PERSON_NAME]妃沒電話"
click at [661, 274] on input "0" at bounding box center [747, 258] width 294 height 44
type input "200"
click at [951, 267] on button "扣除" at bounding box center [951, 258] width 35 height 32
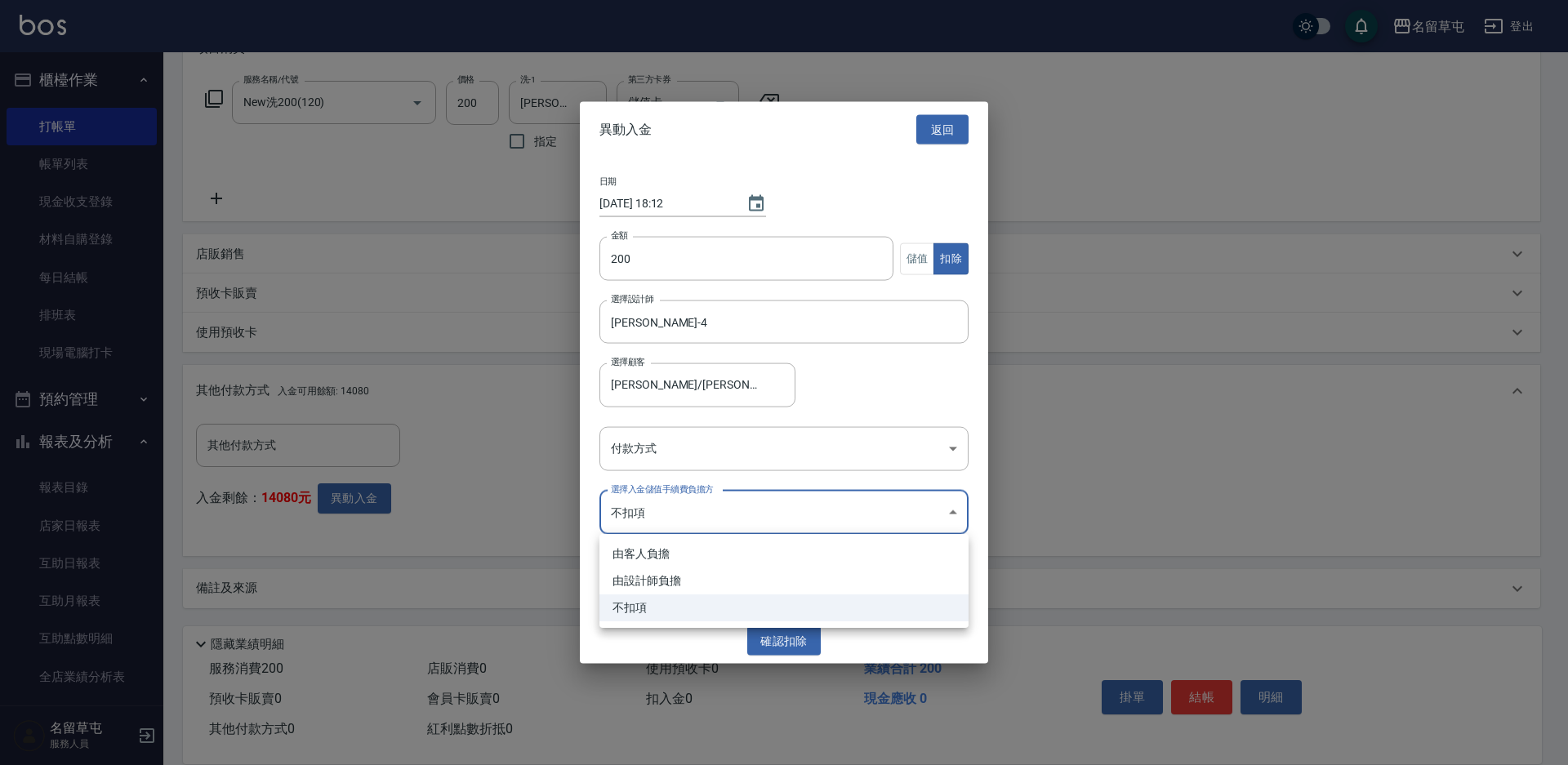
click at [718, 507] on body "名留草屯 登出 櫃檯作業 打帳單 帳單列表 現金收支登錄 材料自購登錄 每日結帳 排班表 現場電腦打卡 預約管理 預約管理 單日預約紀錄 單週預約紀錄 報表及…" at bounding box center [784, 260] width 1568 height 1011
click at [717, 484] on div at bounding box center [784, 382] width 1568 height 765
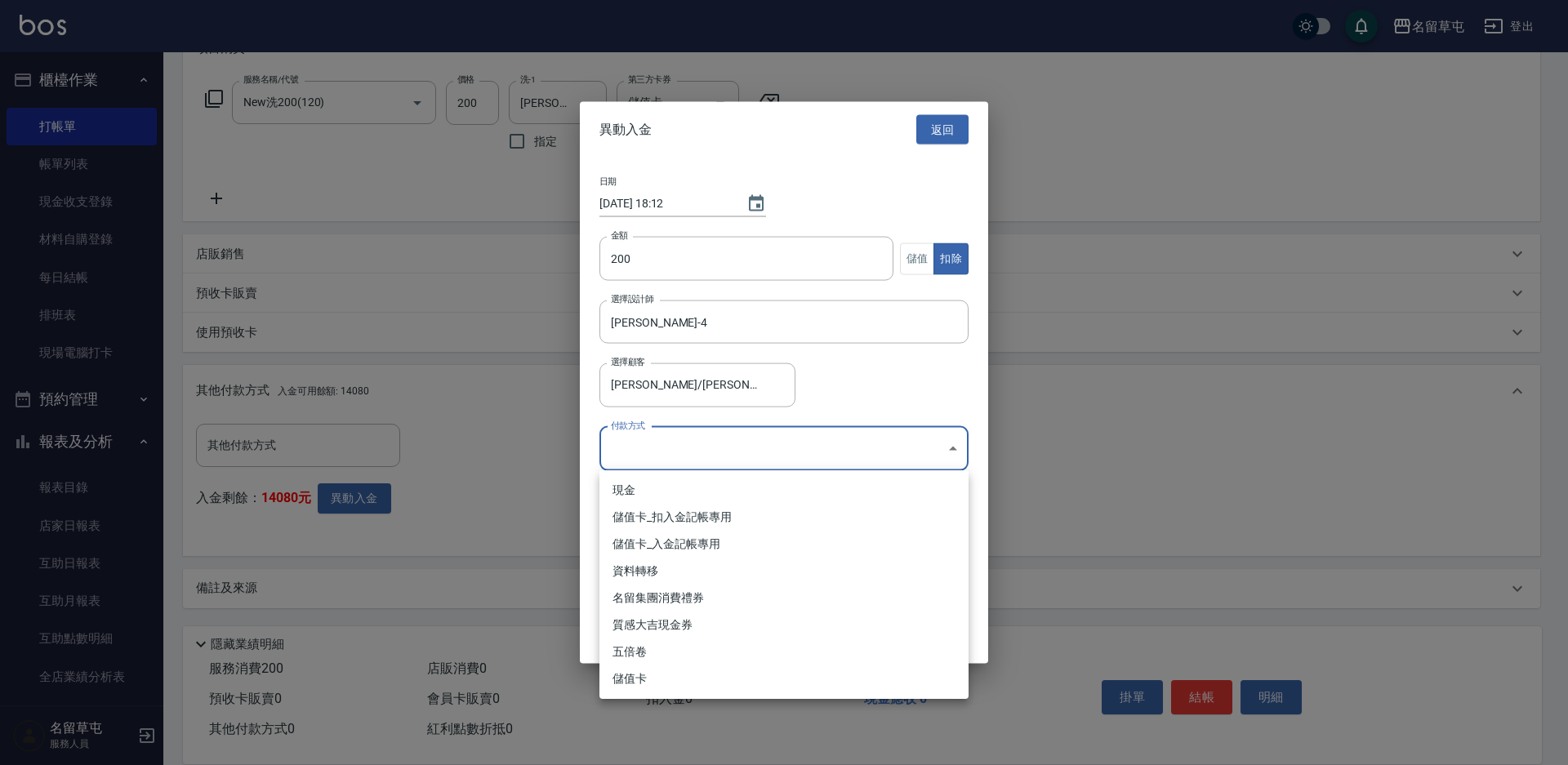
click at [725, 453] on body "名留草屯 登出 櫃檯作業 打帳單 帳單列表 現金收支登錄 材料自購登錄 每日結帳 排班表 現場電腦打卡 預約管理 預約管理 單日預約紀錄 單週預約紀錄 報表及…" at bounding box center [784, 260] width 1568 height 1011
click at [716, 515] on li "儲值卡_扣入金記帳專用" at bounding box center [784, 518] width 369 height 27
type input "儲值卡_扣入金記帳專用"
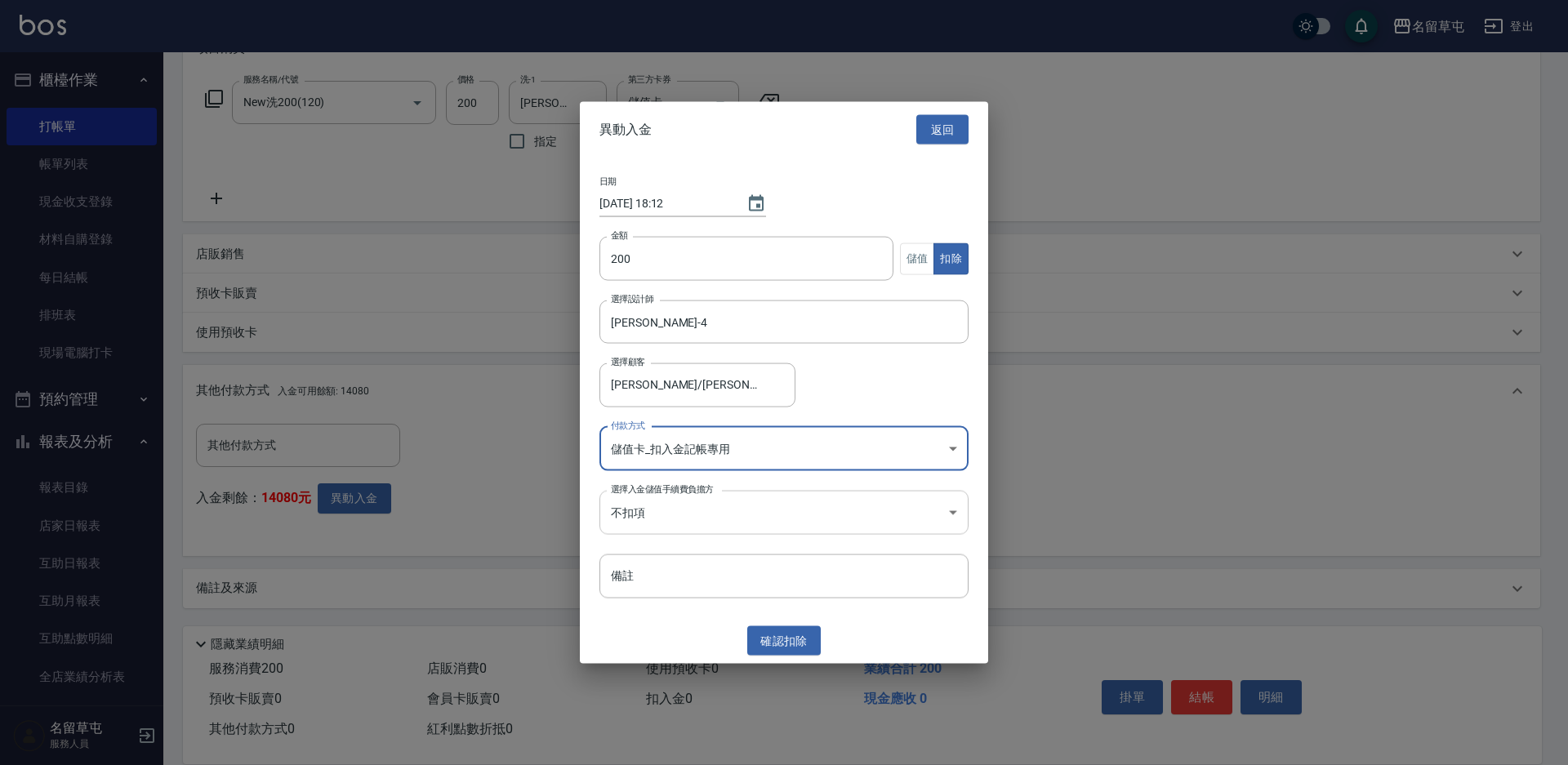
click at [956, 515] on body "名留草屯 登出 櫃檯作業 打帳單 帳單列表 現金收支登錄 材料自購登錄 每日結帳 排班表 現場電腦打卡 預約管理 預約管理 單日預約紀錄 單週預約紀錄 報表及…" at bounding box center [784, 260] width 1568 height 1011
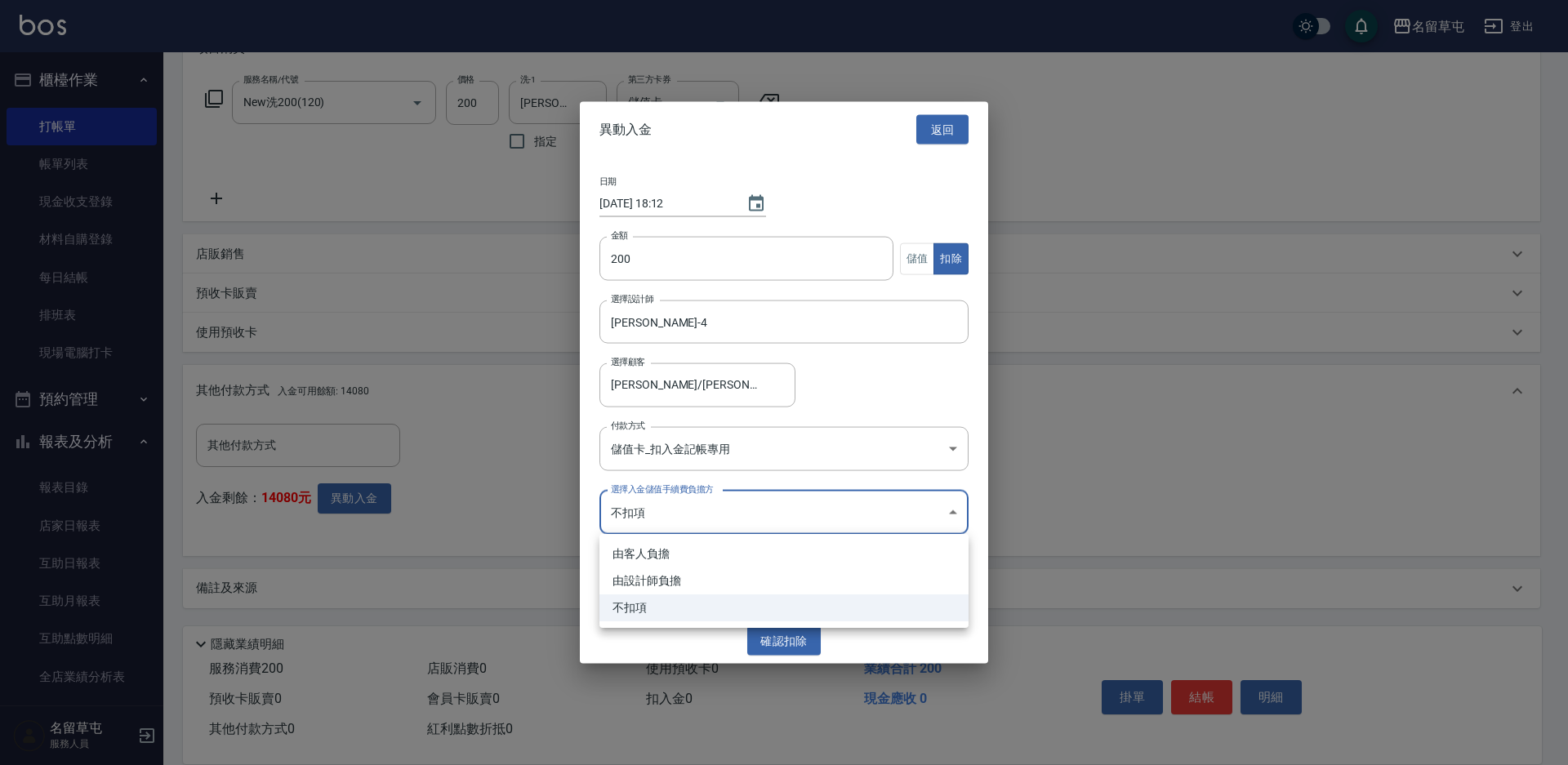
click at [971, 479] on div at bounding box center [784, 382] width 1568 height 765
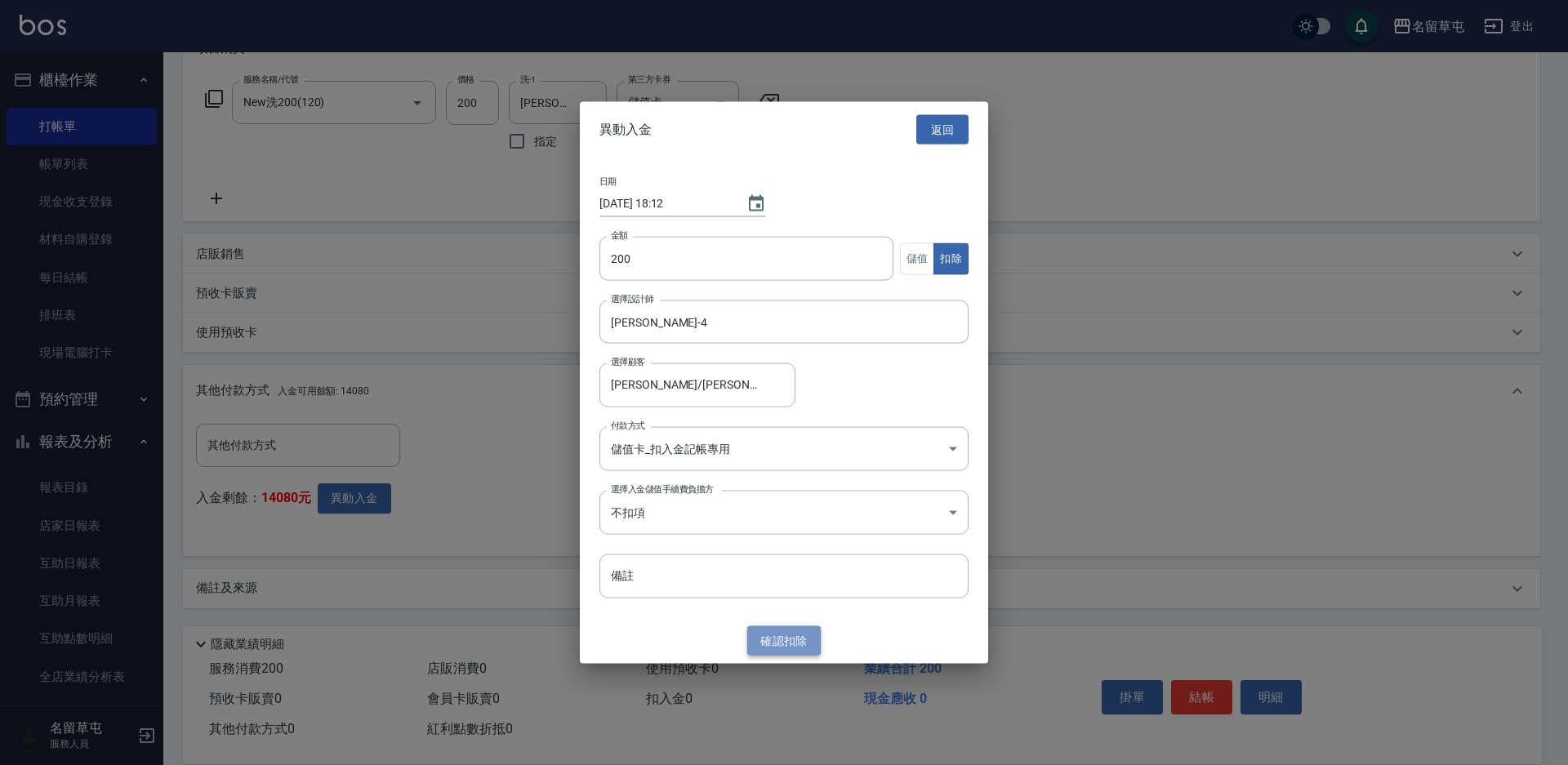
click at [783, 641] on button "確認 扣除" at bounding box center [784, 640] width 73 height 30
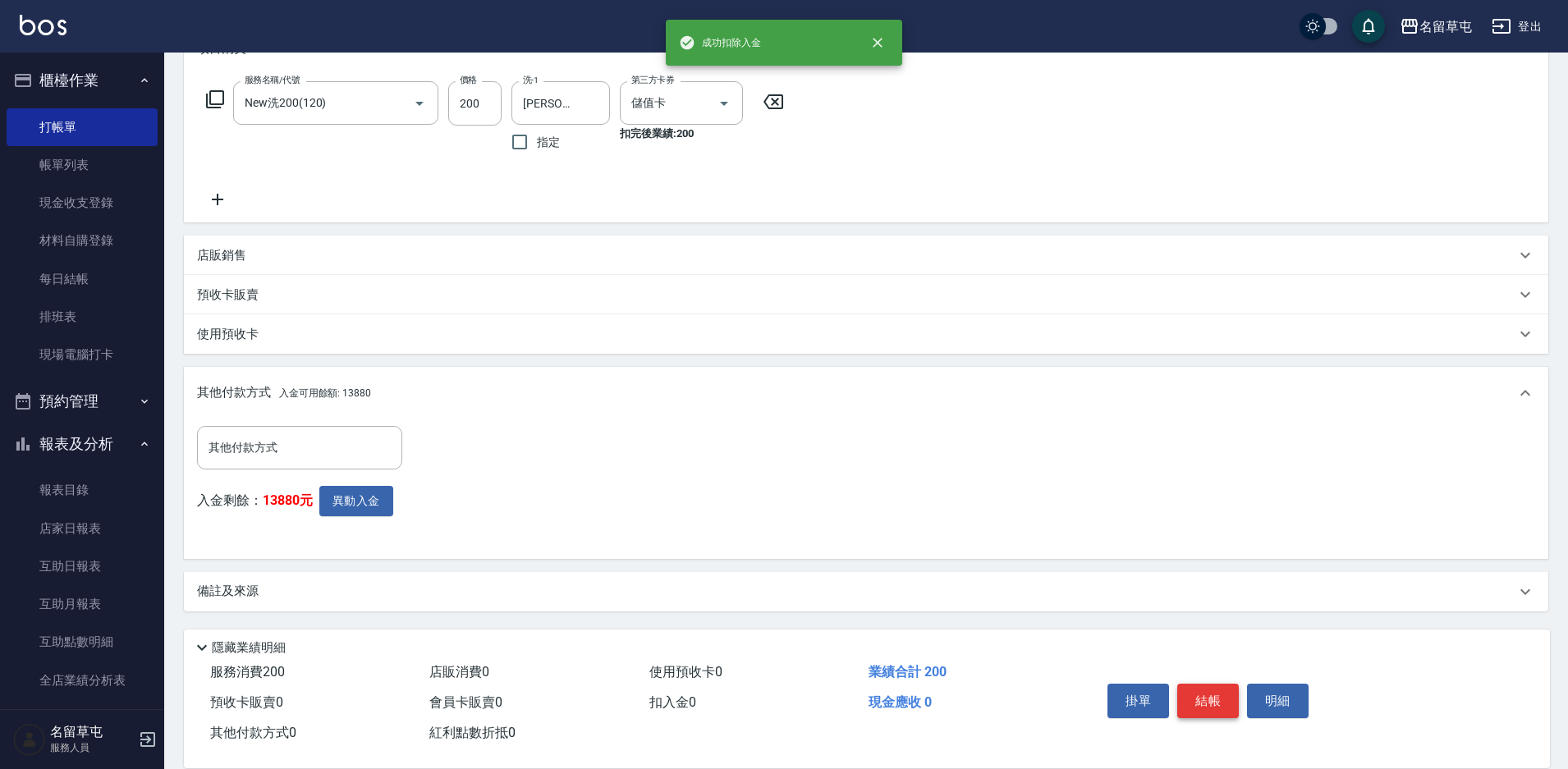
click at [1215, 694] on button "結帳" at bounding box center [1208, 701] width 62 height 34
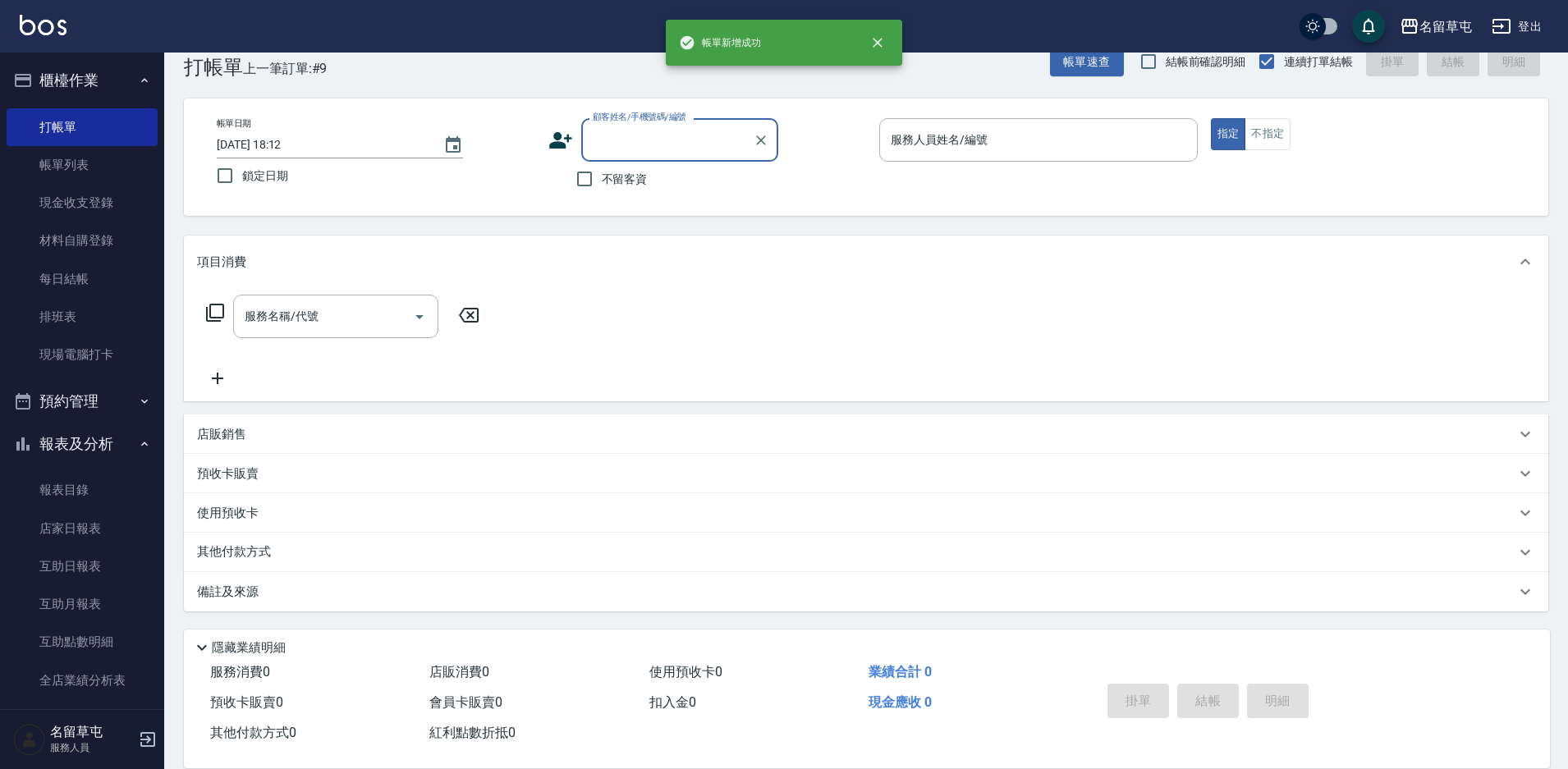
scroll to position [0, 0]
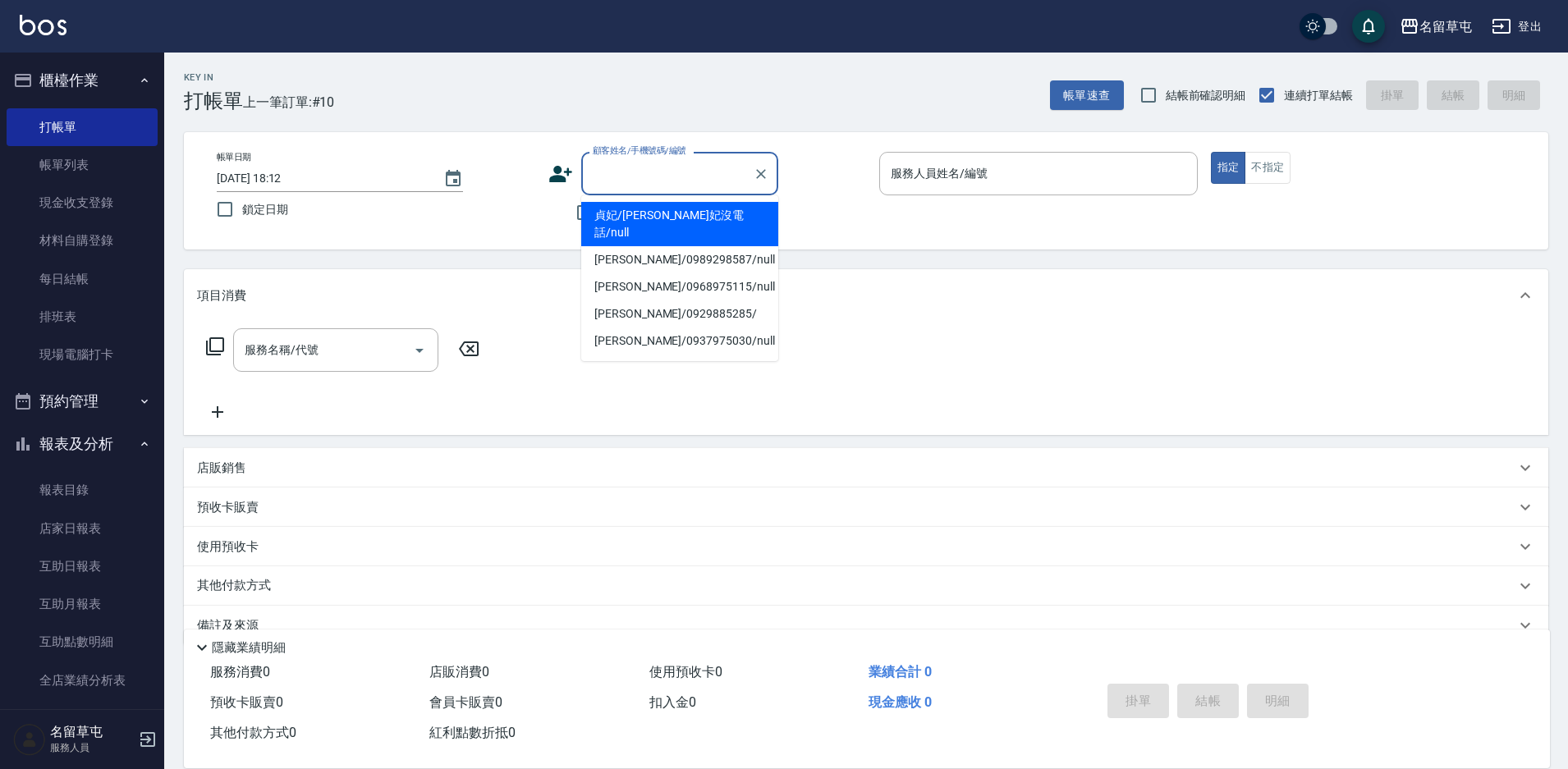
type input "貞妃/[PERSON_NAME]妃沒電話/null"
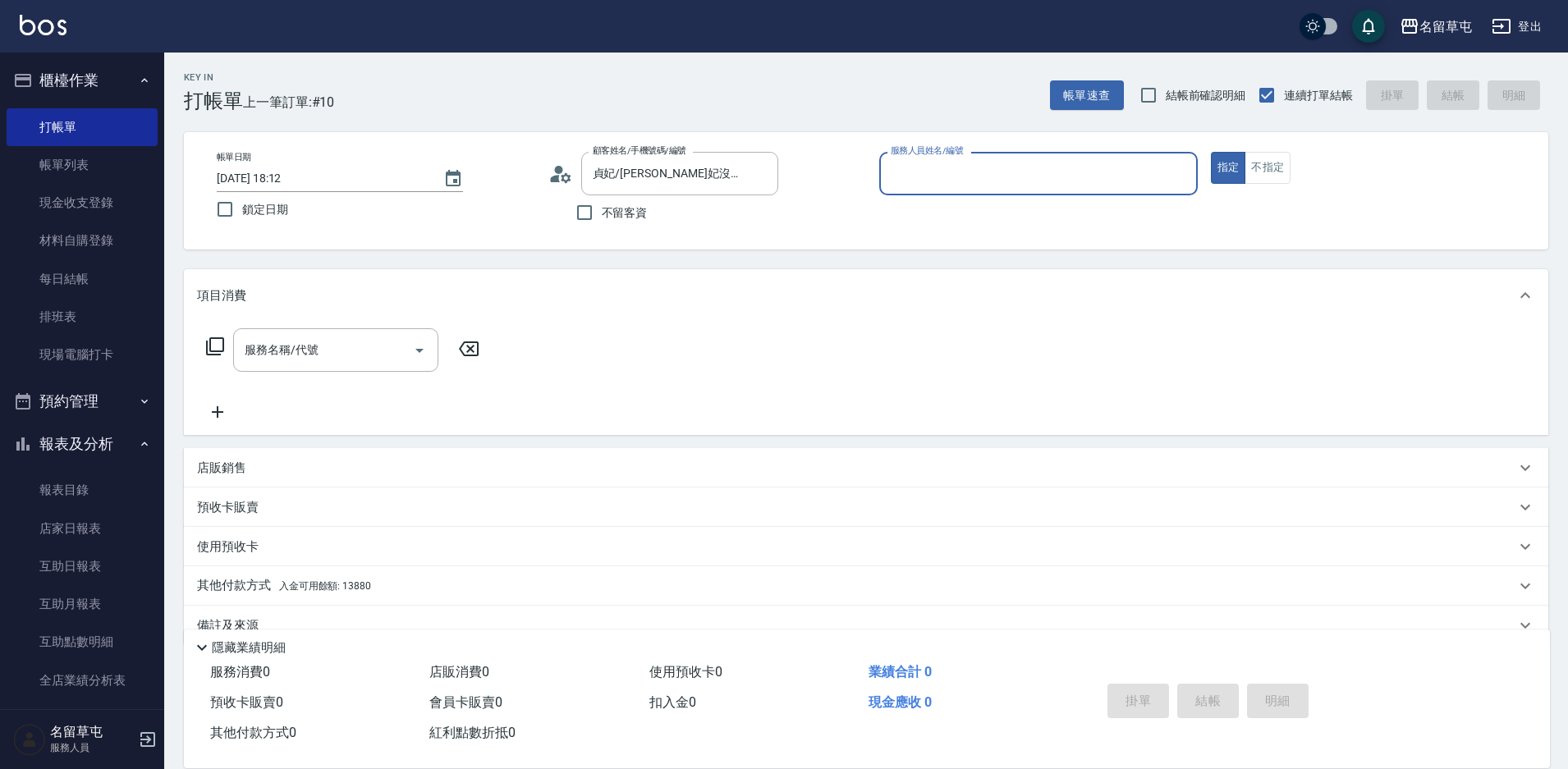
click at [1211, 152] on button "指定" at bounding box center [1228, 167] width 35 height 32
click at [1073, 182] on input "服務人員姓名/編號" at bounding box center [1038, 173] width 303 height 28
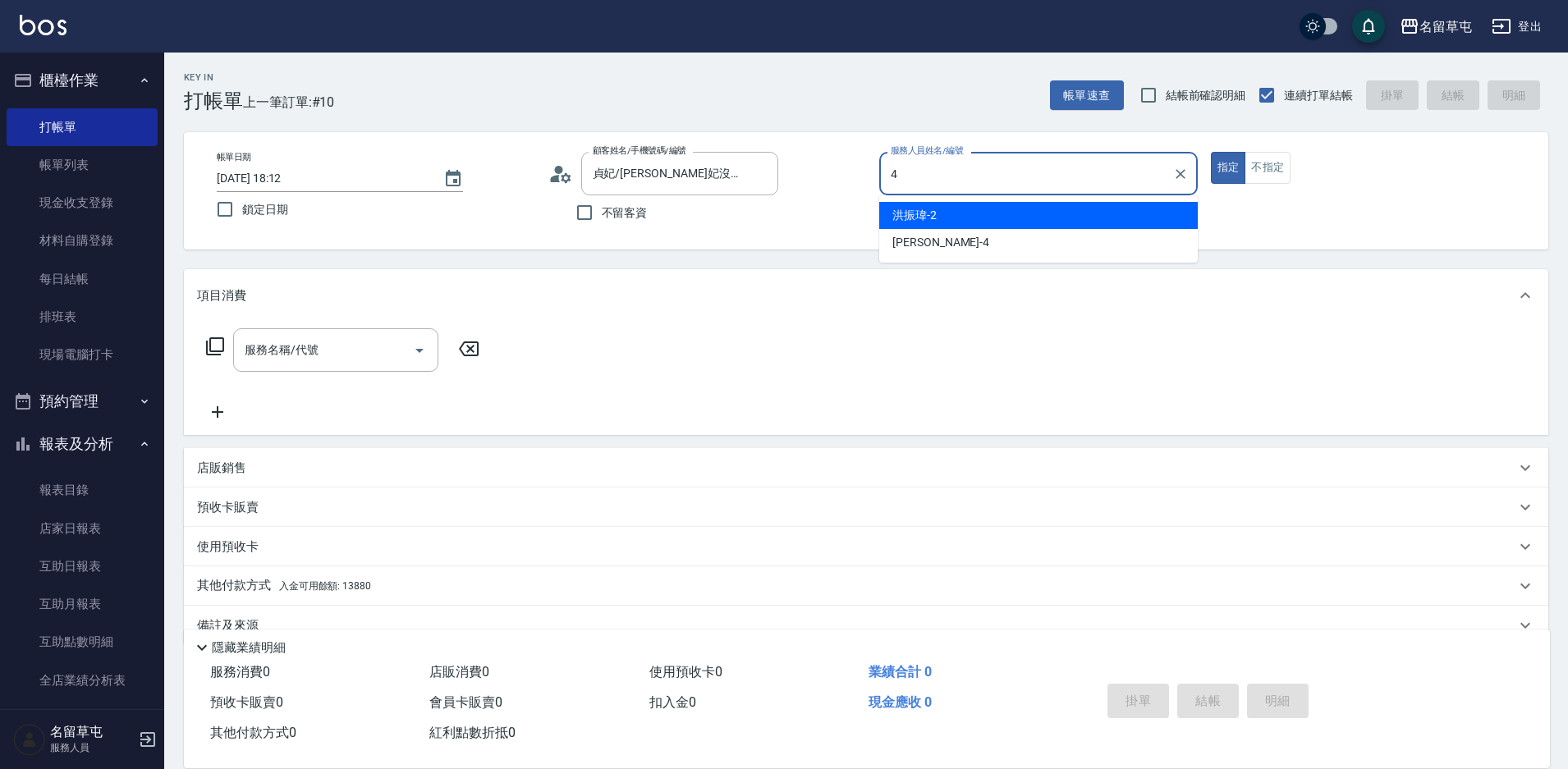
type input "[PERSON_NAME]-4"
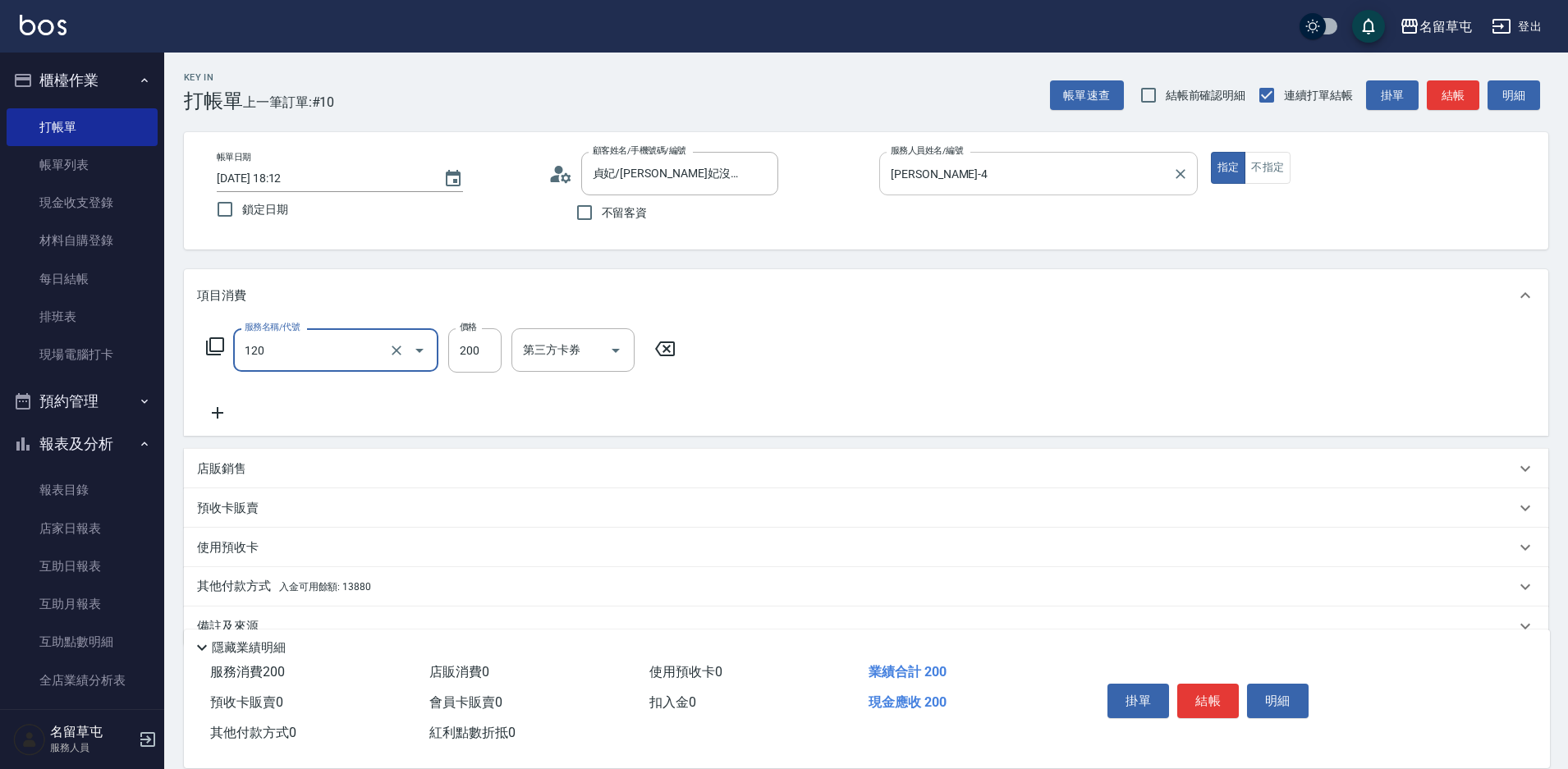
type input "New洗200(120)"
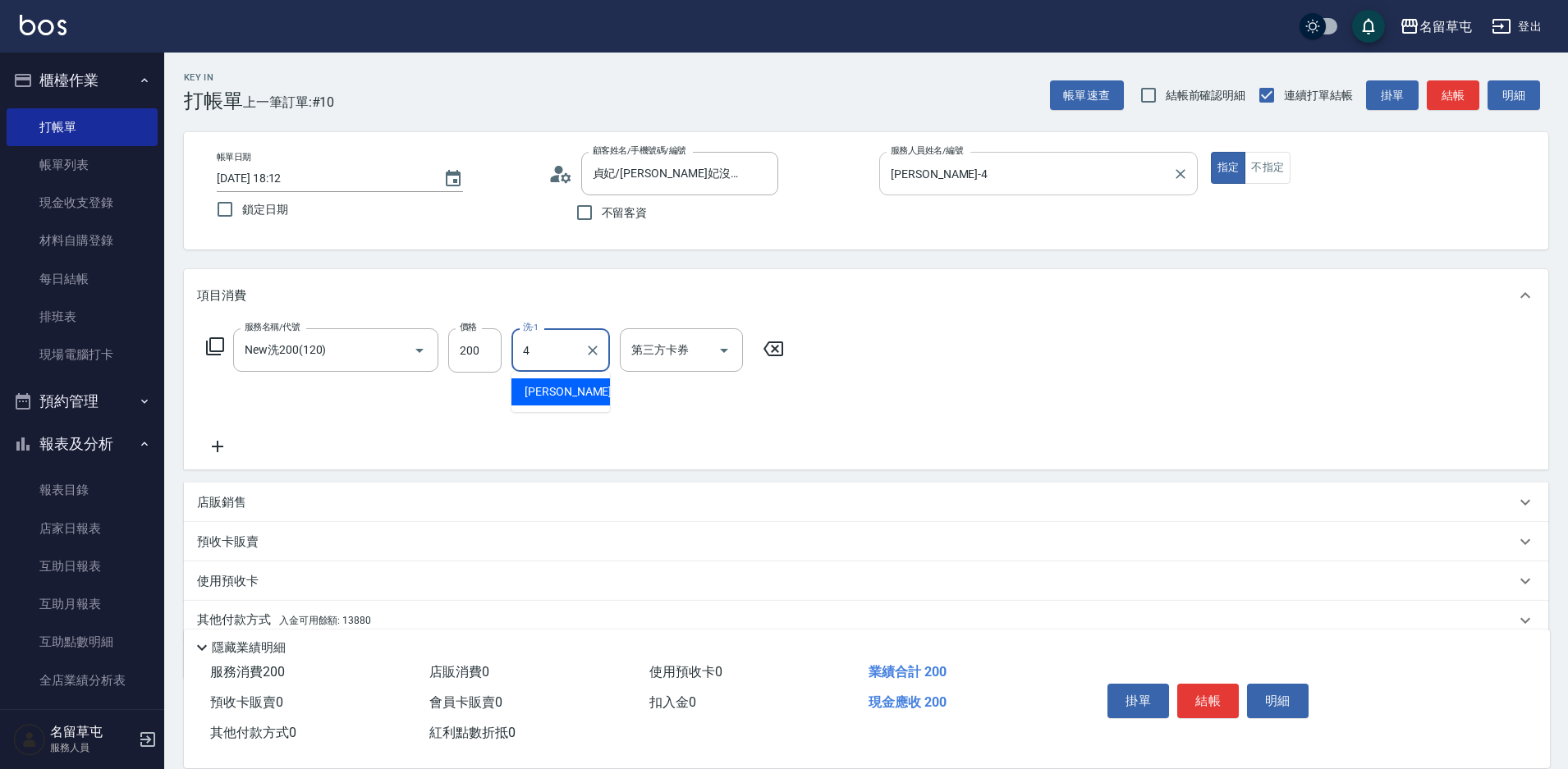
type input "[PERSON_NAME]-4"
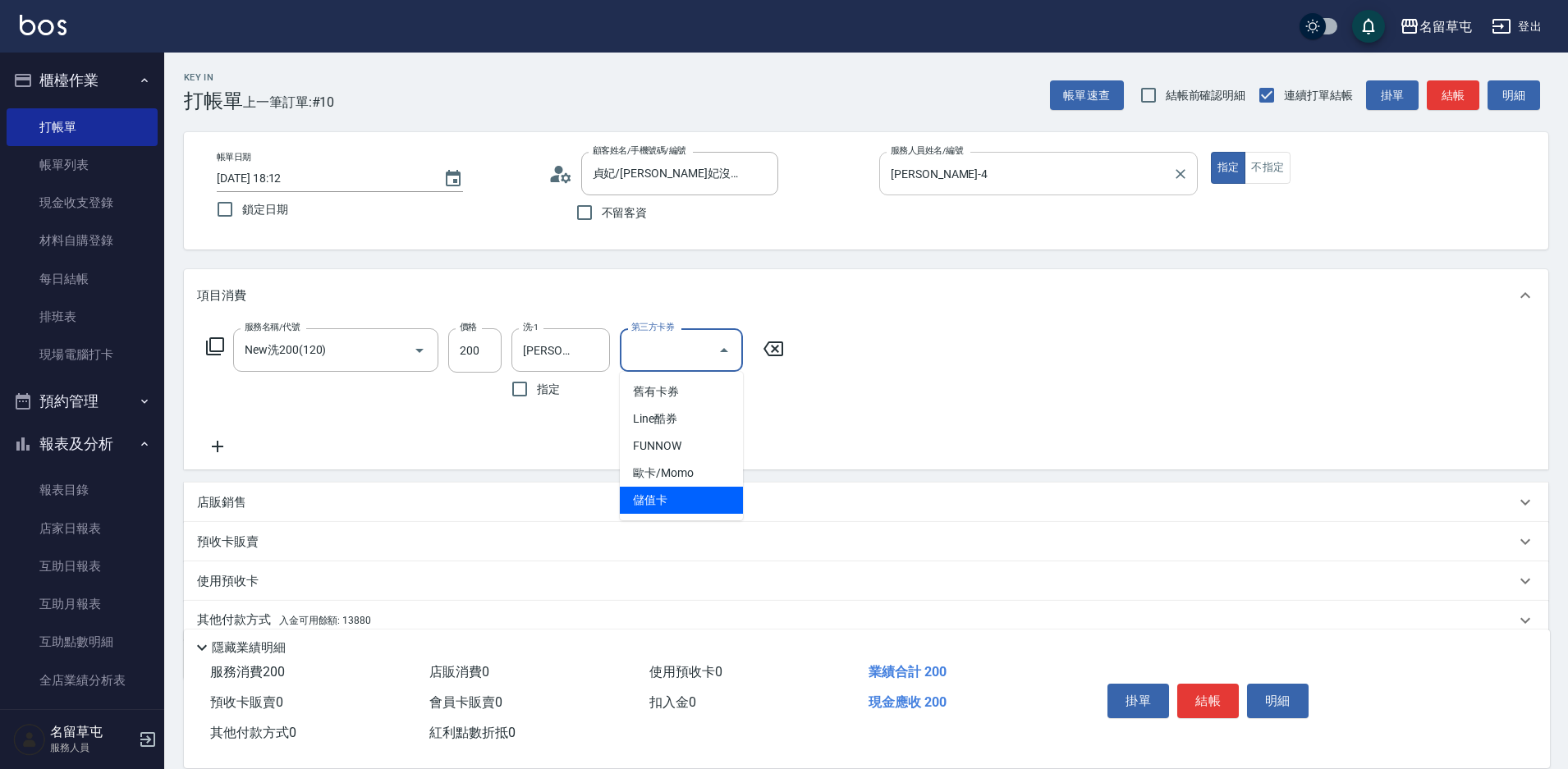
type input "儲值卡"
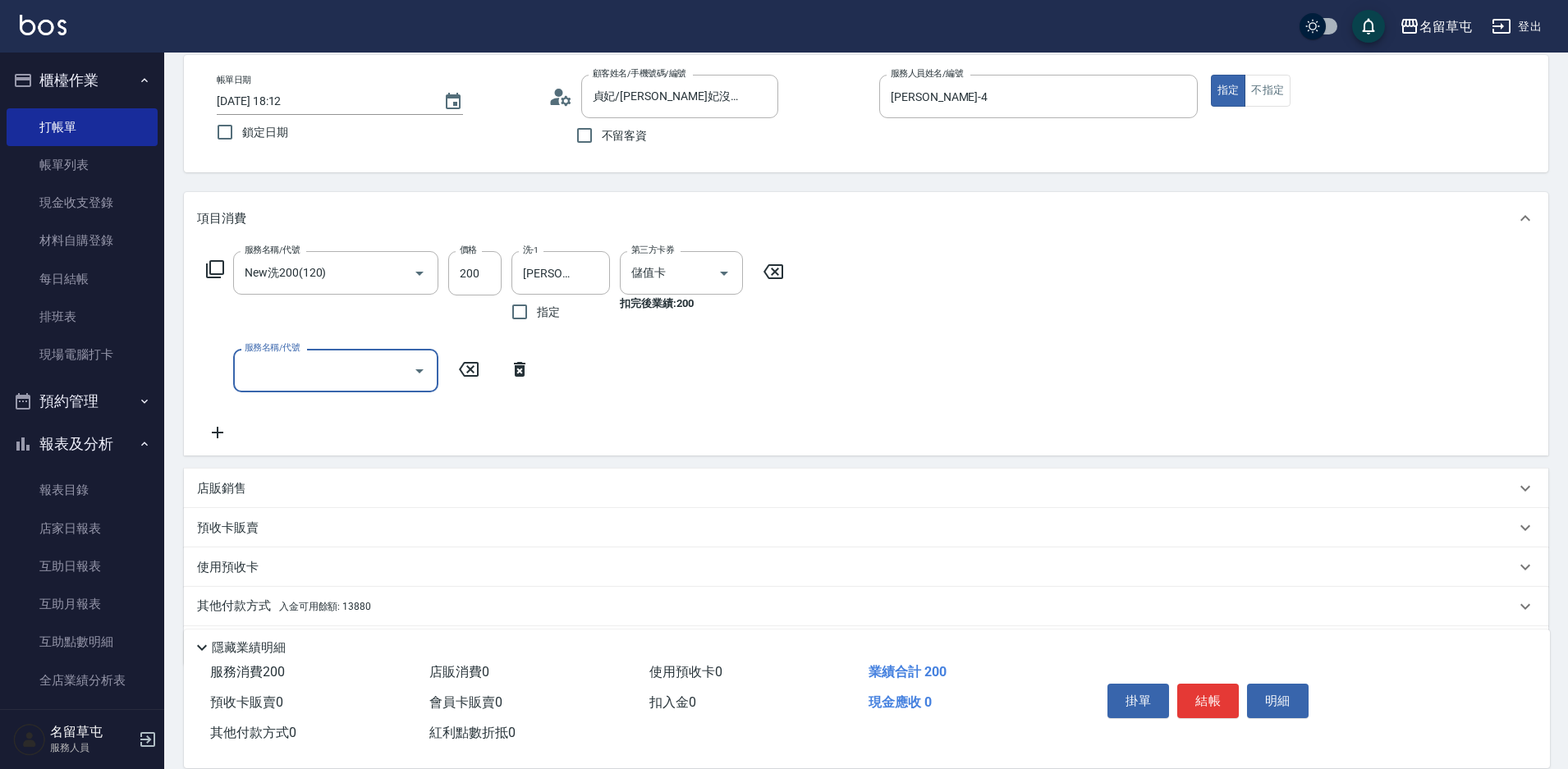
scroll to position [131, 0]
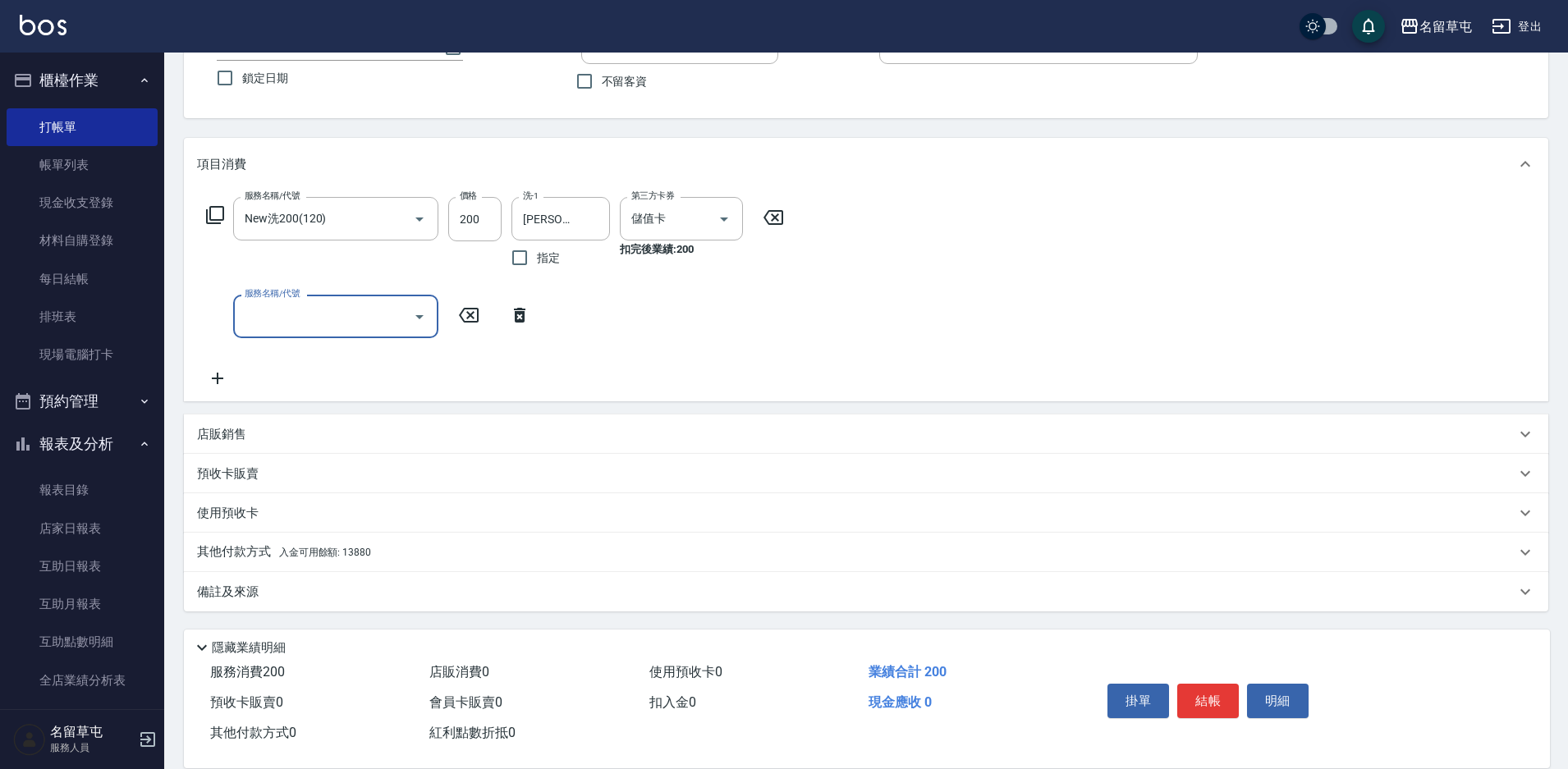
click at [294, 552] on span "入金可用餘額: 13880" at bounding box center [325, 553] width 92 height 12
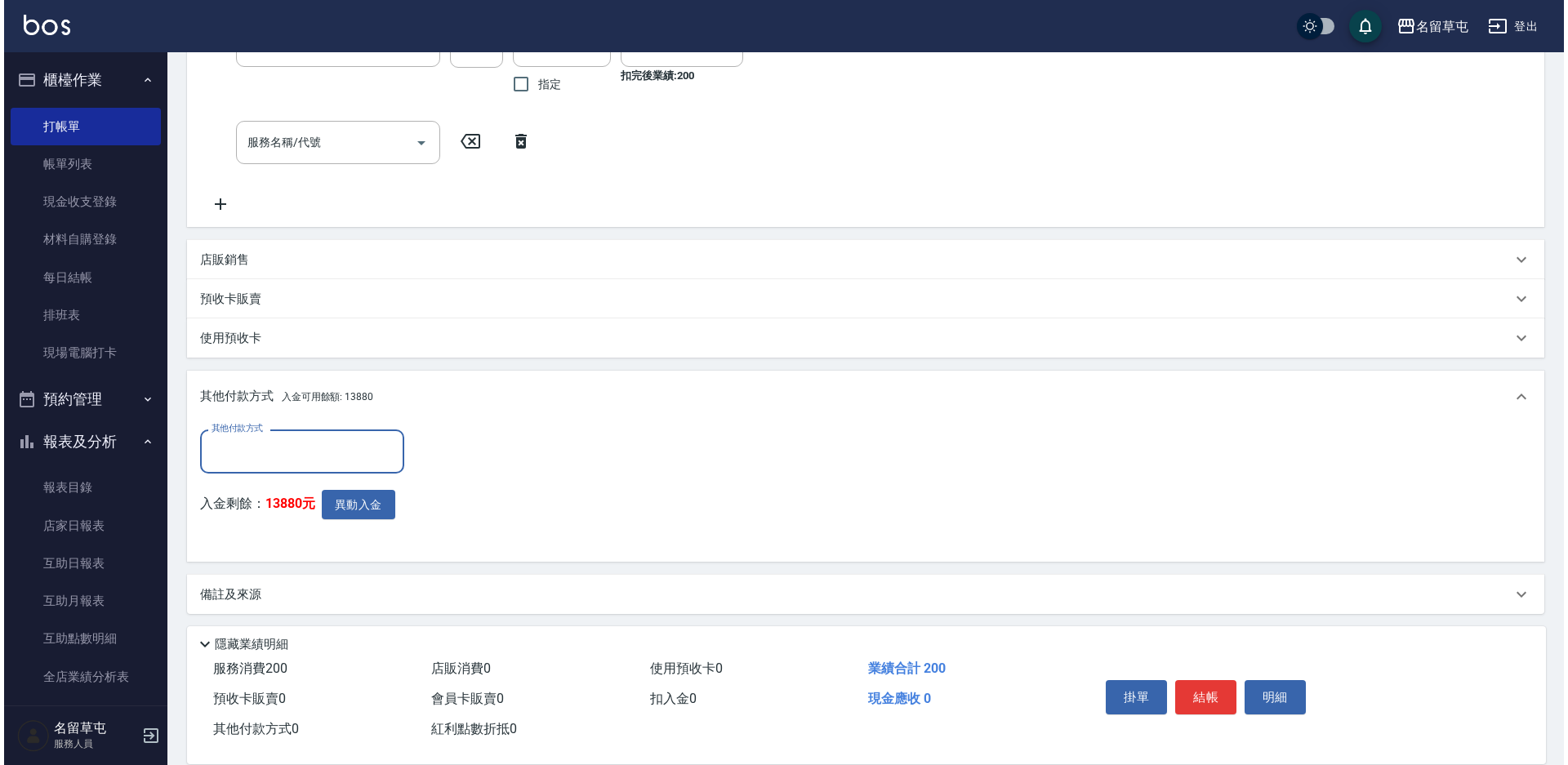
scroll to position [309, 0]
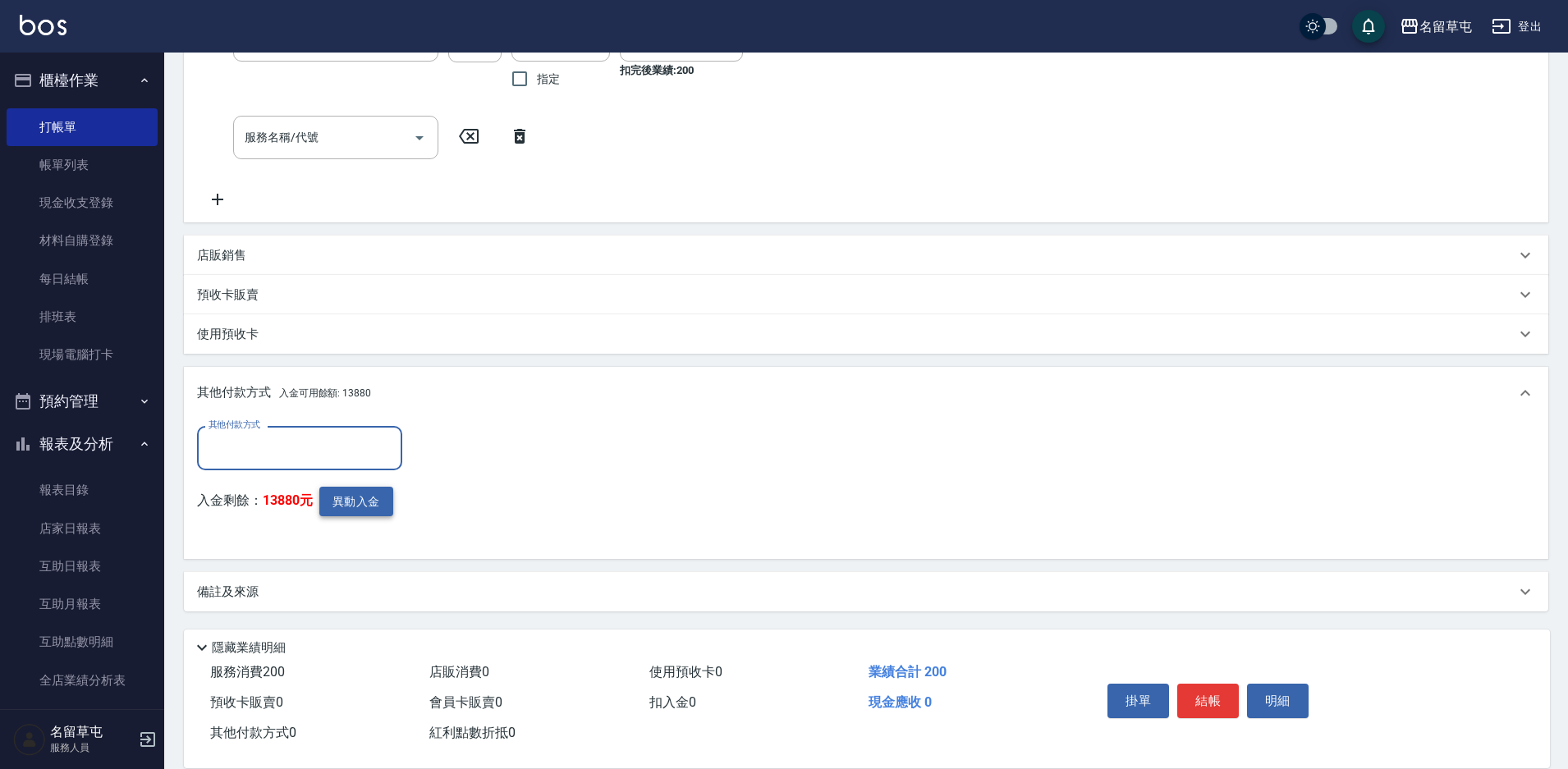
click at [345, 498] on button "異動入金" at bounding box center [355, 501] width 73 height 30
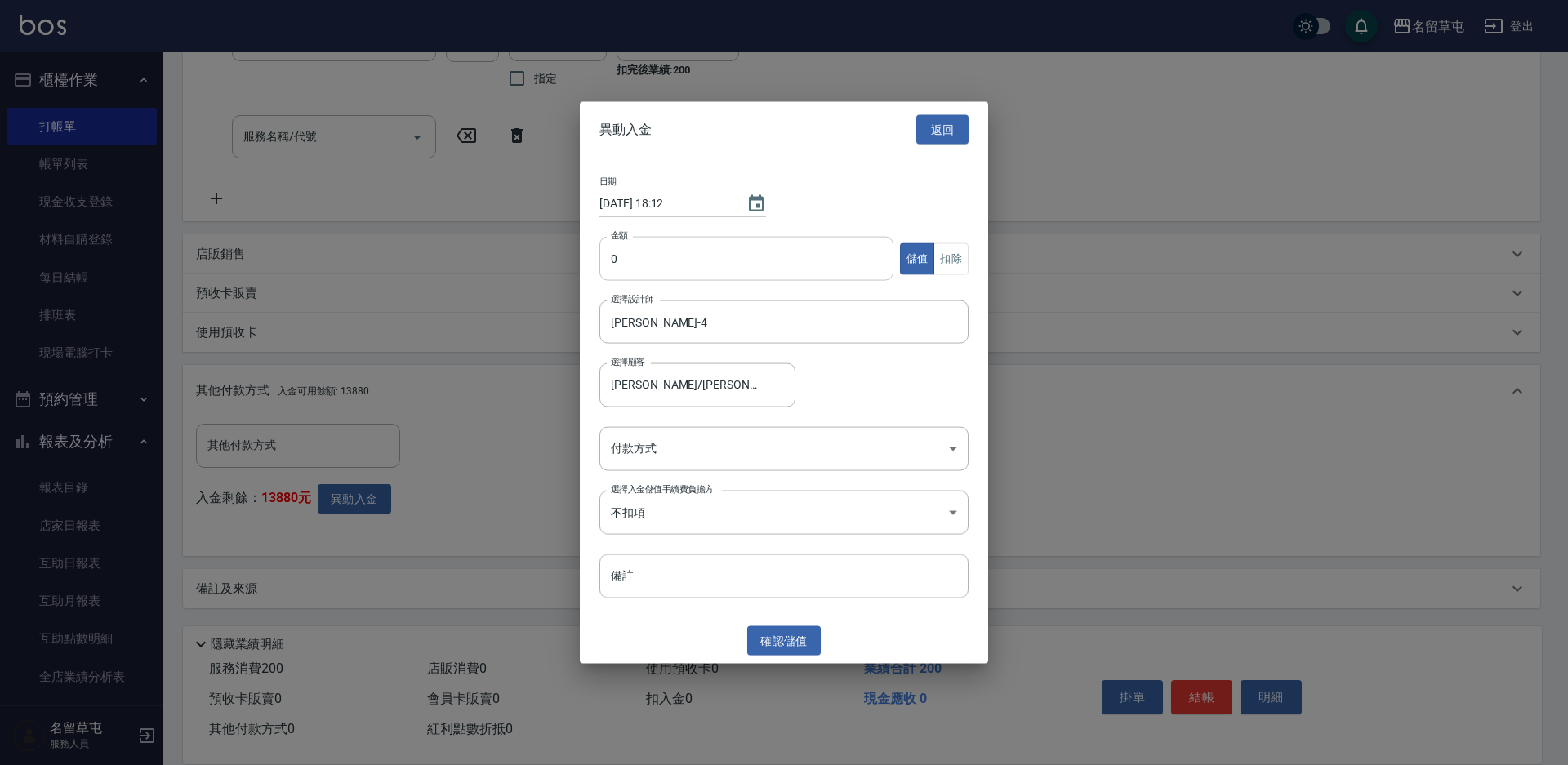
click at [643, 276] on input "0" at bounding box center [747, 258] width 294 height 44
type input "200"
click at [952, 261] on button "扣除" at bounding box center [951, 258] width 35 height 32
click at [671, 444] on body "名留草屯 登出 櫃檯作業 打帳單 帳單列表 現金收支登錄 材料自購登錄 每日結帳 排班表 現場電腦打卡 預約管理 預約管理 單日預約紀錄 單週預約紀錄 報表及…" at bounding box center [784, 228] width 1568 height 1074
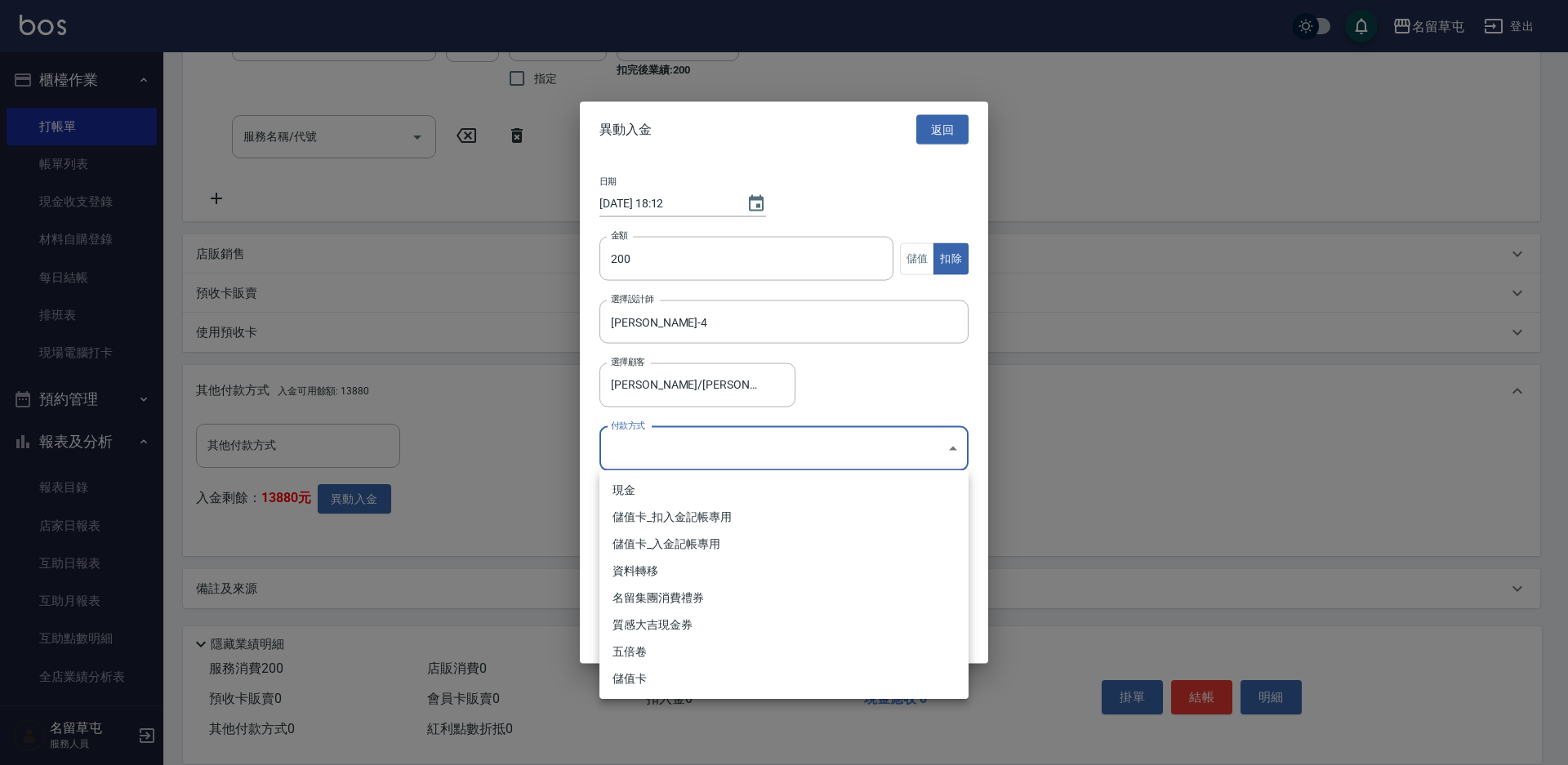
click at [656, 514] on li "儲值卡_扣入金記帳專用" at bounding box center [784, 518] width 369 height 27
type input "儲值卡_扣入金記帳專用"
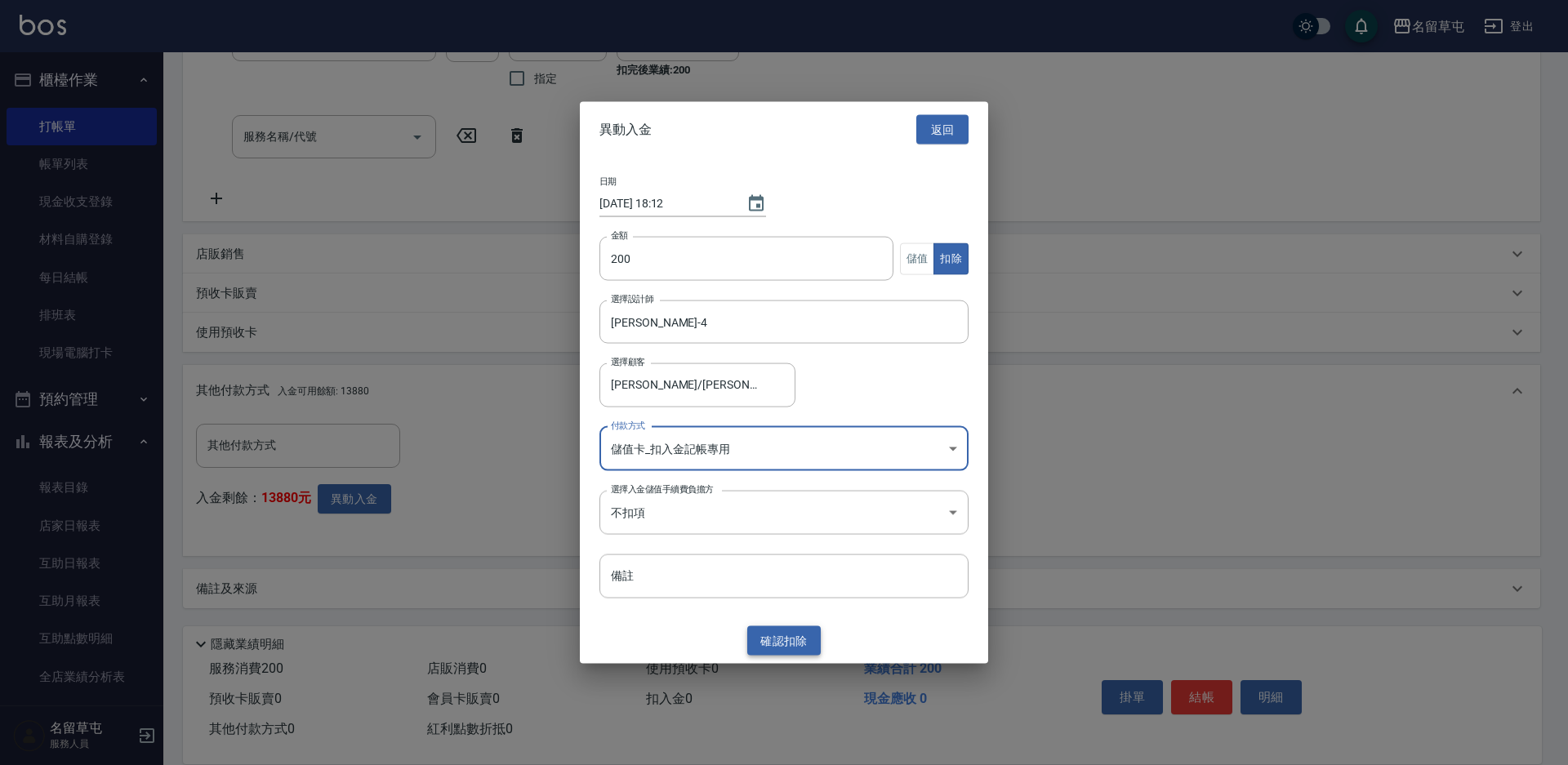
click at [783, 648] on button "確認 扣除" at bounding box center [784, 640] width 73 height 30
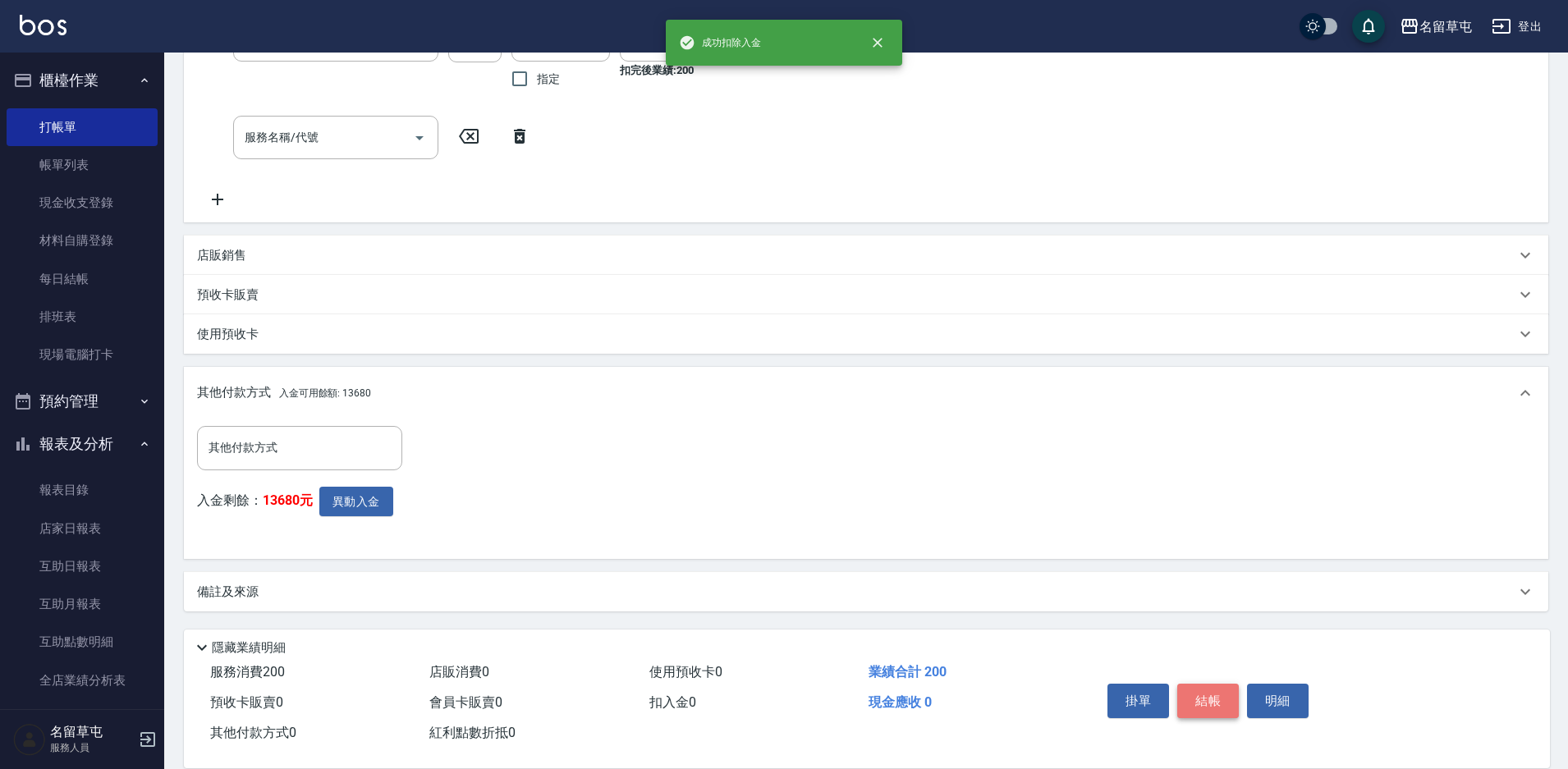
click at [1215, 697] on button "結帳" at bounding box center [1208, 701] width 62 height 34
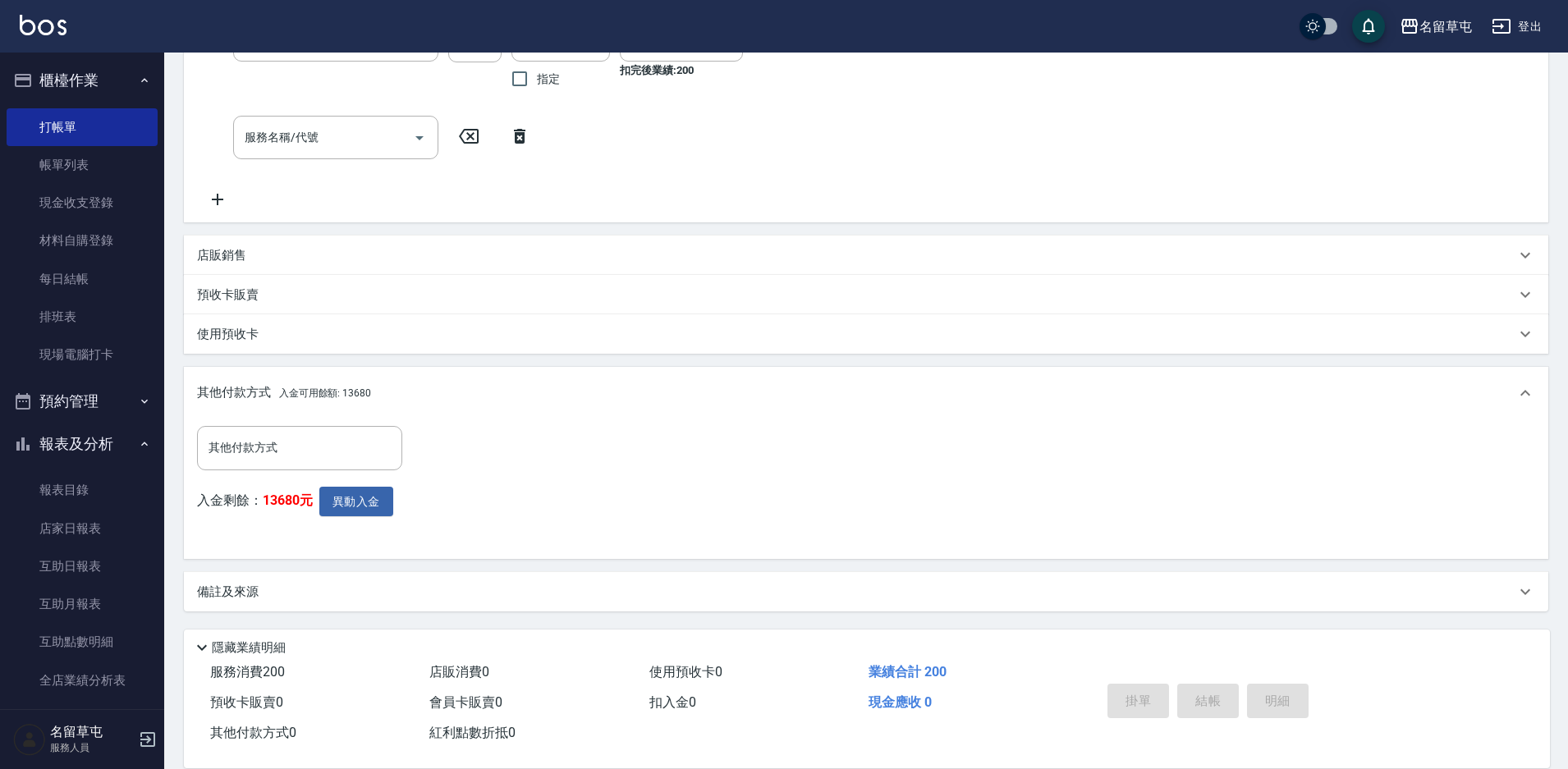
type input "[DATE] 18:13"
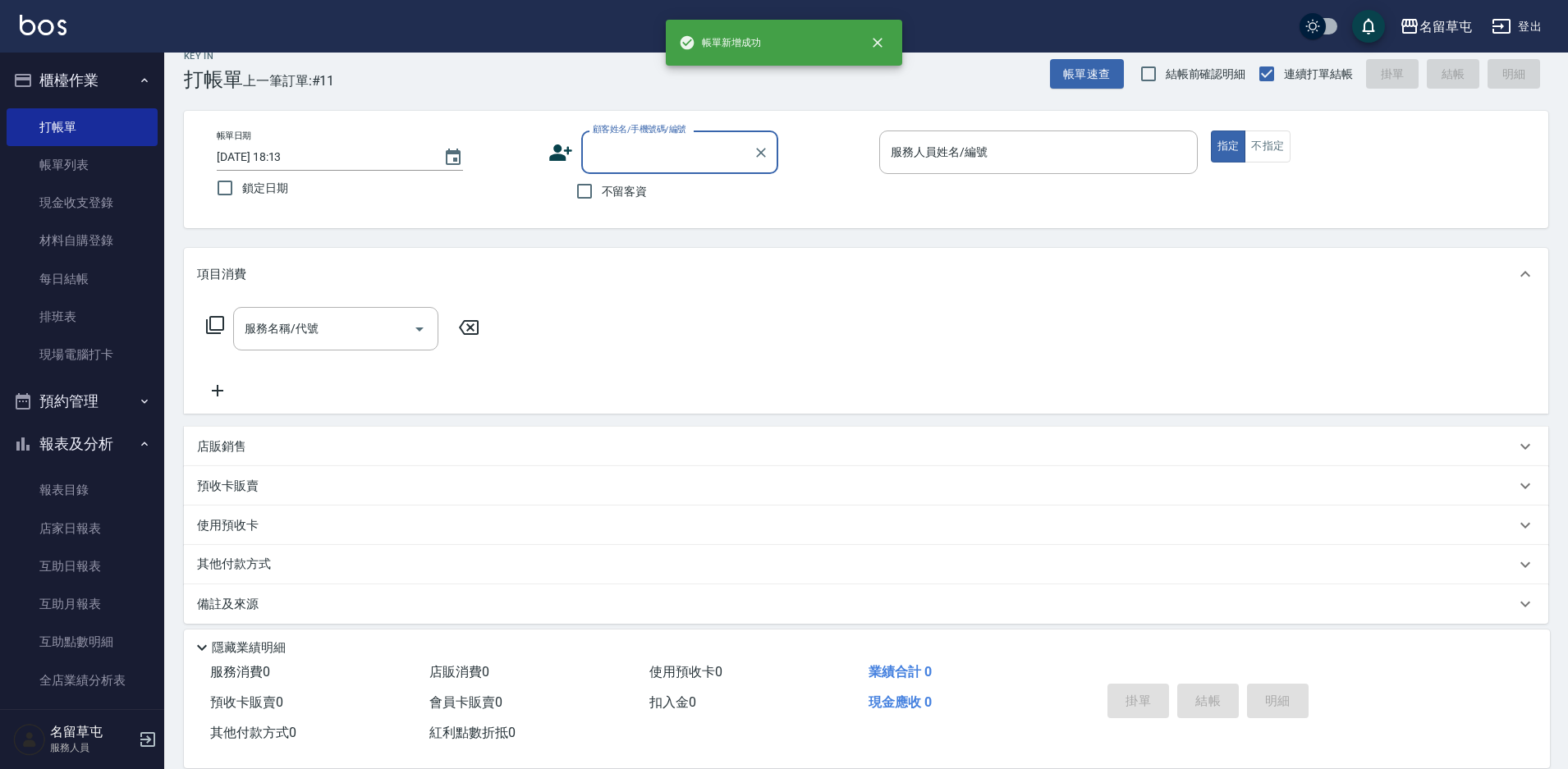
scroll to position [33, 0]
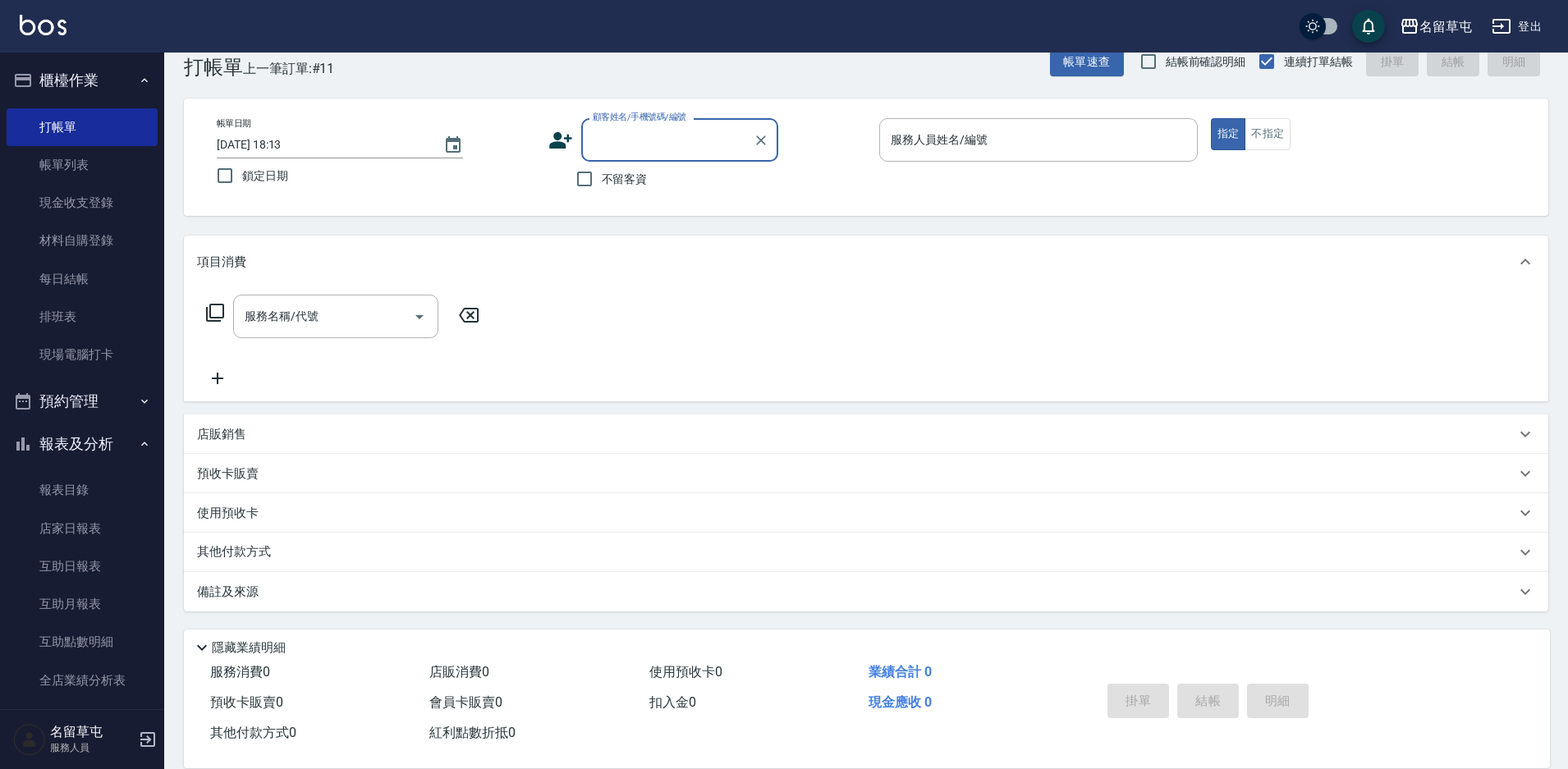
click at [621, 151] on input "顧客姓名/手機號碼/編號" at bounding box center [667, 139] width 158 height 28
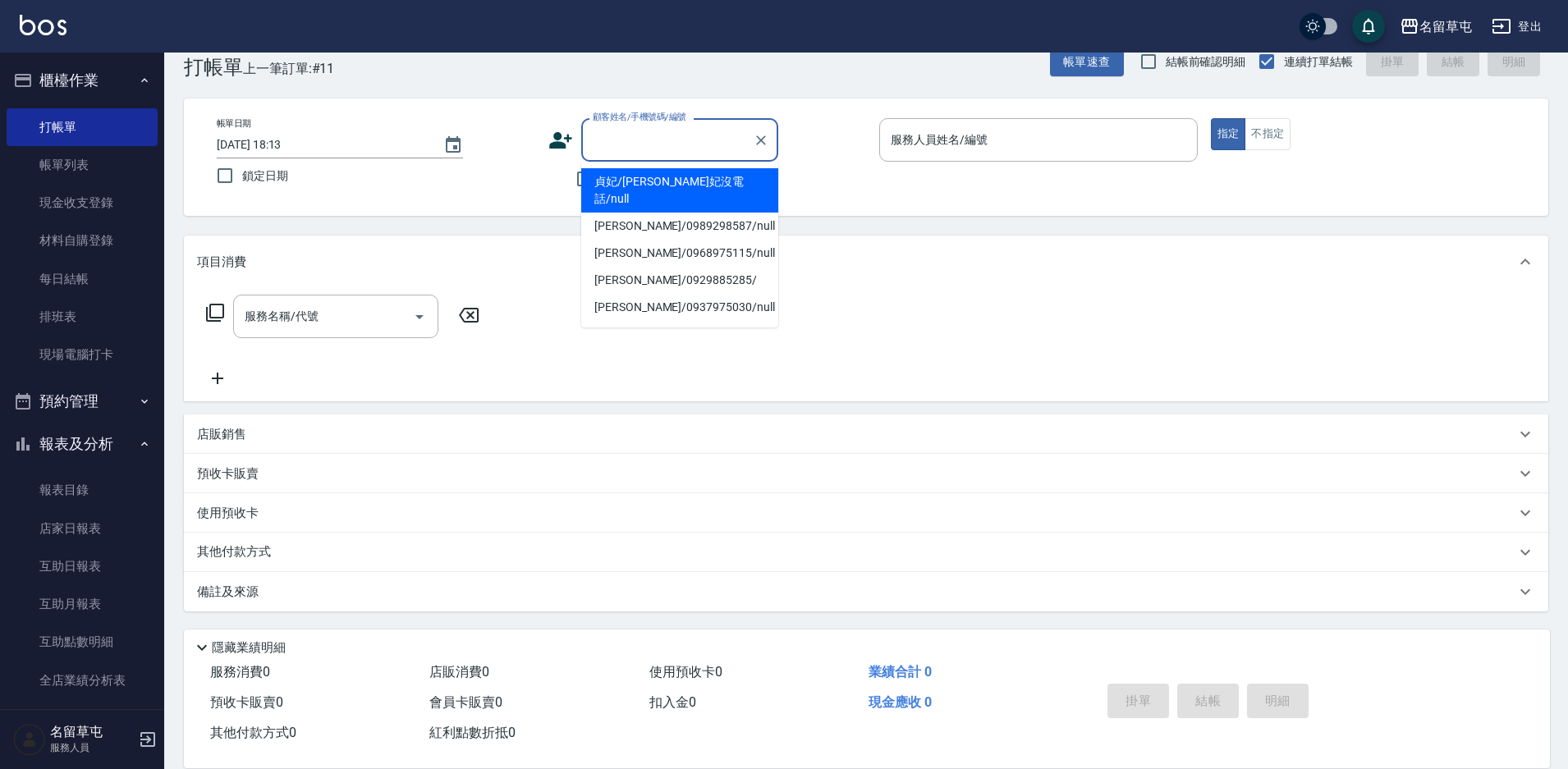
click at [628, 182] on li "貞妃/[PERSON_NAME]妃沒電話/null" at bounding box center [679, 190] width 197 height 44
type input "貞妃/[PERSON_NAME]妃沒電話/null"
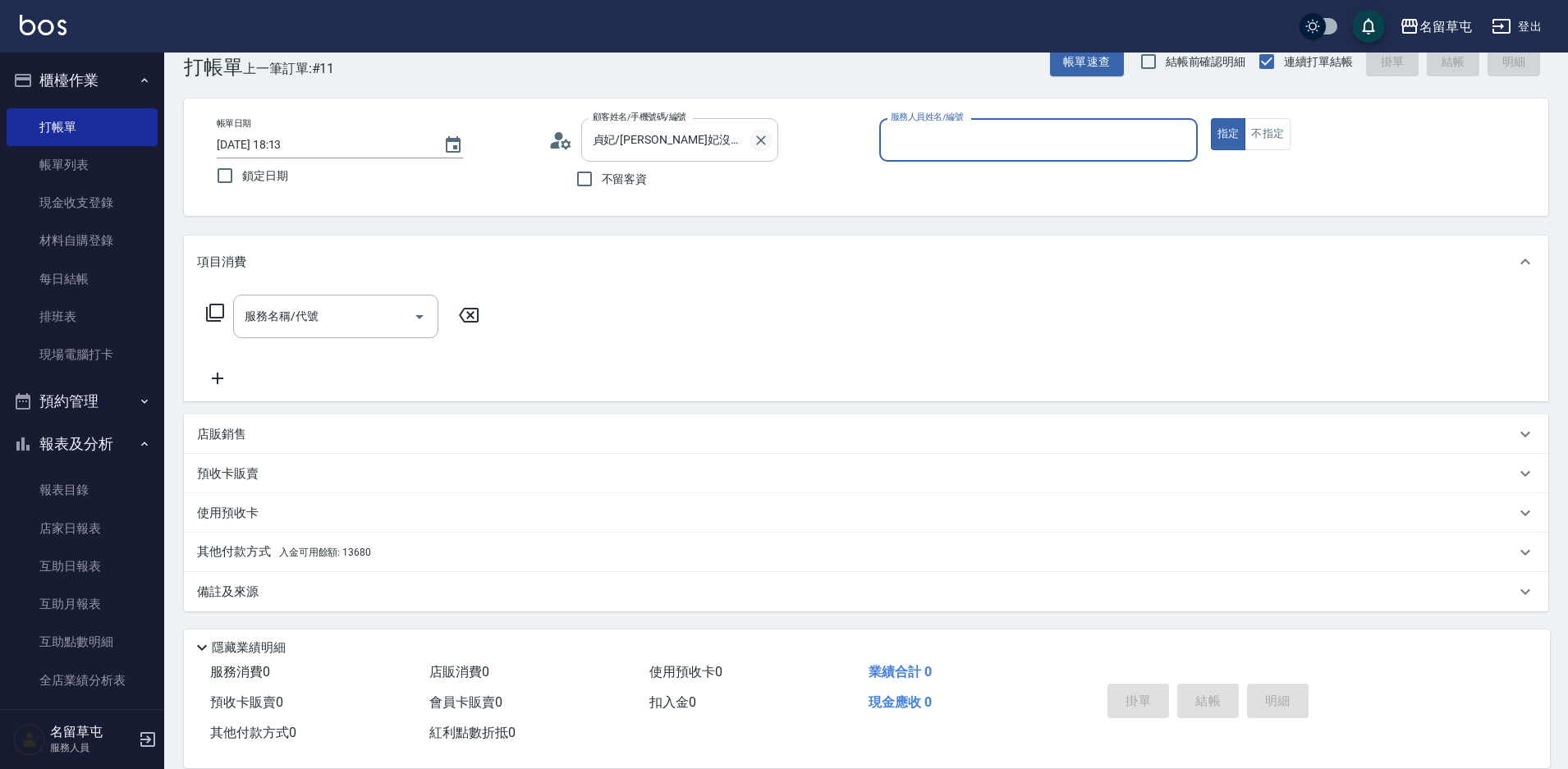
click at [762, 135] on icon "Clear" at bounding box center [761, 140] width 17 height 17
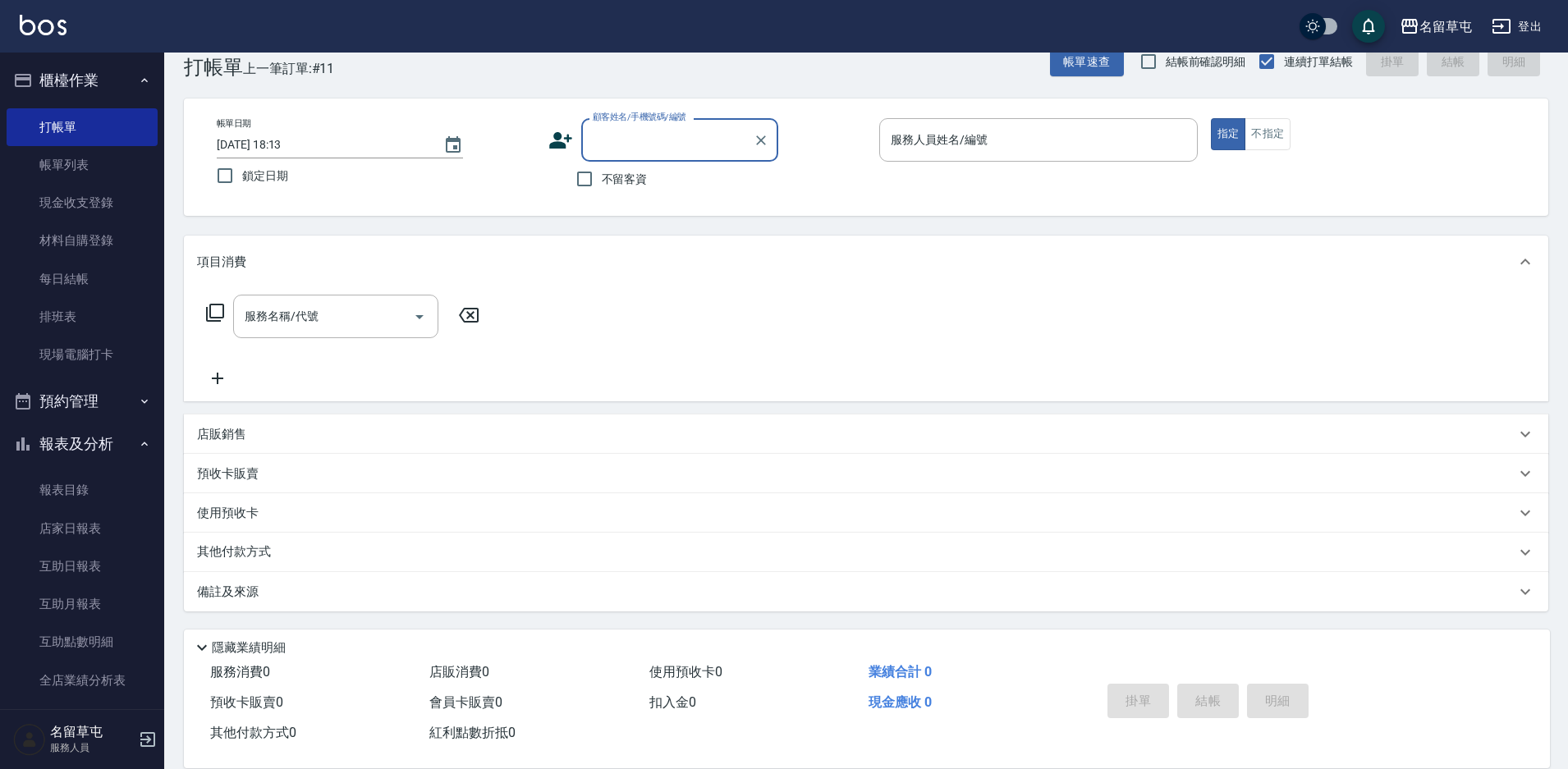
click at [642, 174] on span "不留客資" at bounding box center [624, 179] width 46 height 18
click at [602, 174] on input "不留客資" at bounding box center [584, 178] width 34 height 34
checkbox input "true"
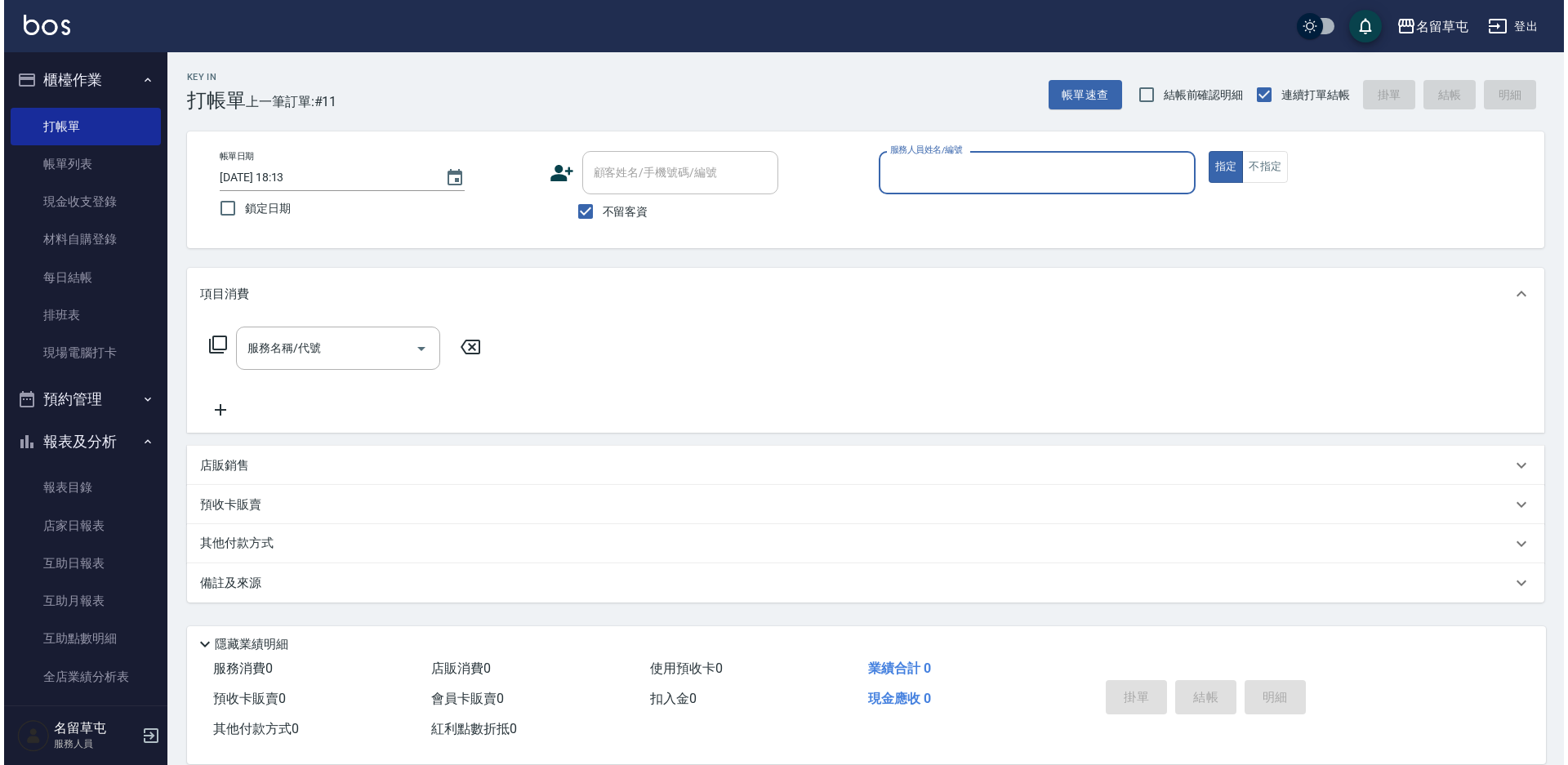
scroll to position [0, 0]
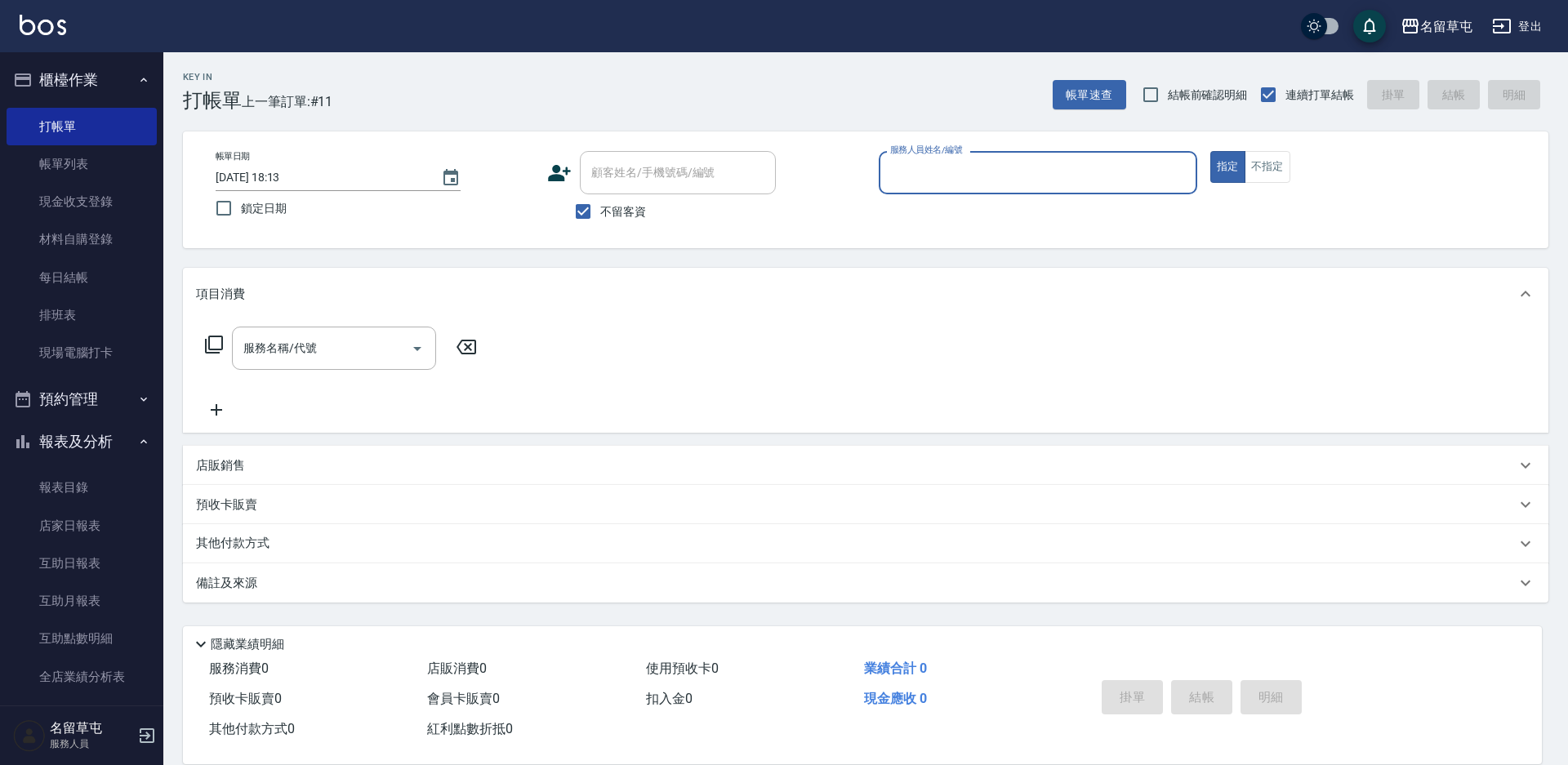
click at [953, 158] on div "服務人員姓名/編號" at bounding box center [1038, 172] width 318 height 43
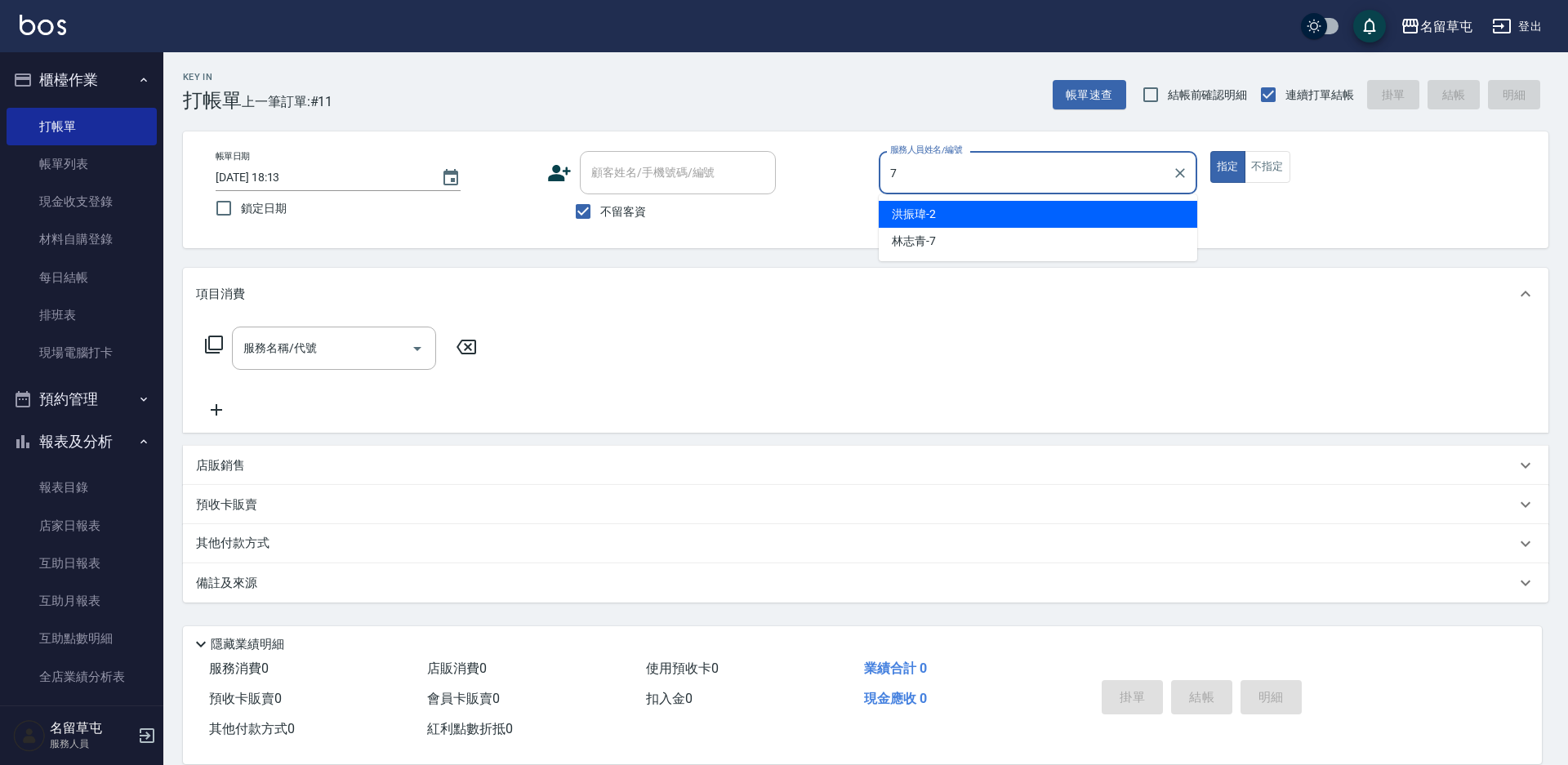
type input "林志青-7"
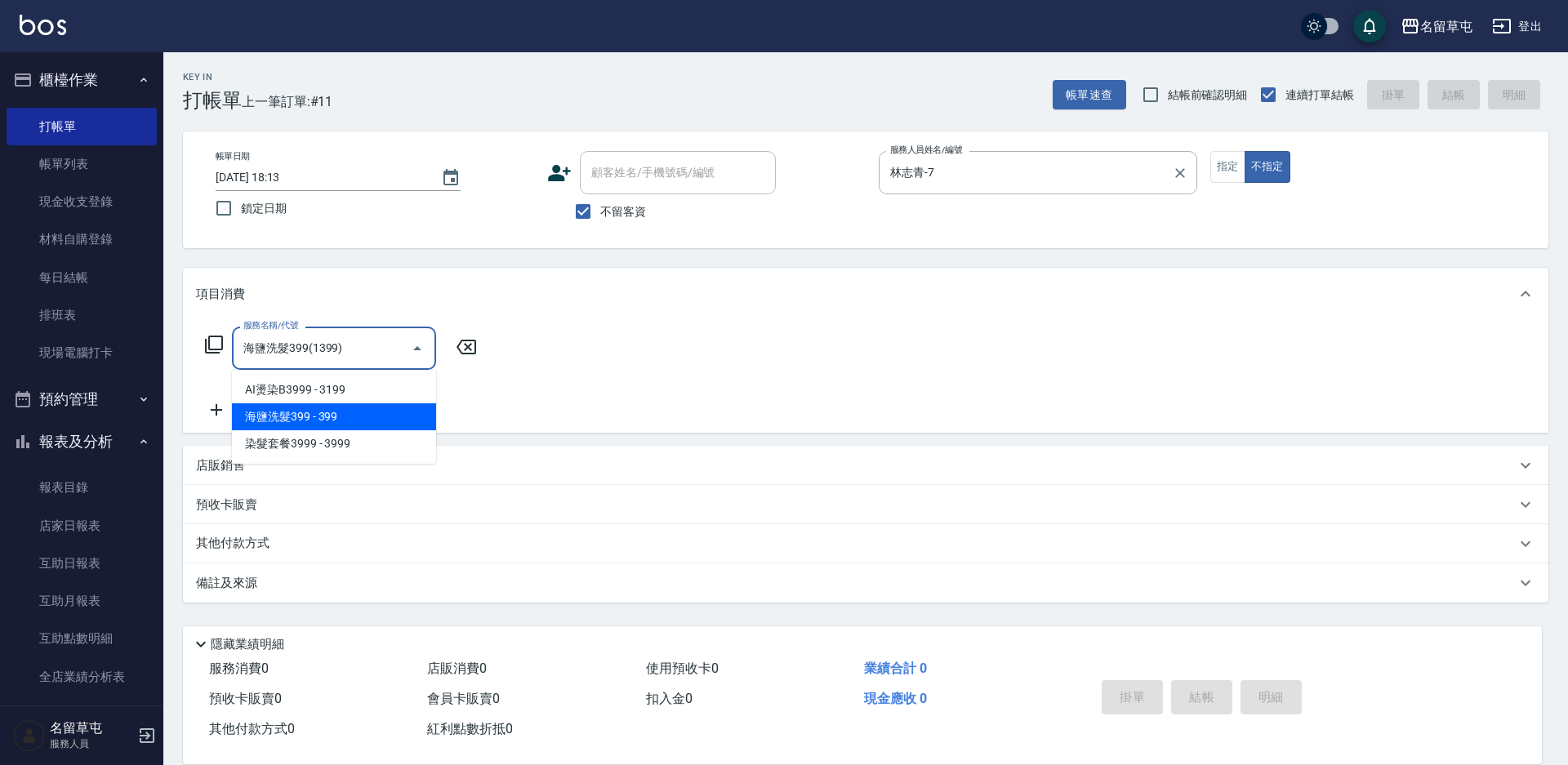
type input "海鹽洗髮399(1399)"
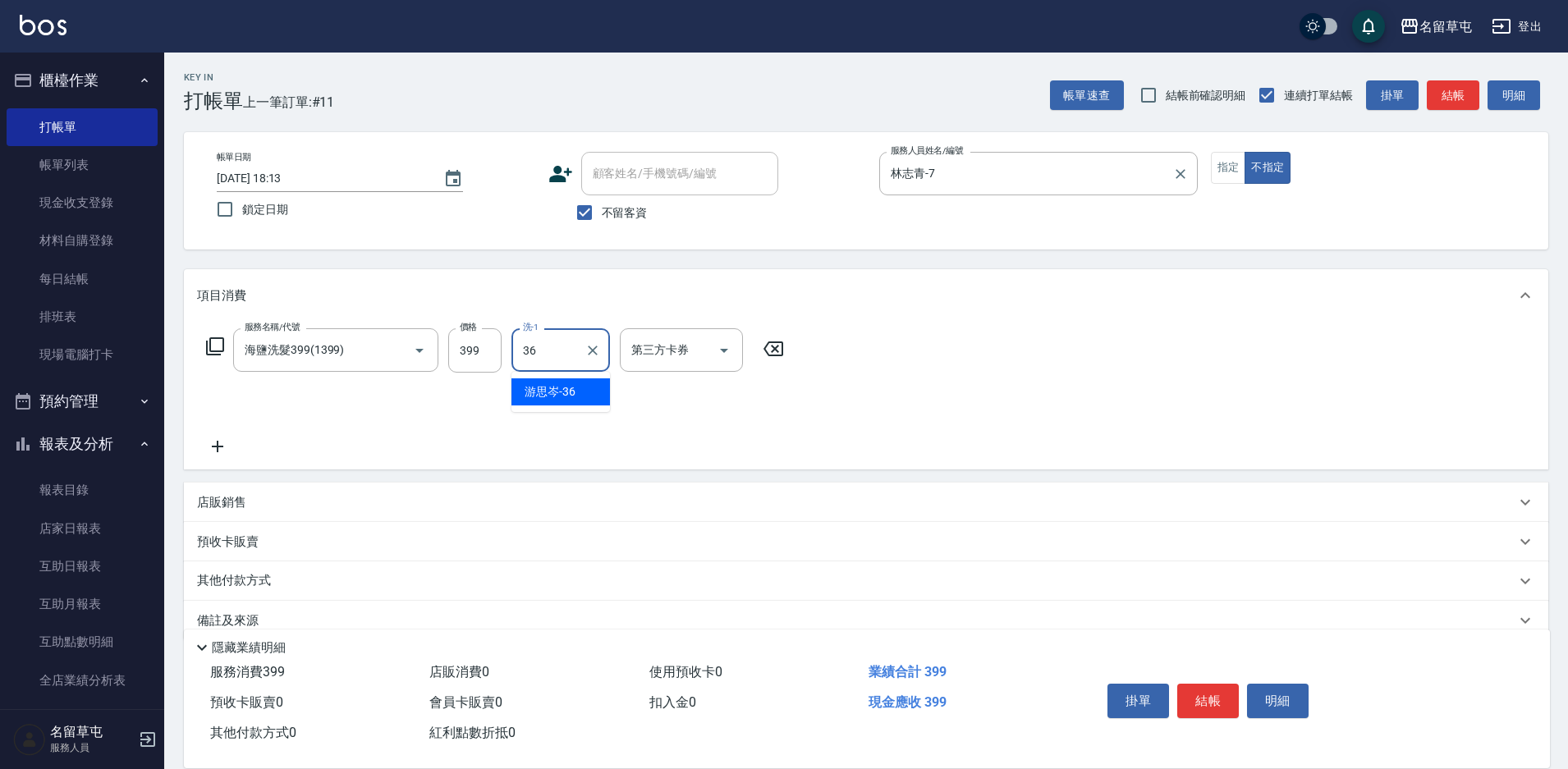
type input "游思岑-36"
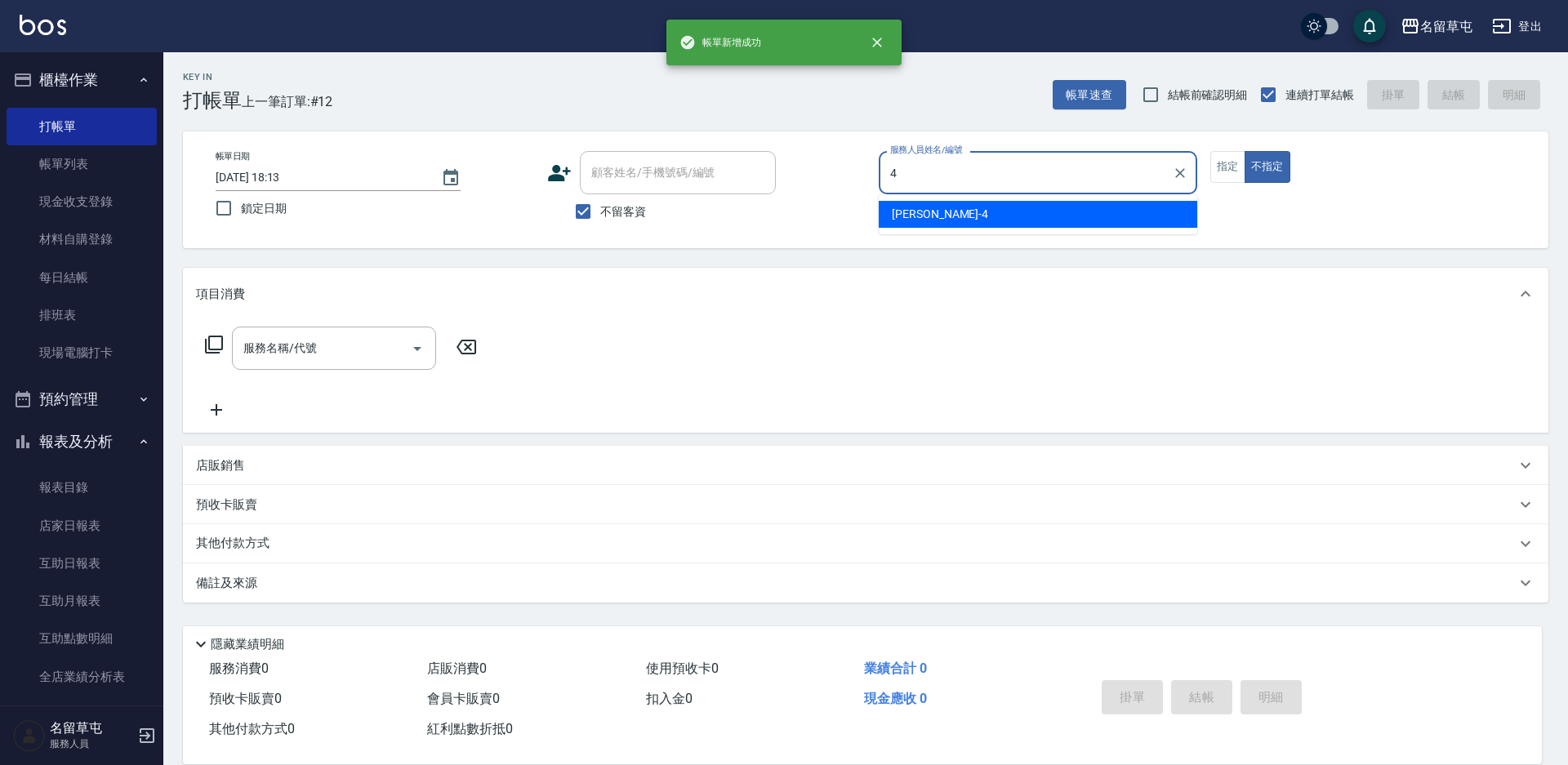
type input "[PERSON_NAME]-4"
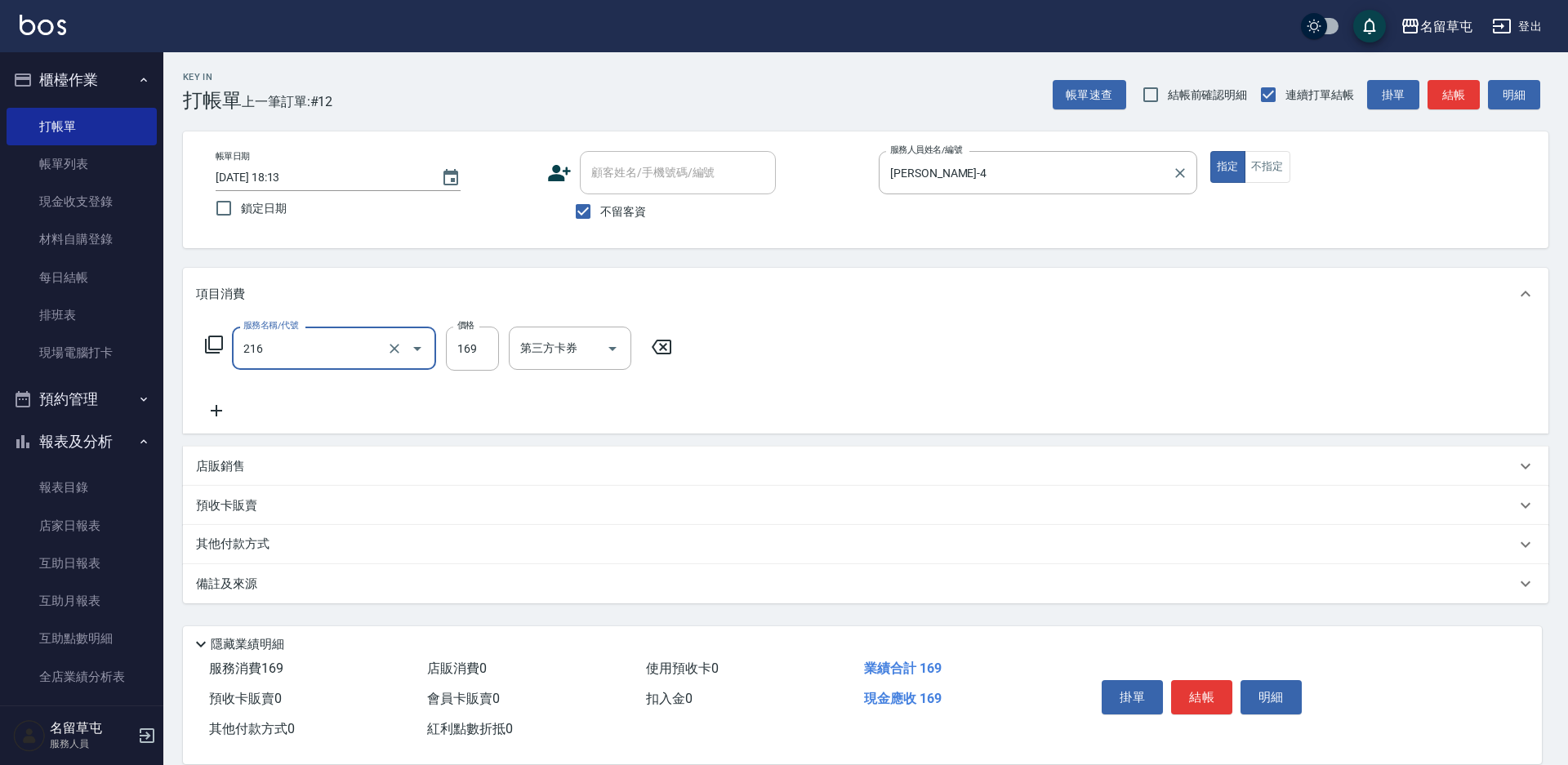
type input "剪髮169(216)"
type input "200"
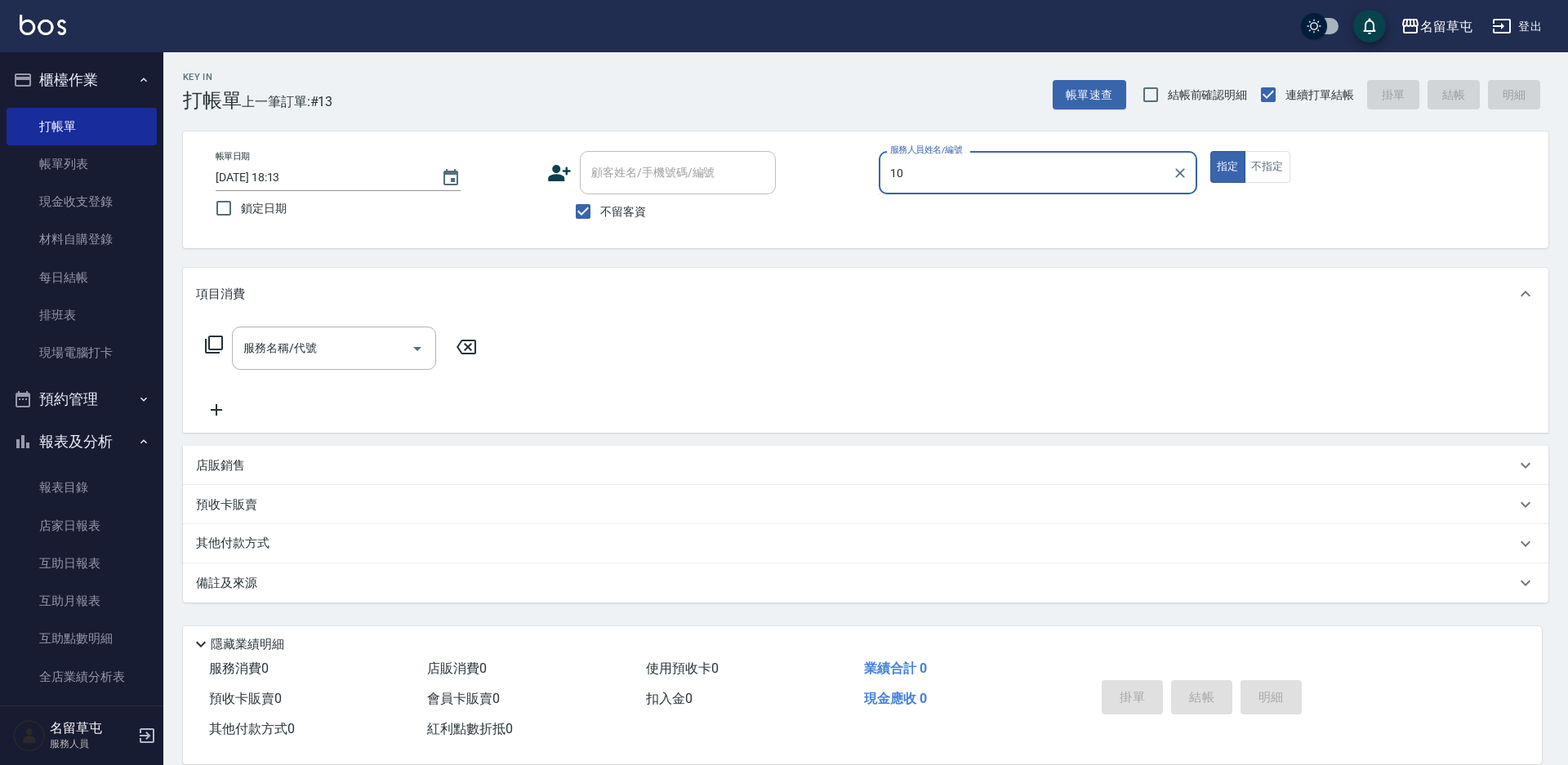
type input "[PERSON_NAME]-10"
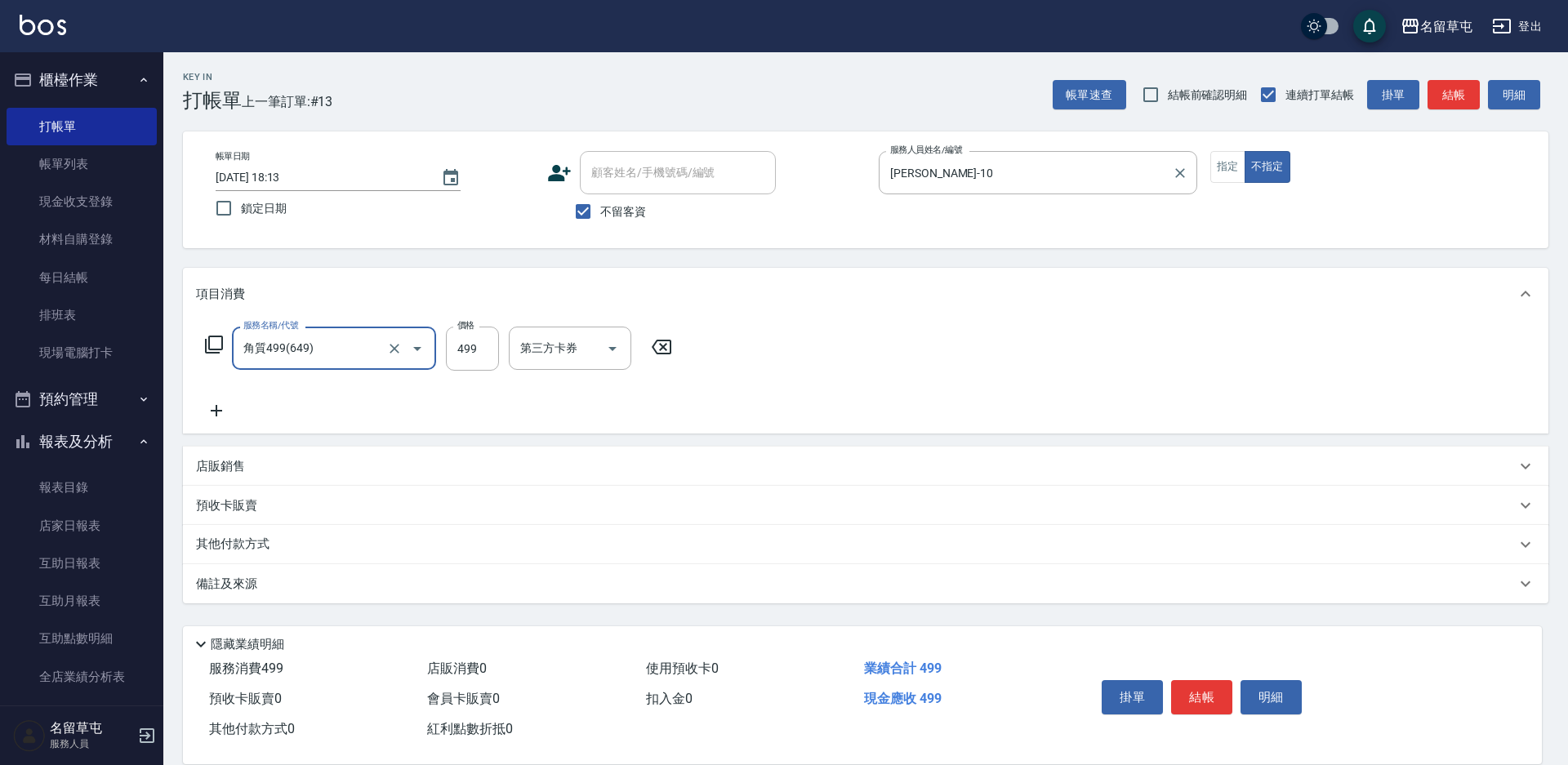
type input "角質499(649)"
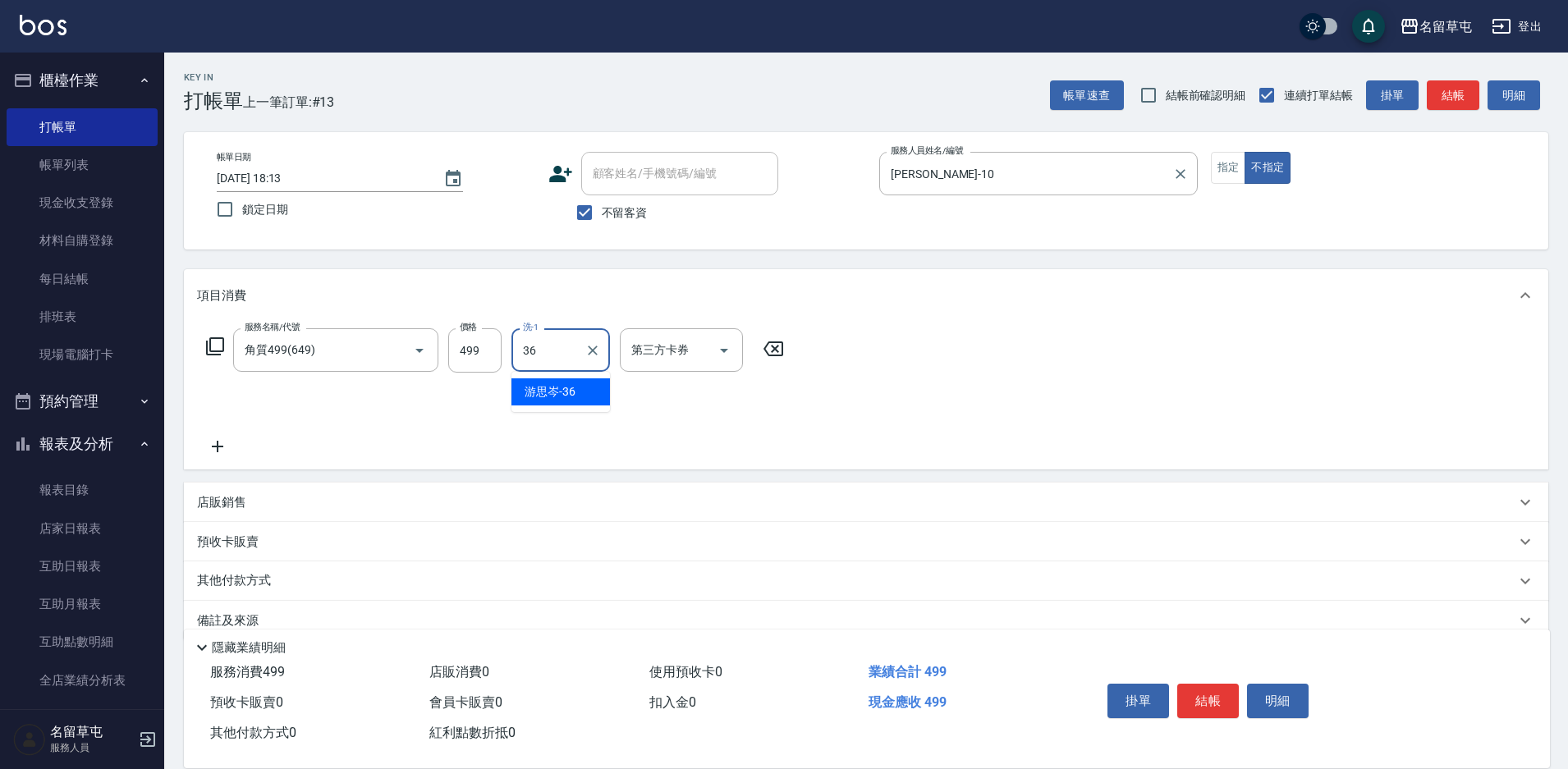
type input "游思岑-36"
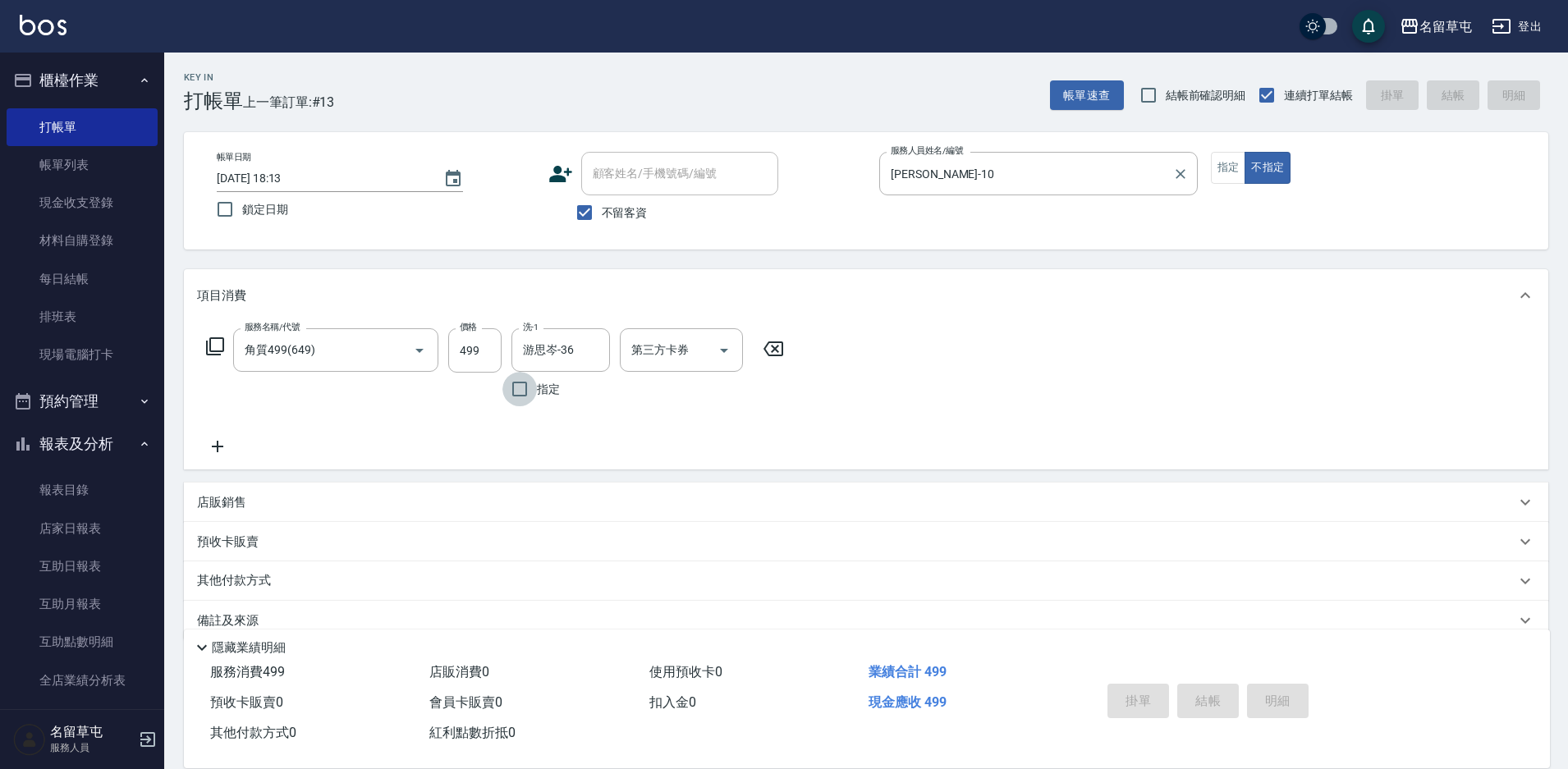
type input "[DATE] 18:15"
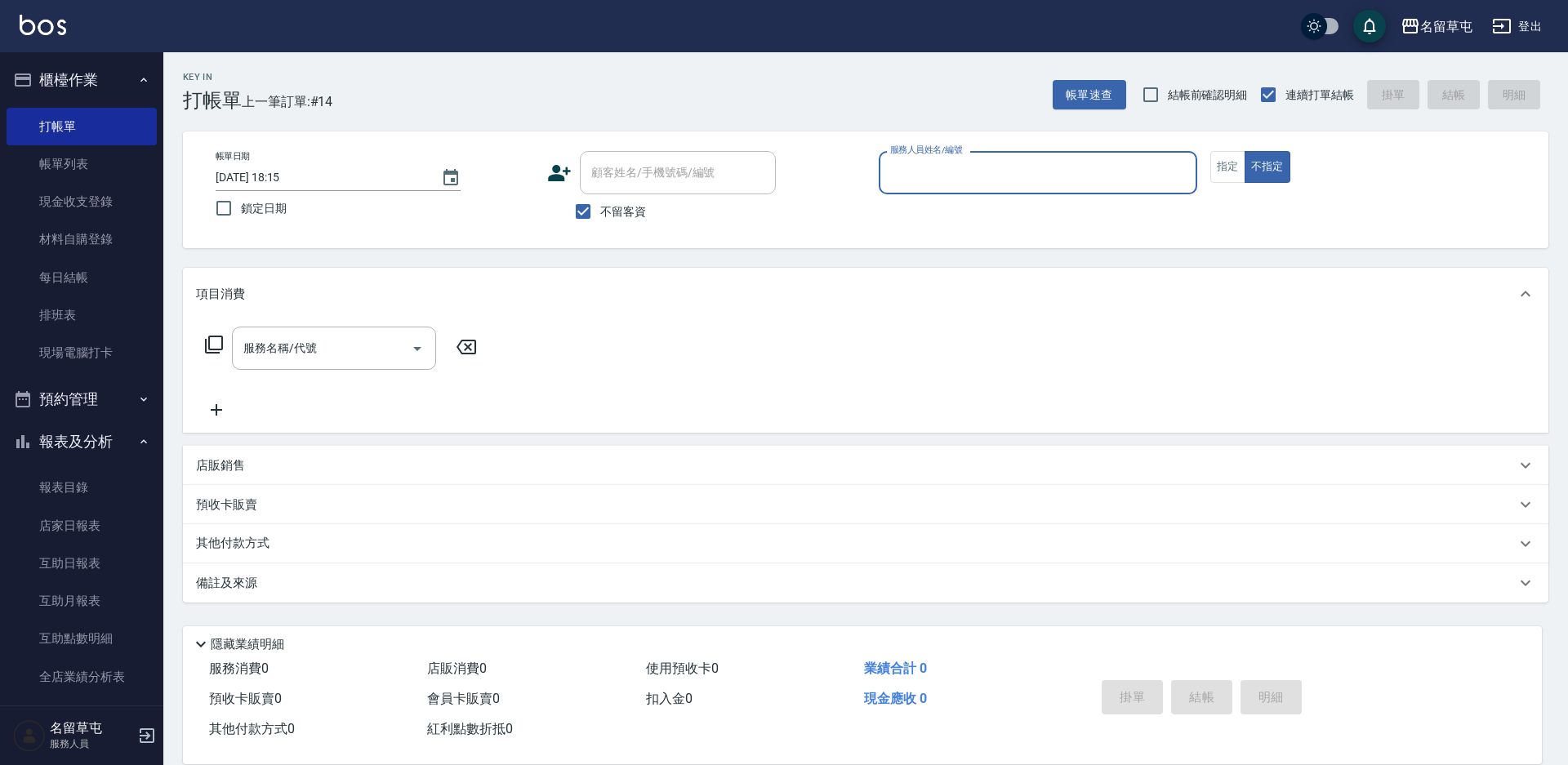
click at [955, 156] on label "服務人員姓名/編號" at bounding box center [926, 150] width 72 height 13
click at [955, 159] on input "服務人員姓名/編號" at bounding box center [1038, 172] width 304 height 28
